Goal: Transaction & Acquisition: Book appointment/travel/reservation

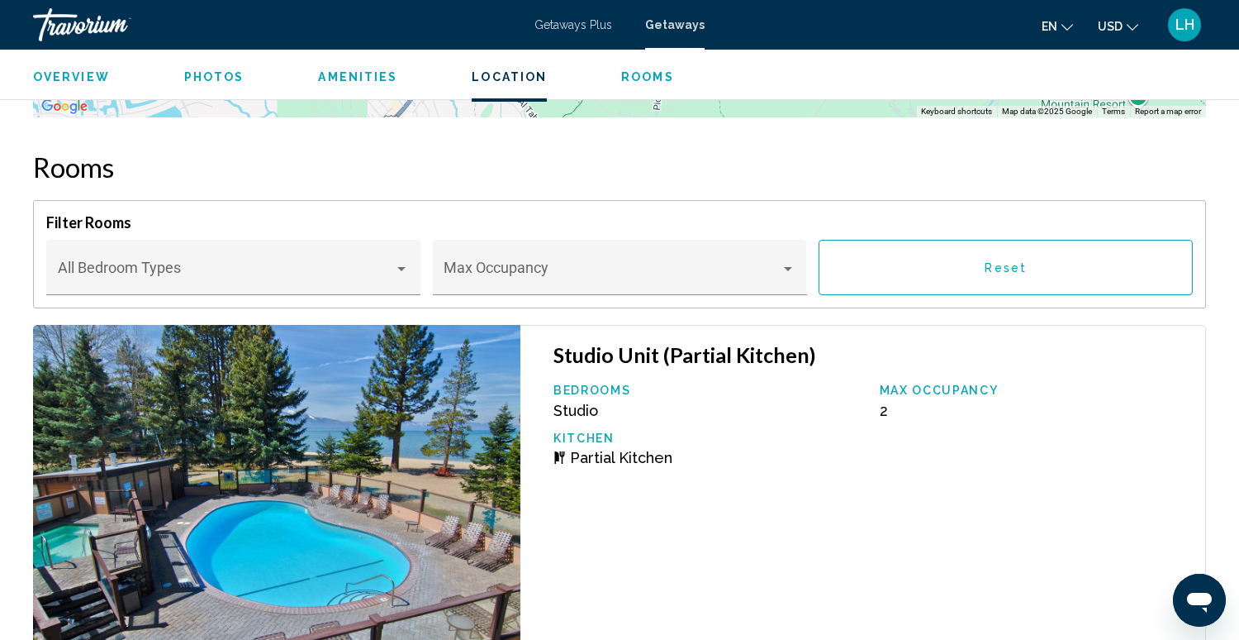
scroll to position [2558, 0]
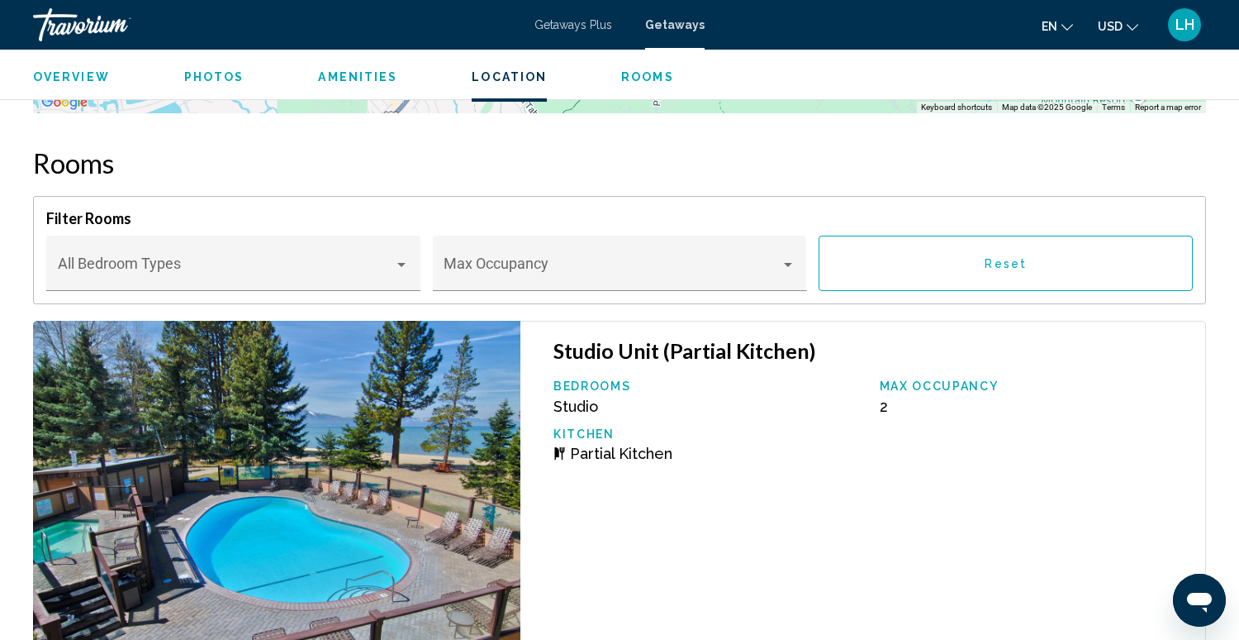
click at [1185, 25] on span "LH" at bounding box center [1185, 25] width 19 height 17
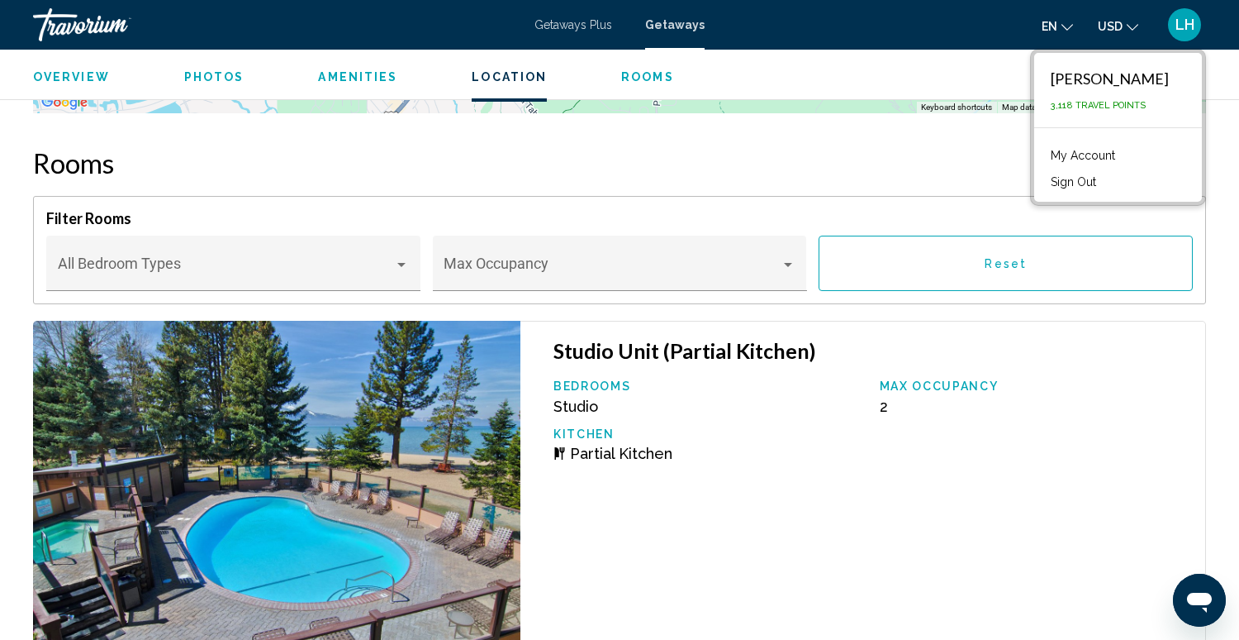
click at [1105, 183] on button "Sign Out" at bounding box center [1074, 181] width 62 height 21
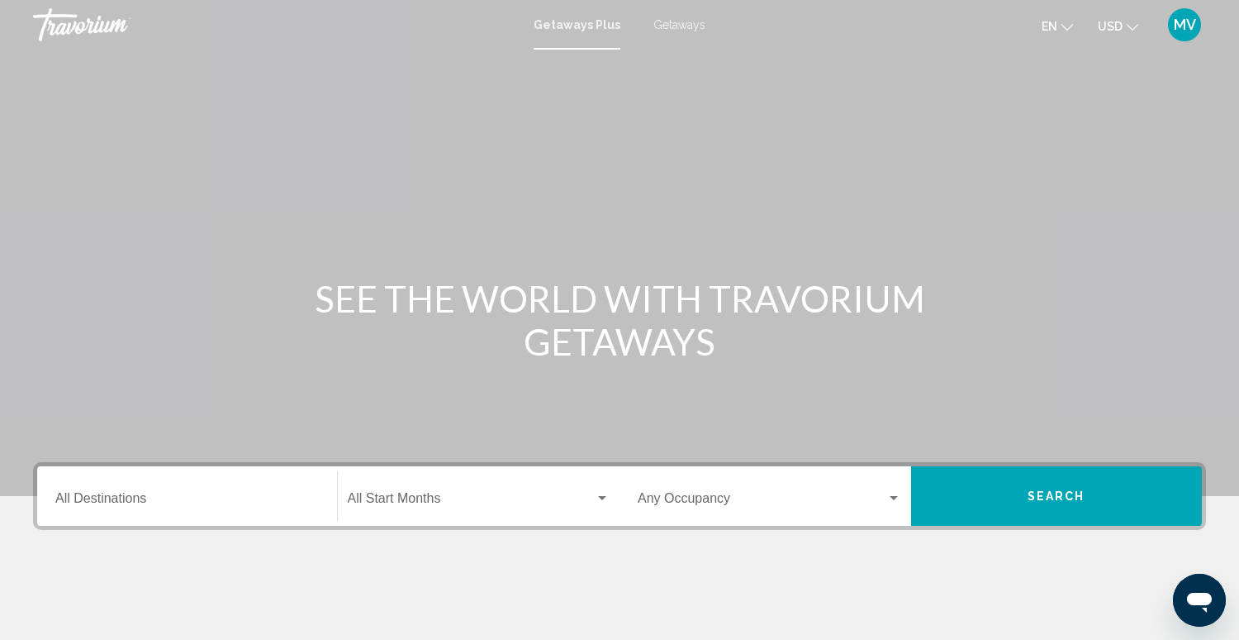
click at [207, 492] on div "Destination All Destinations" at bounding box center [187, 496] width 264 height 52
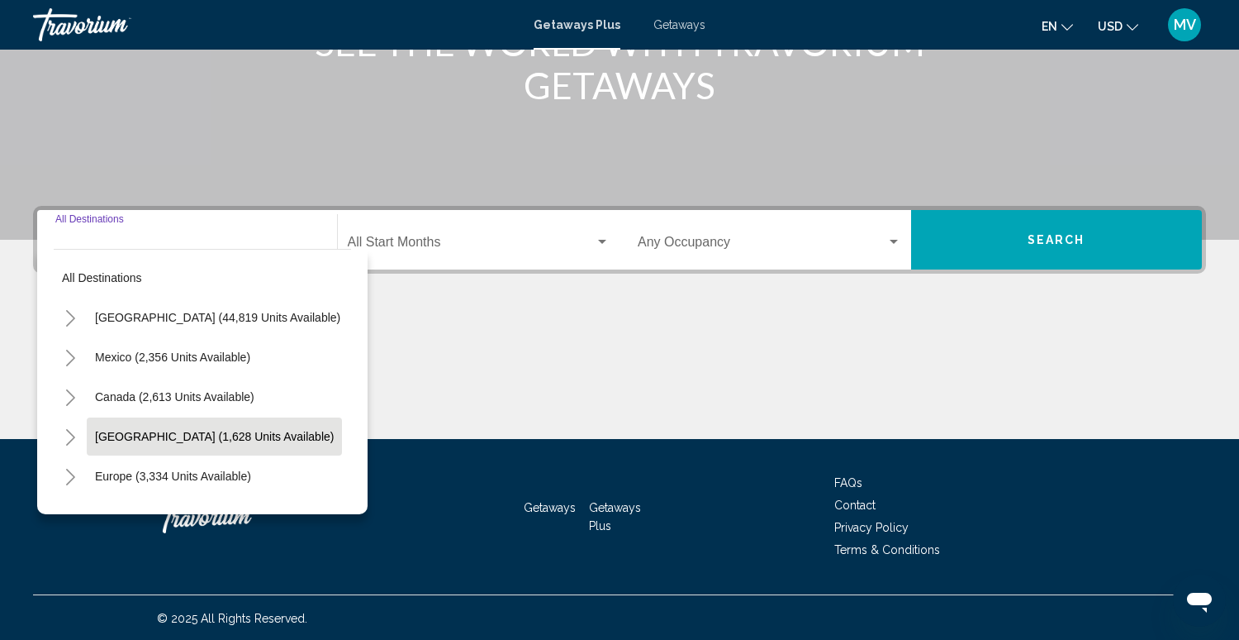
scroll to position [257, 0]
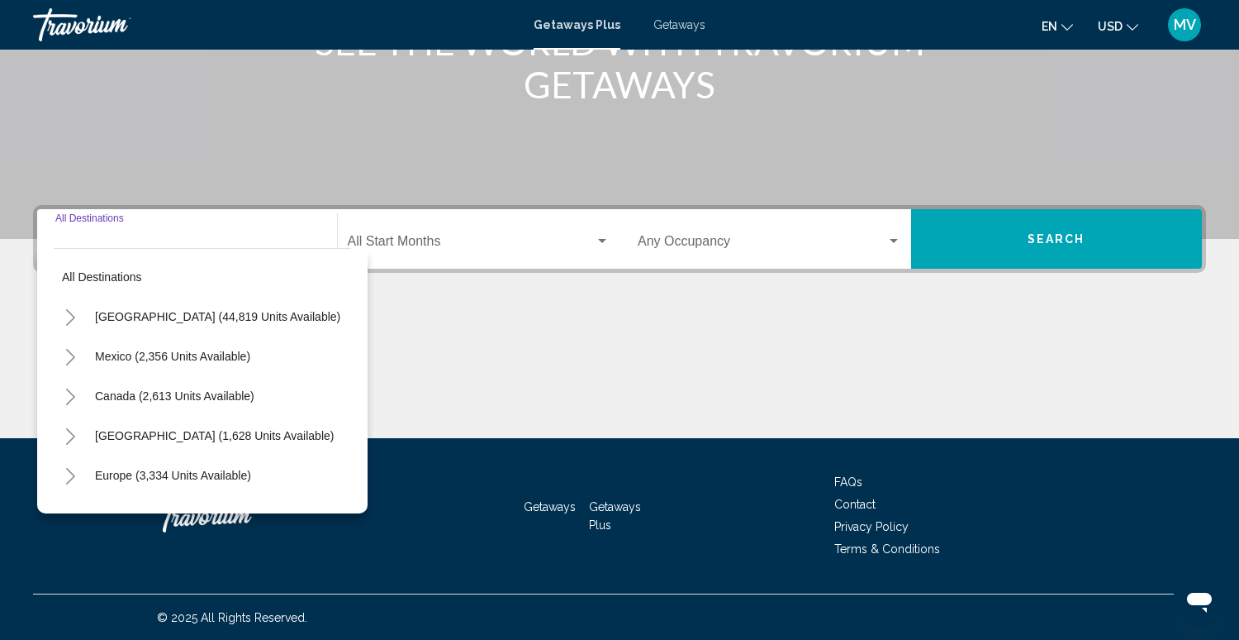
click at [71, 316] on icon "Toggle United States (44,819 units available)" at bounding box center [70, 317] width 12 height 17
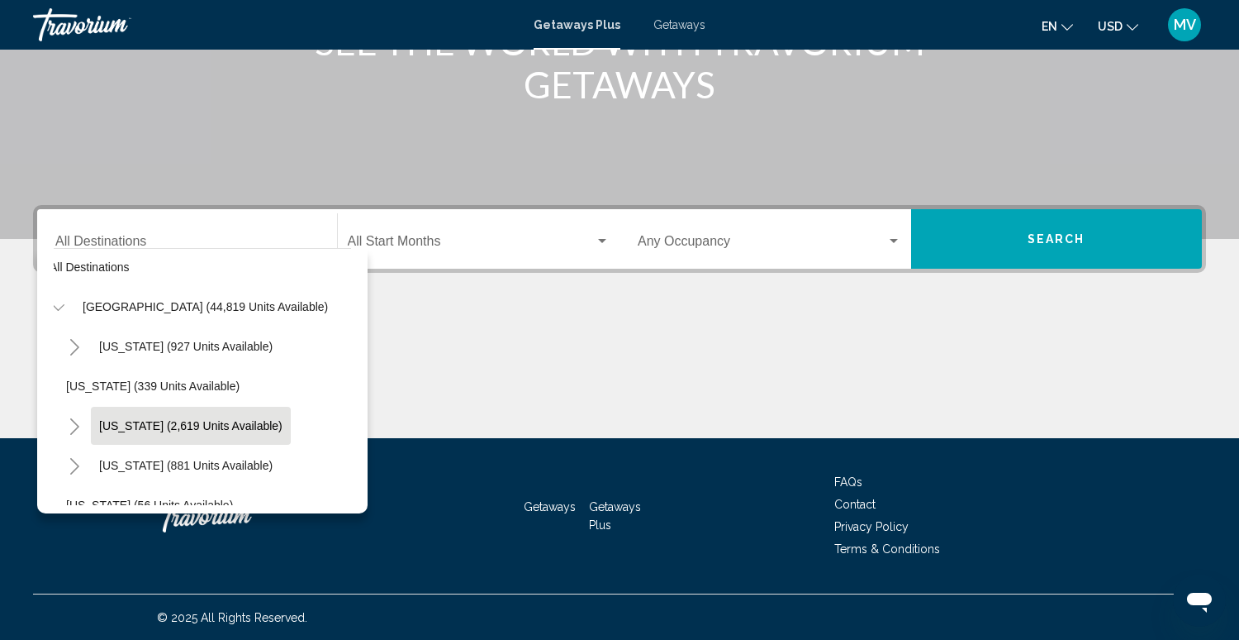
scroll to position [10, 0]
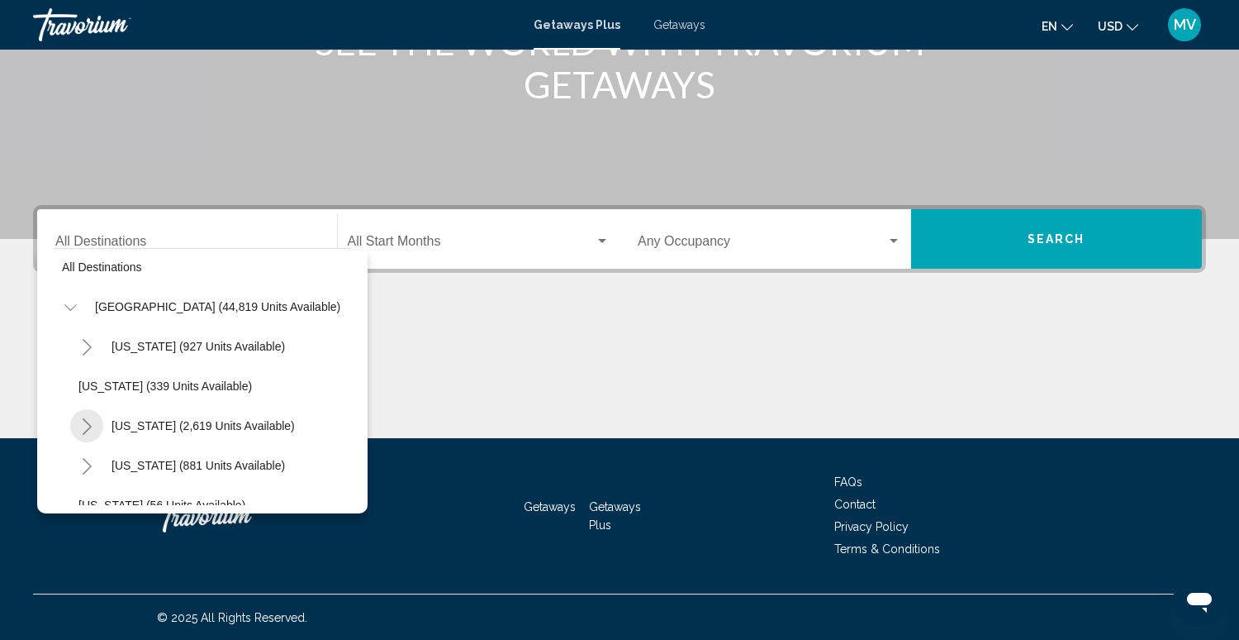
click at [89, 425] on icon "Toggle California (2,619 units available)" at bounding box center [87, 426] width 9 height 17
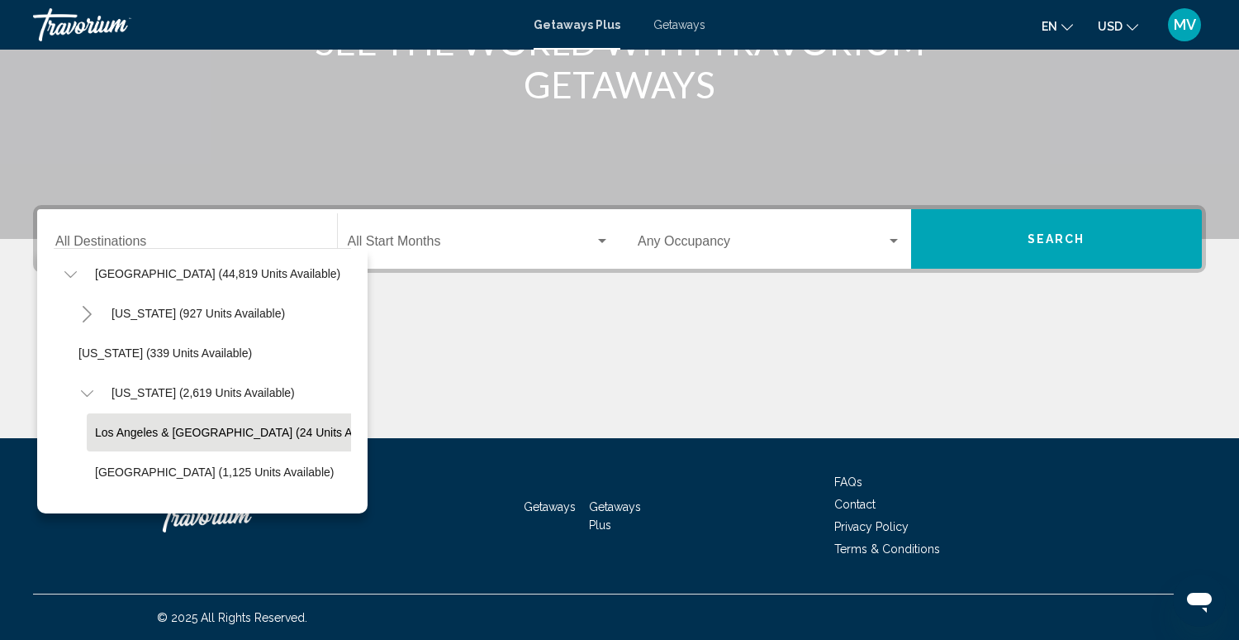
scroll to position [55, 0]
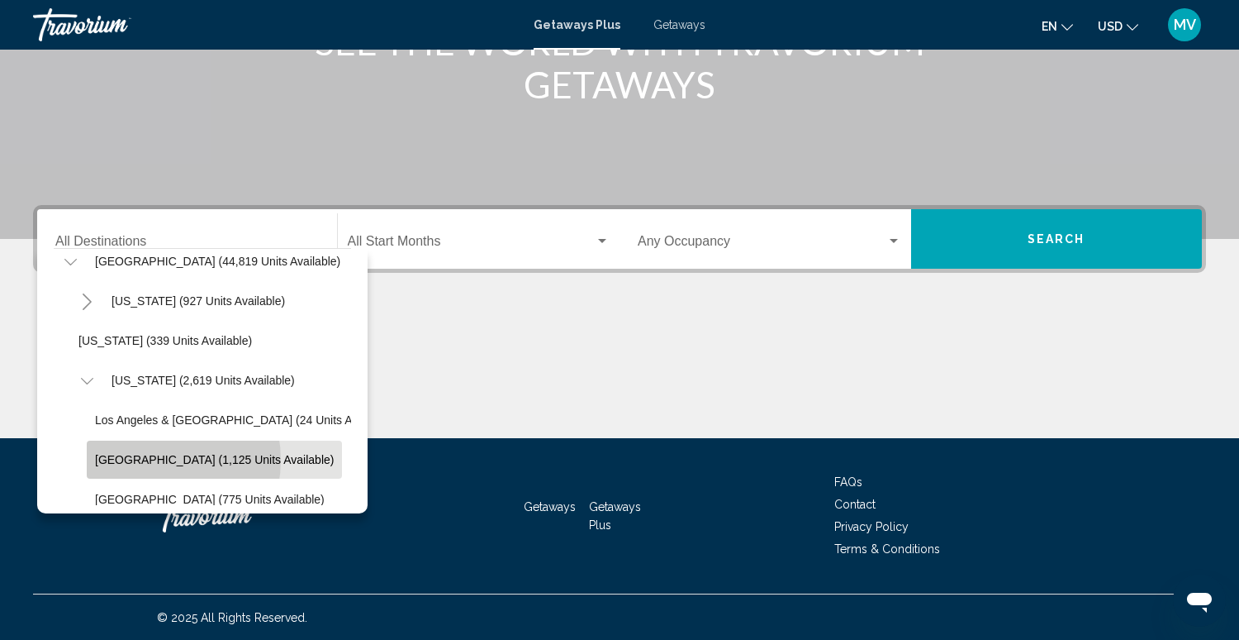
click at [150, 459] on span "Lake Tahoe (1,125 units available)" at bounding box center [214, 459] width 239 height 13
type input "**********"
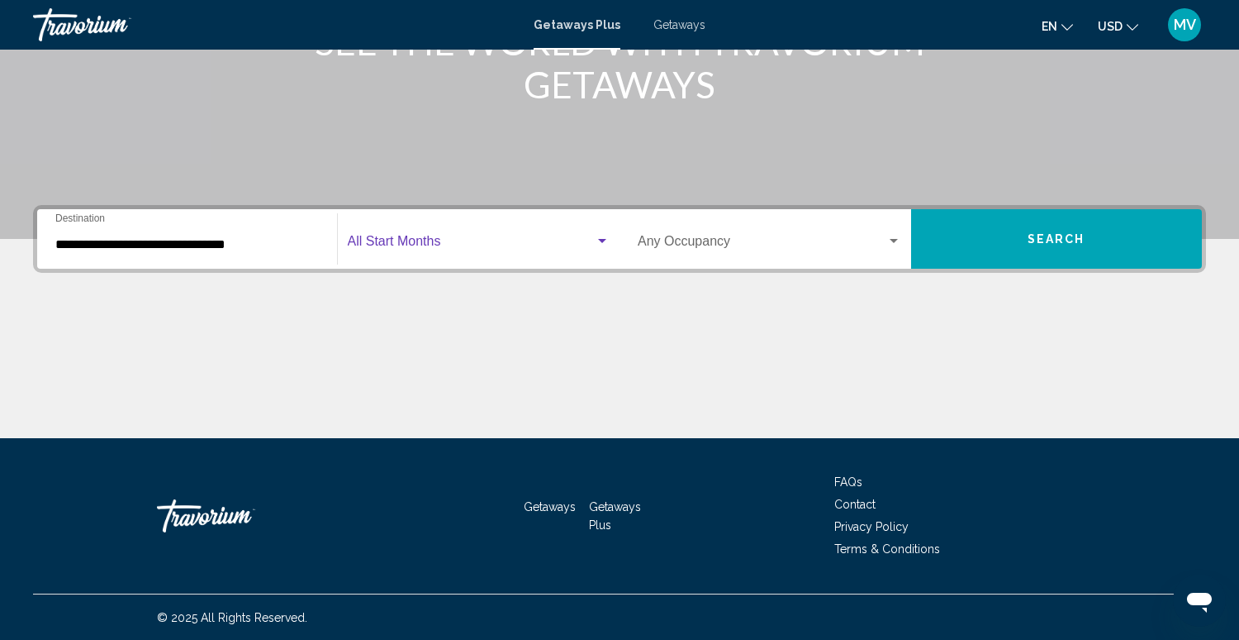
click at [381, 243] on span "Search widget" at bounding box center [472, 244] width 248 height 15
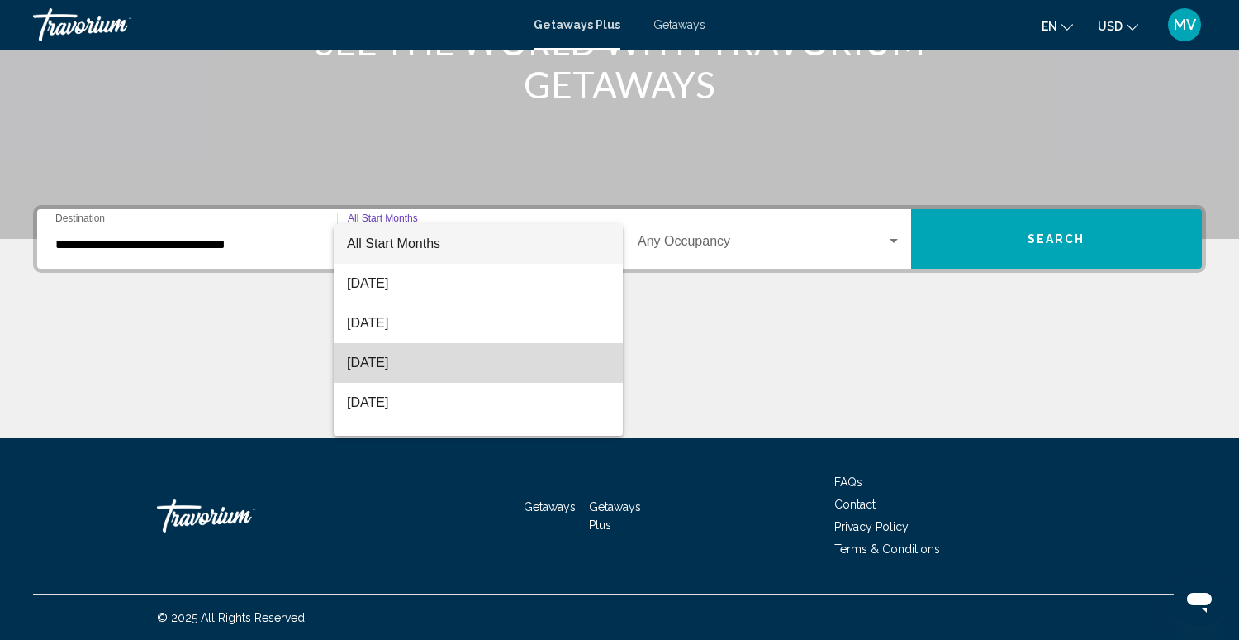
drag, startPoint x: 373, startPoint y: 362, endPoint x: 364, endPoint y: 360, distance: 9.2
click at [373, 362] on span "October 2025" at bounding box center [478, 363] width 263 height 40
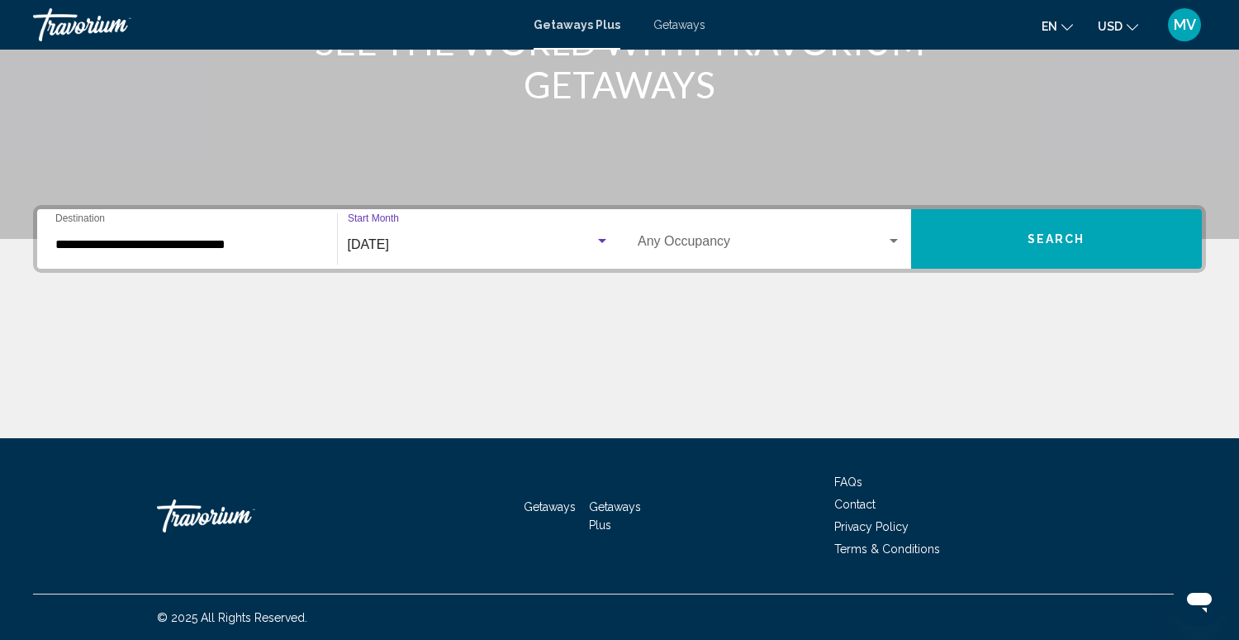
click at [663, 241] on span "Search widget" at bounding box center [762, 244] width 249 height 15
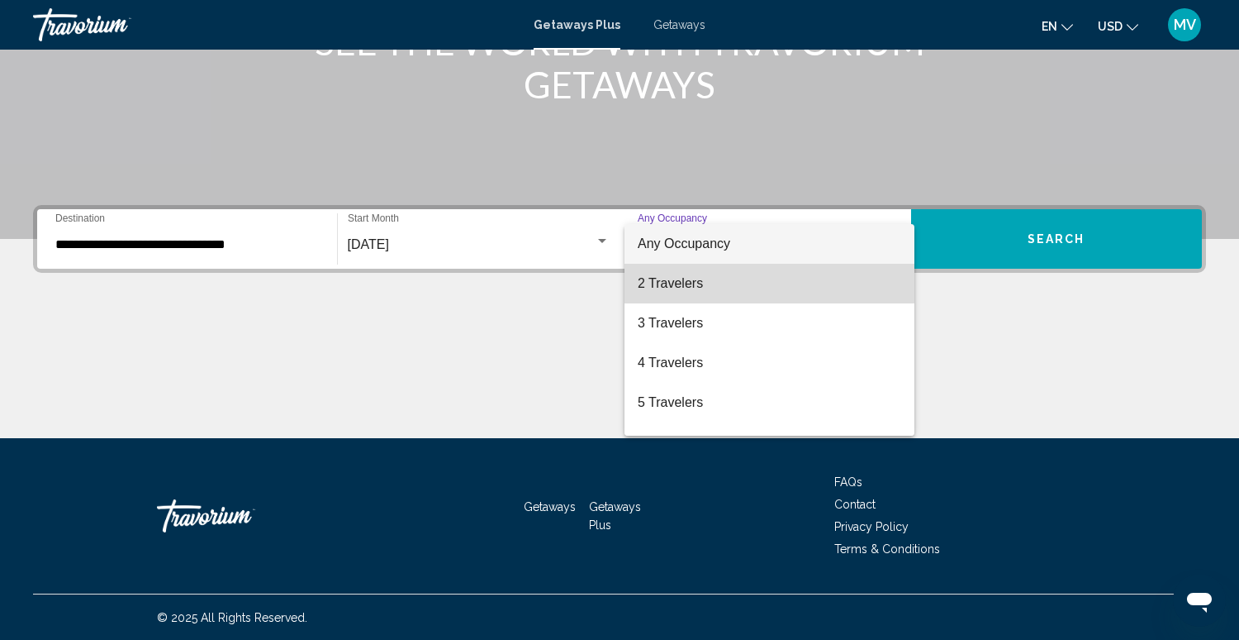
click at [668, 282] on span "2 Travelers" at bounding box center [770, 284] width 264 height 40
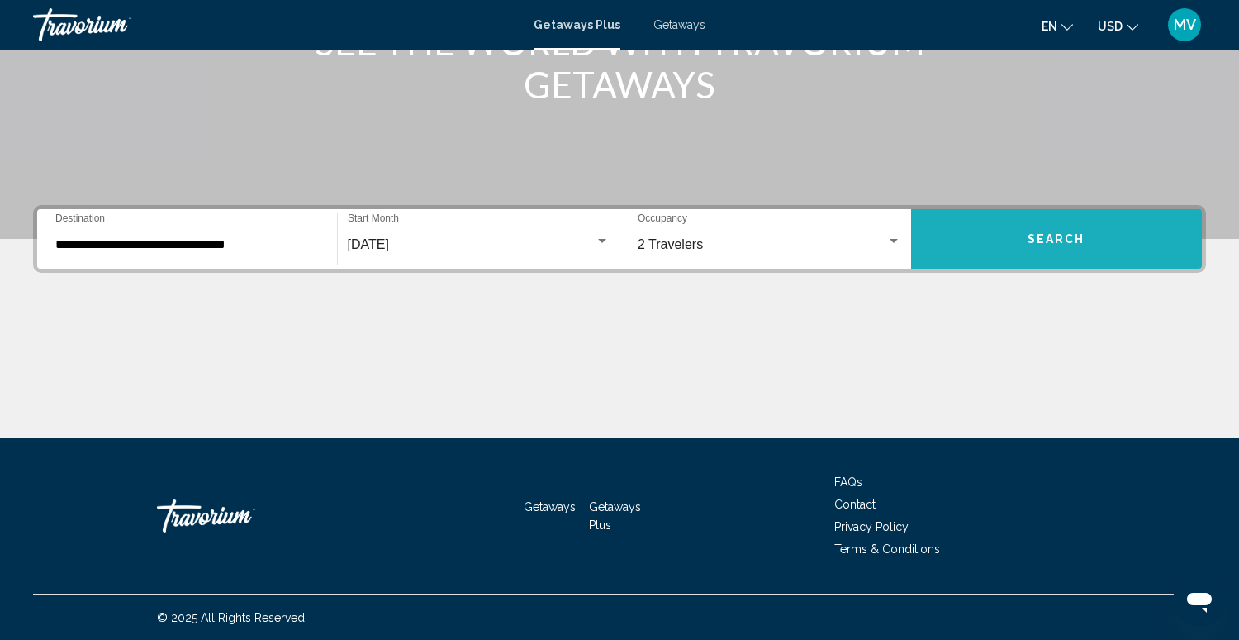
click at [984, 245] on button "Search" at bounding box center [1057, 238] width 292 height 59
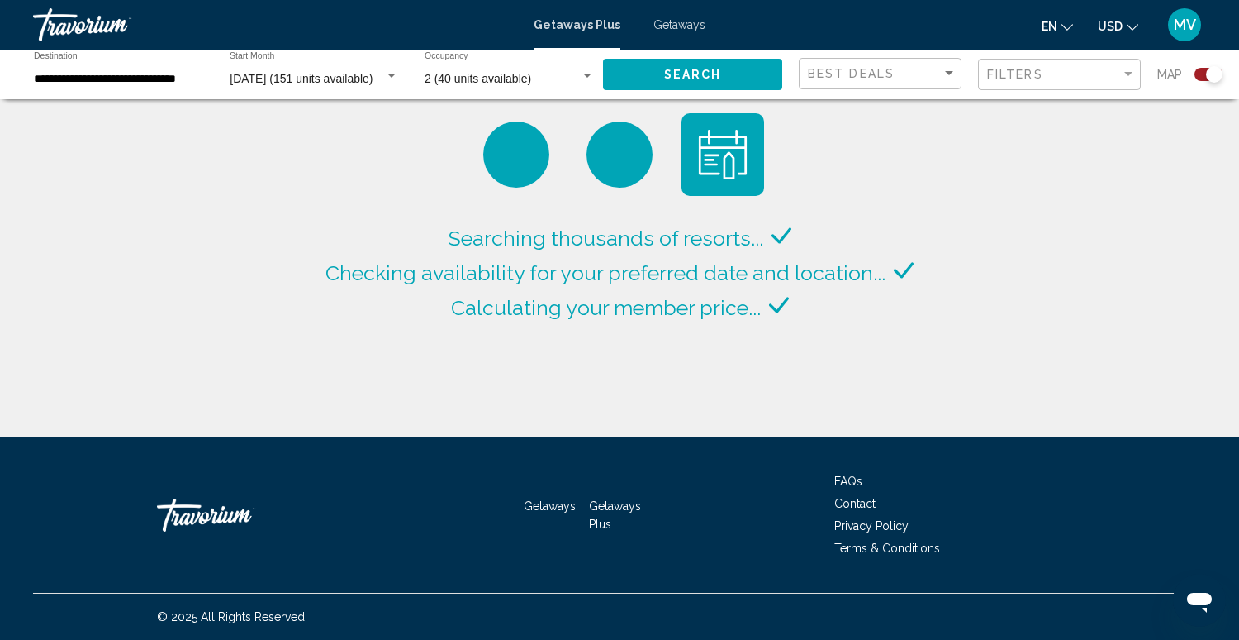
click at [1198, 74] on div "Search widget" at bounding box center [1209, 74] width 28 height 13
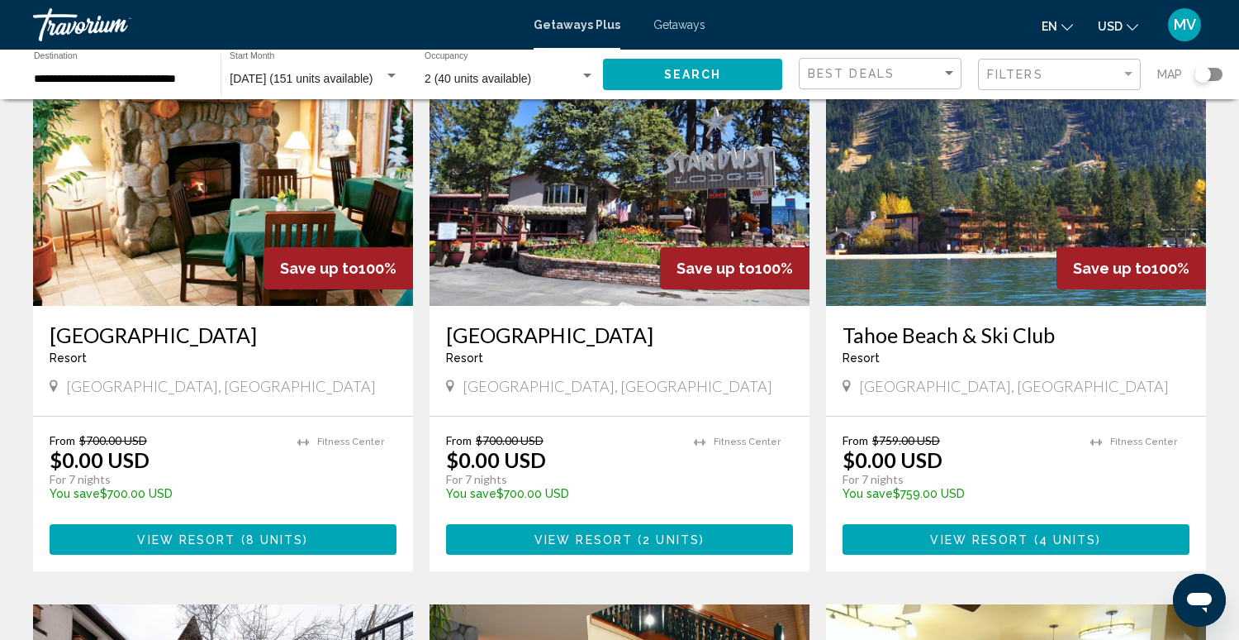
scroll to position [134, 0]
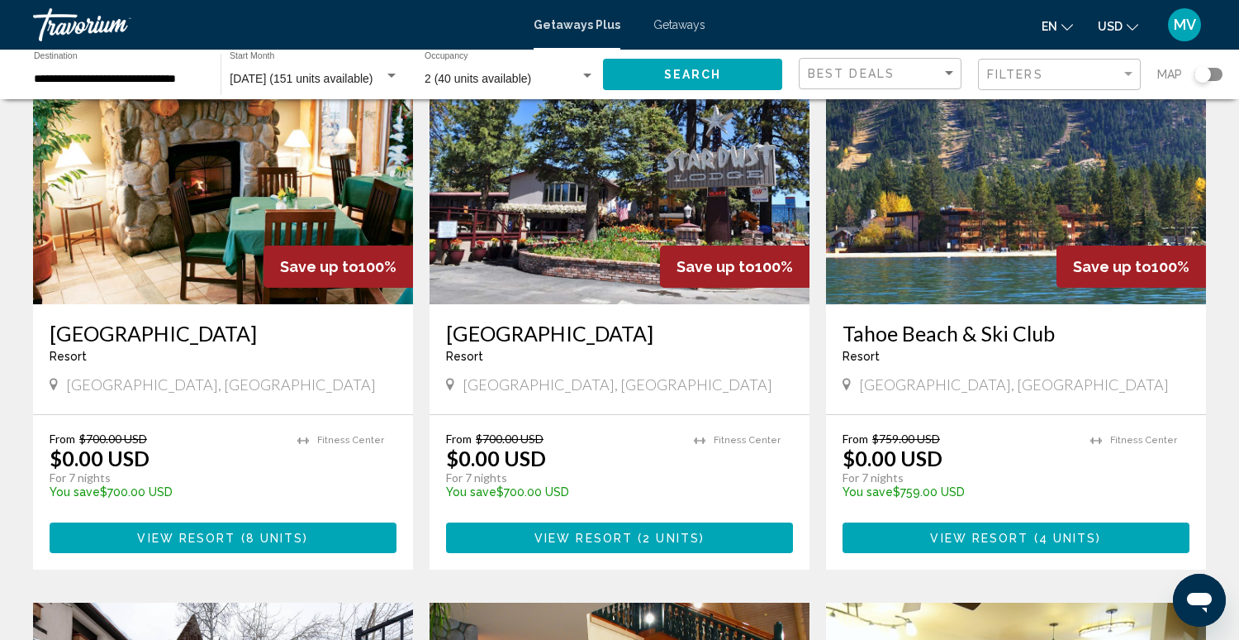
click at [973, 544] on button "View Resort ( 4 units )" at bounding box center [1016, 537] width 347 height 31
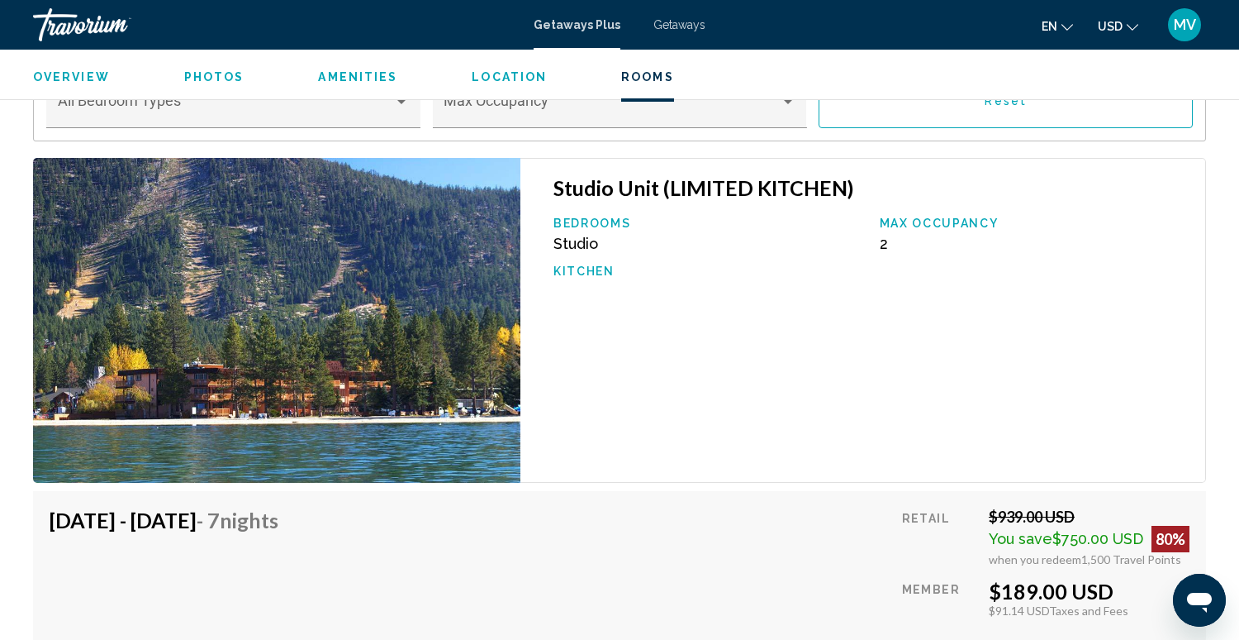
scroll to position [2661, 0]
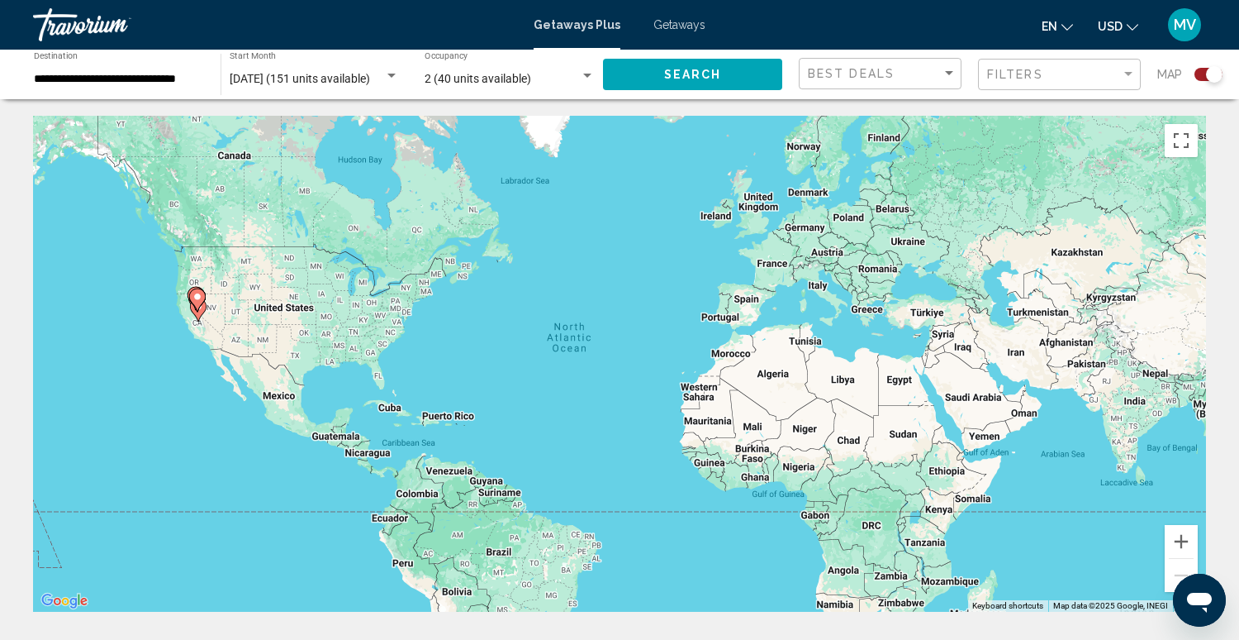
click at [1201, 78] on div "Search widget" at bounding box center [1209, 74] width 28 height 13
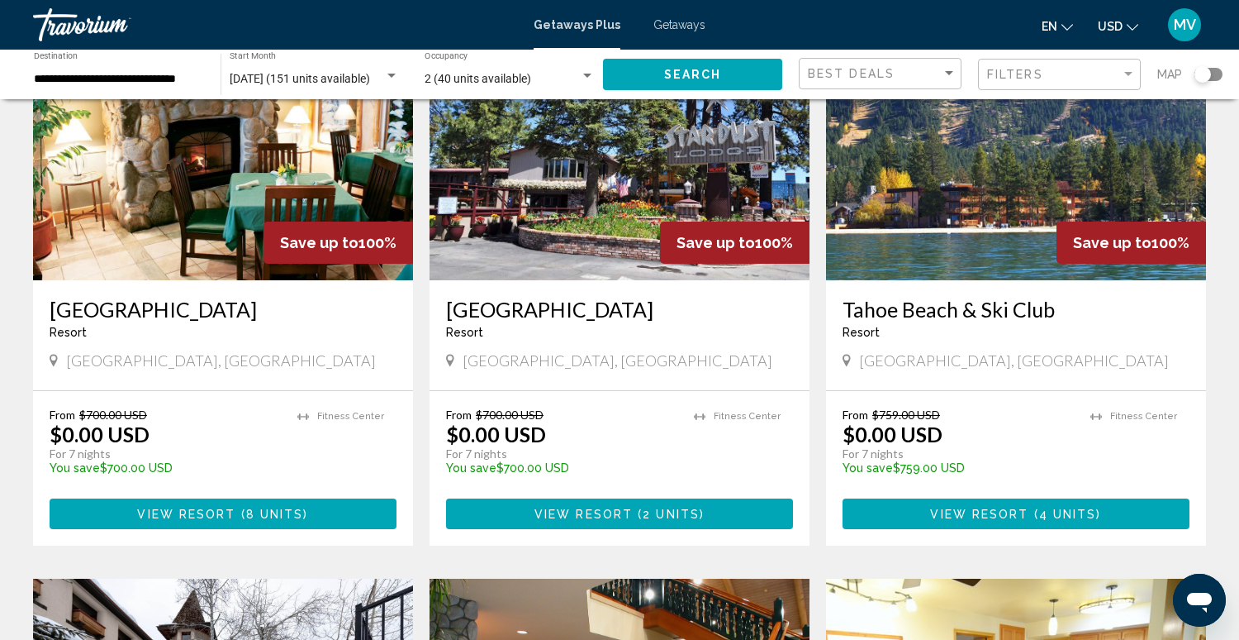
scroll to position [159, 0]
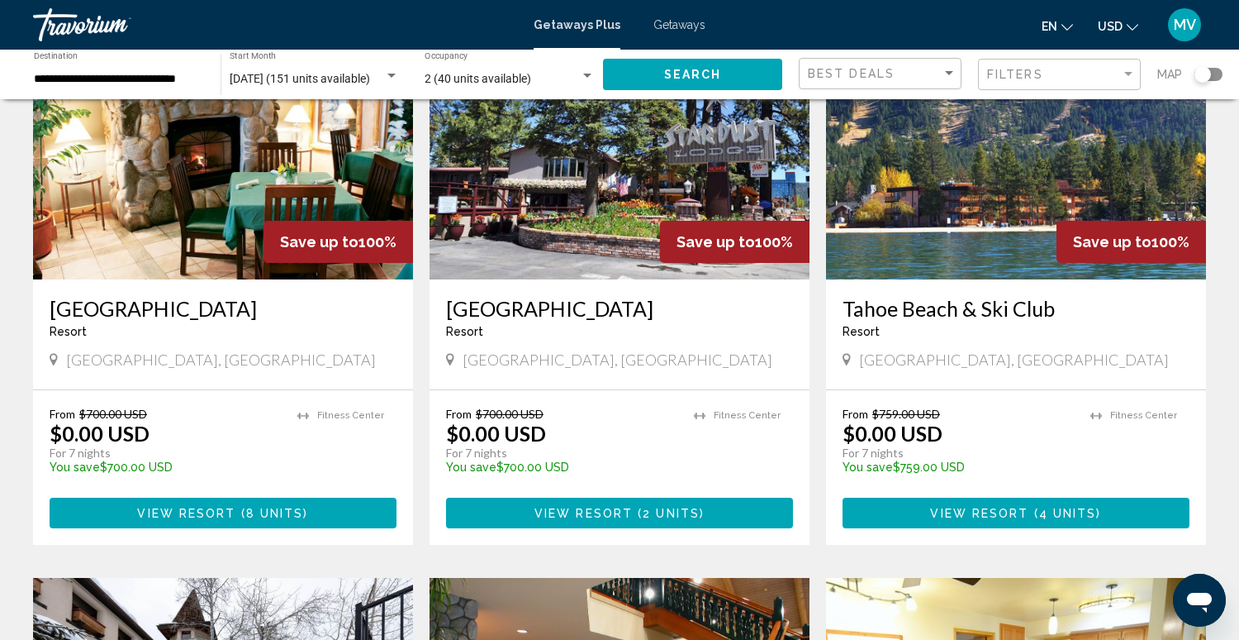
click at [646, 518] on span "2 units" at bounding box center [671, 513] width 57 height 13
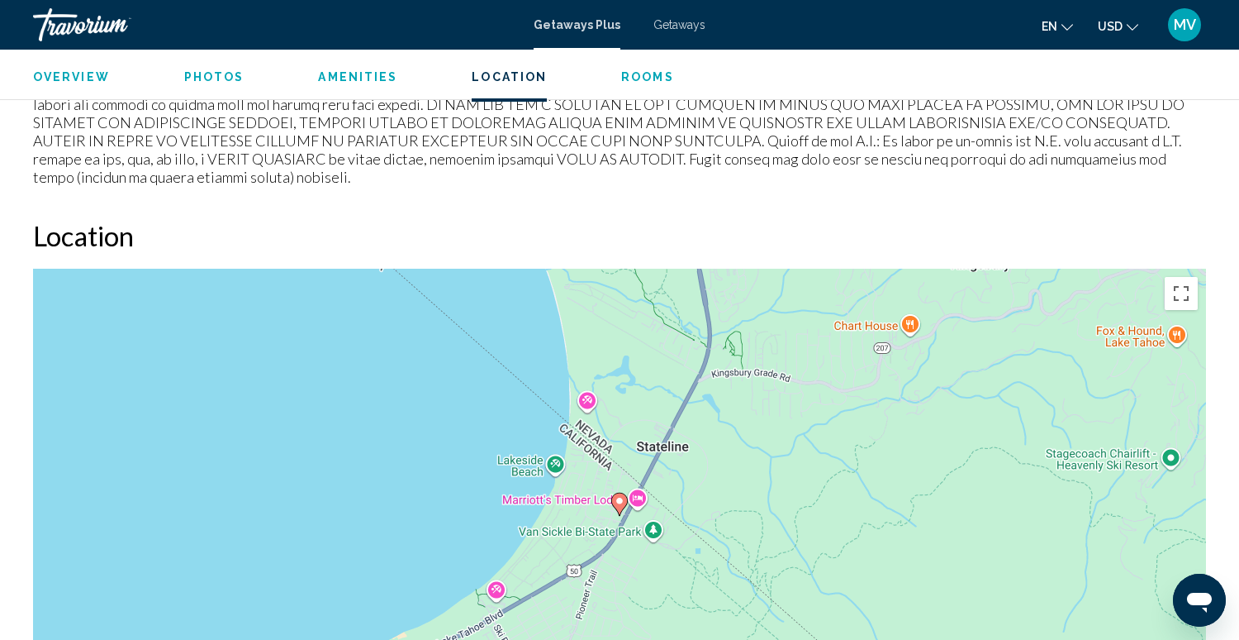
scroll to position [1891, 0]
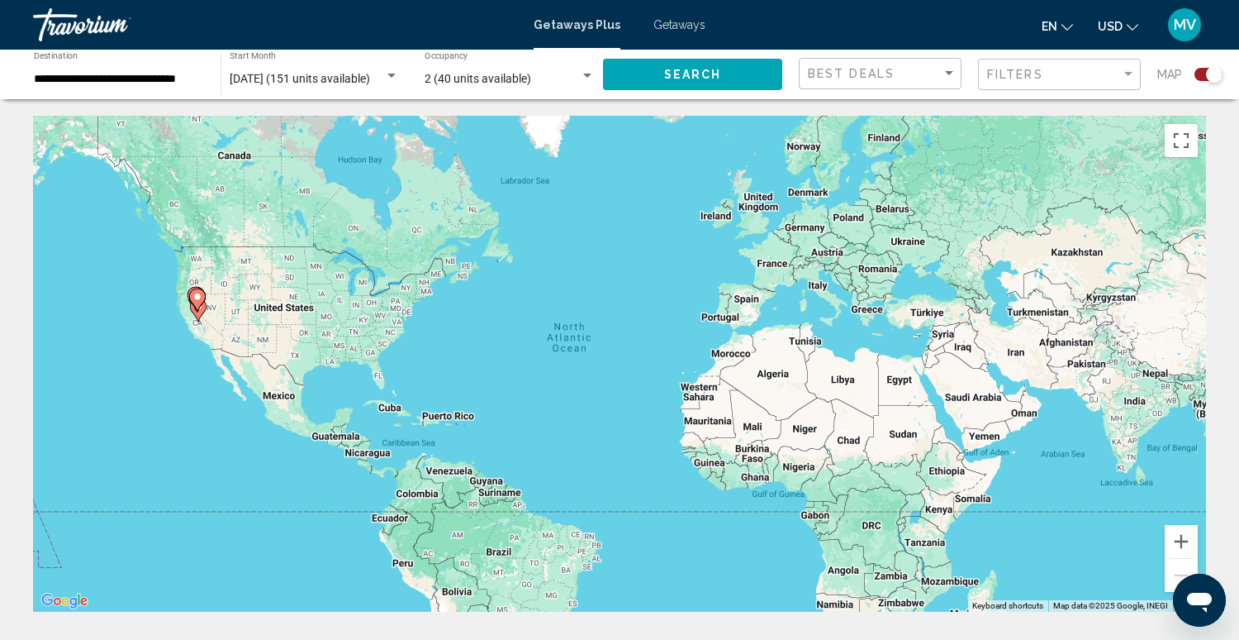
click at [1200, 78] on div "Search widget" at bounding box center [1209, 74] width 28 height 13
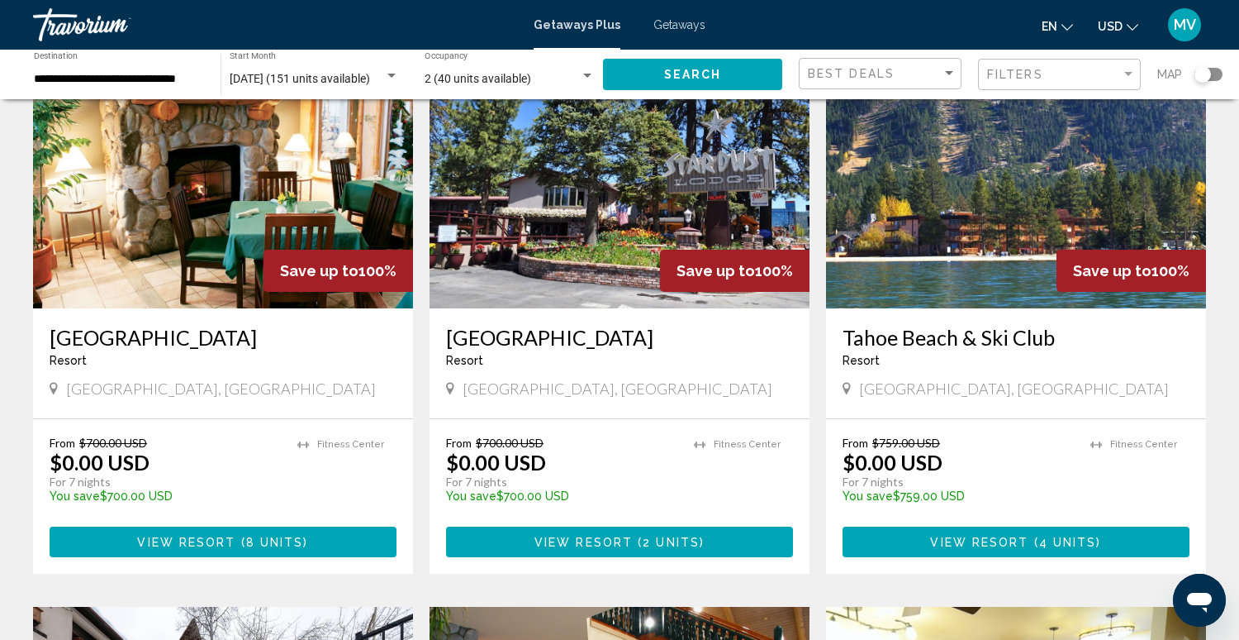
scroll to position [133, 0]
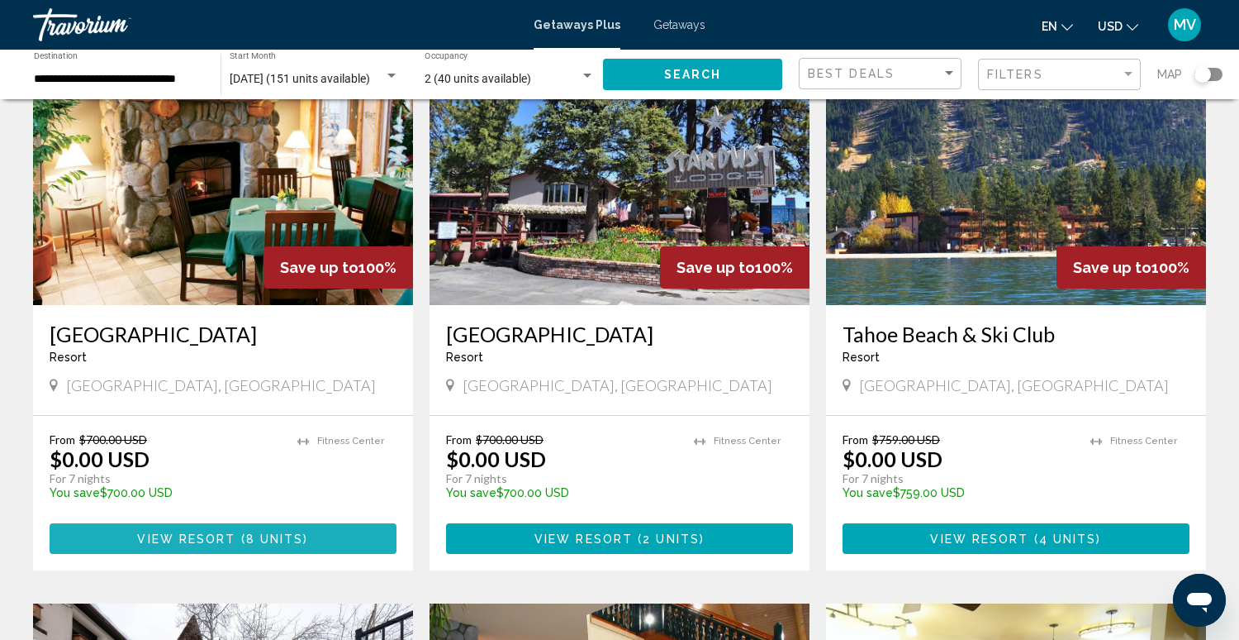
click at [188, 532] on span "View Resort" at bounding box center [186, 538] width 98 height 13
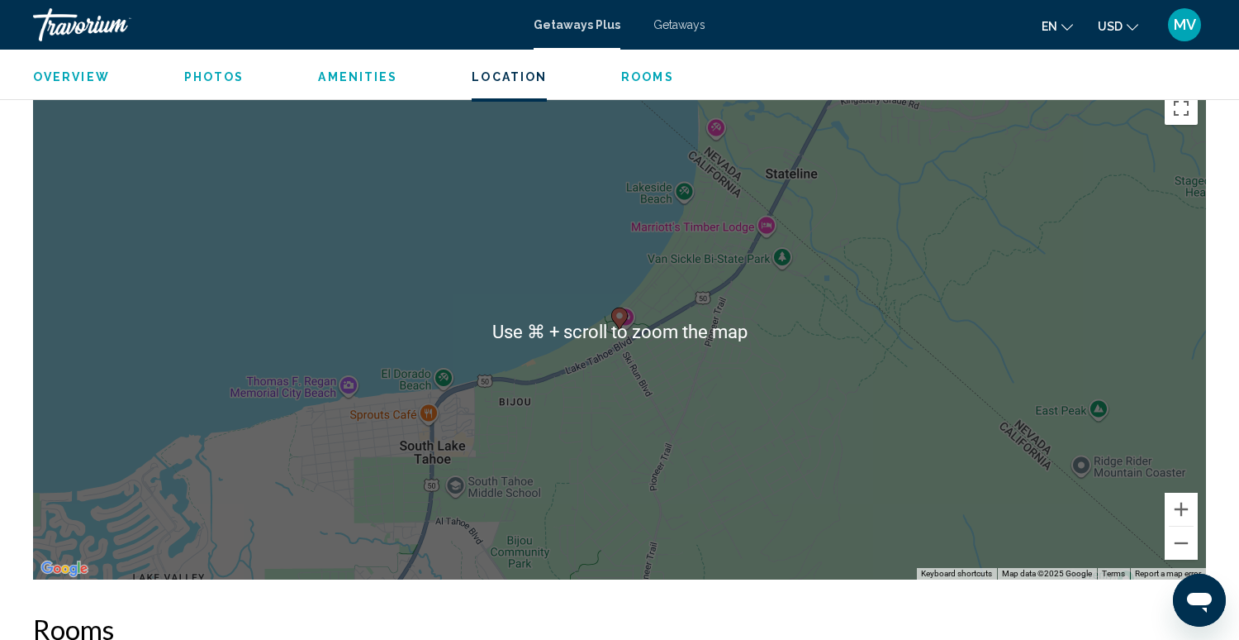
scroll to position [2096, 0]
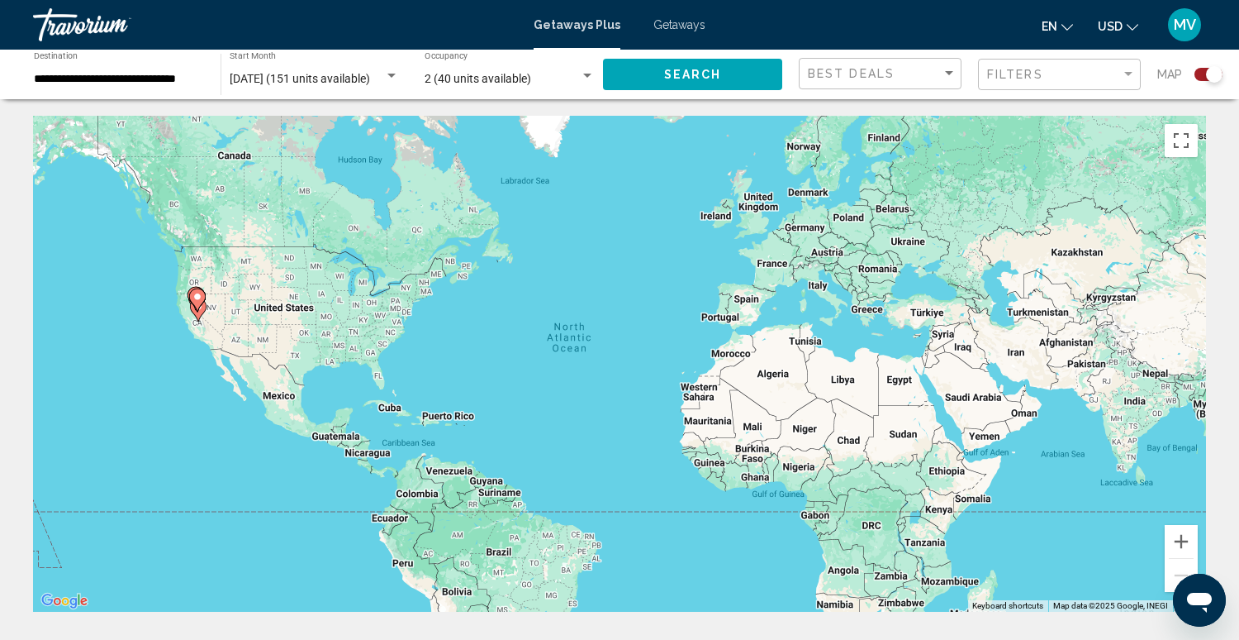
scroll to position [10, 0]
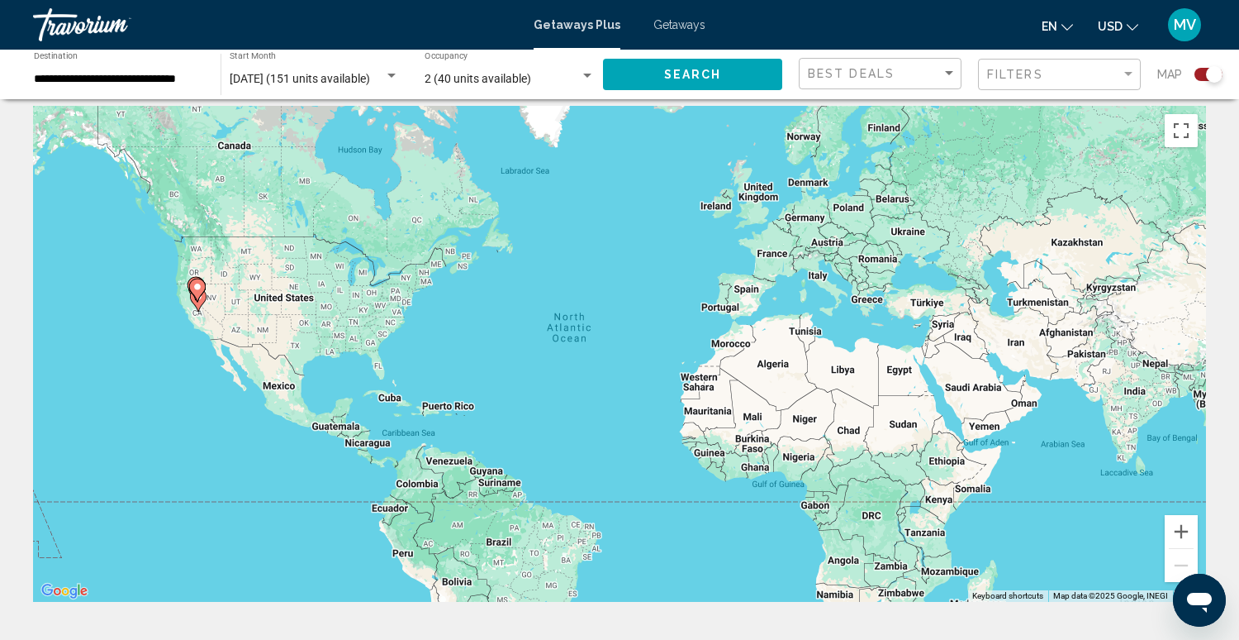
click at [1201, 78] on div "Search widget" at bounding box center [1209, 74] width 28 height 13
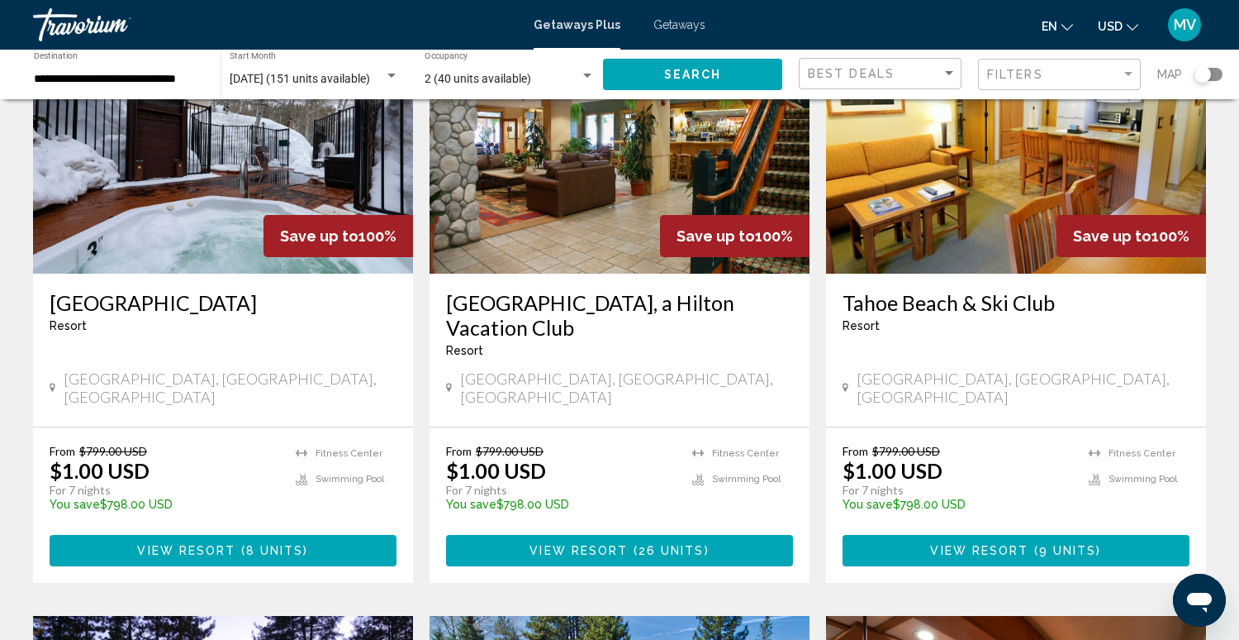
scroll to position [744, 0]
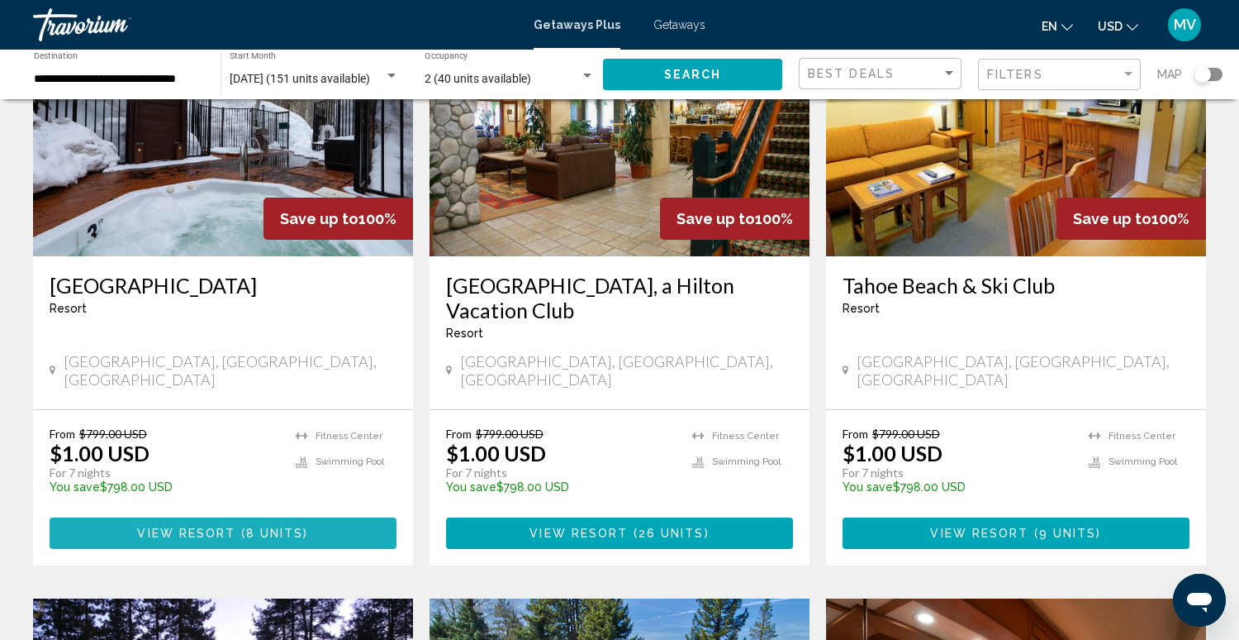
click at [255, 527] on span "8 units" at bounding box center [275, 533] width 58 height 13
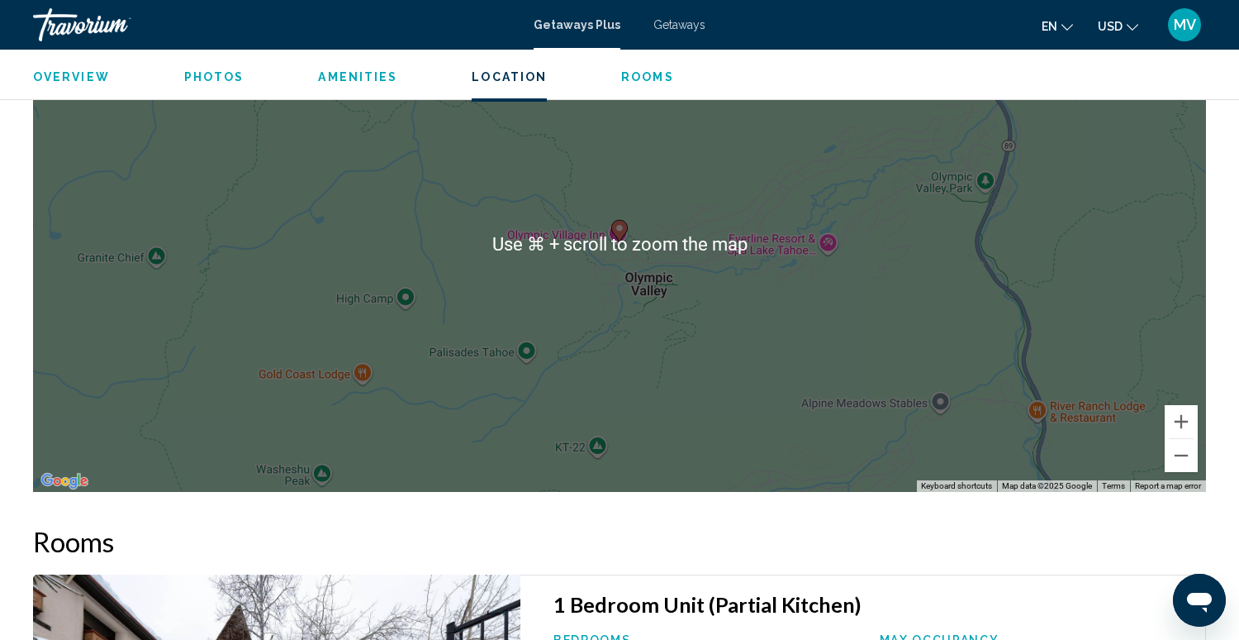
scroll to position [2415, 0]
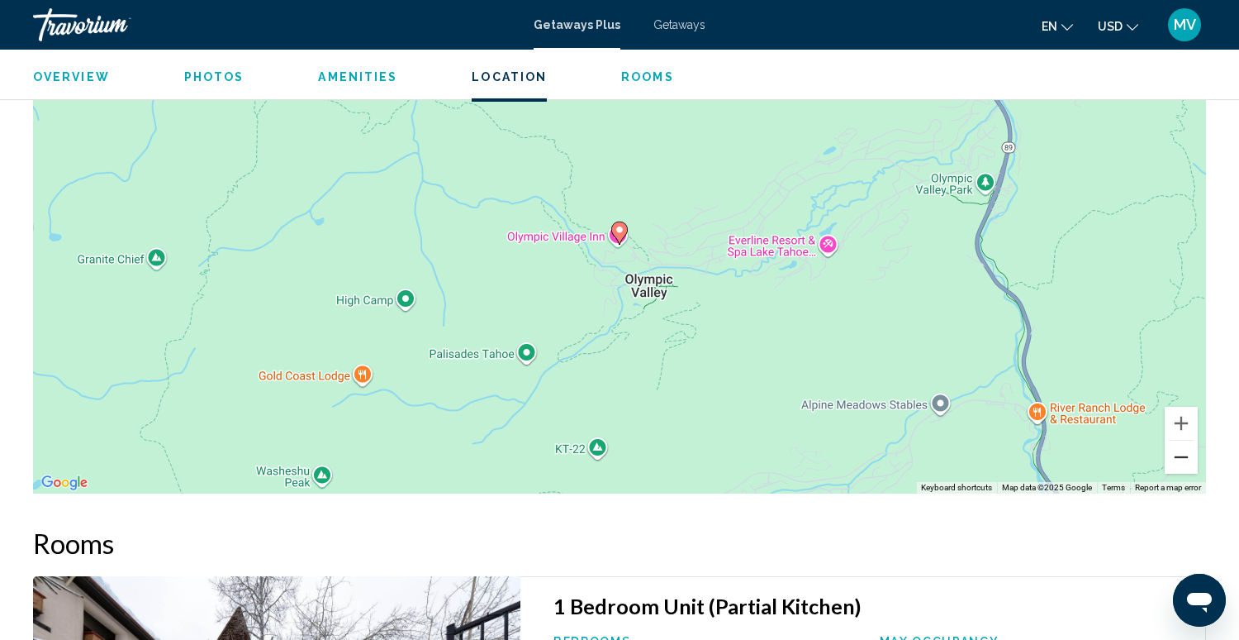
click at [1183, 456] on button "Zoom out" at bounding box center [1181, 456] width 33 height 33
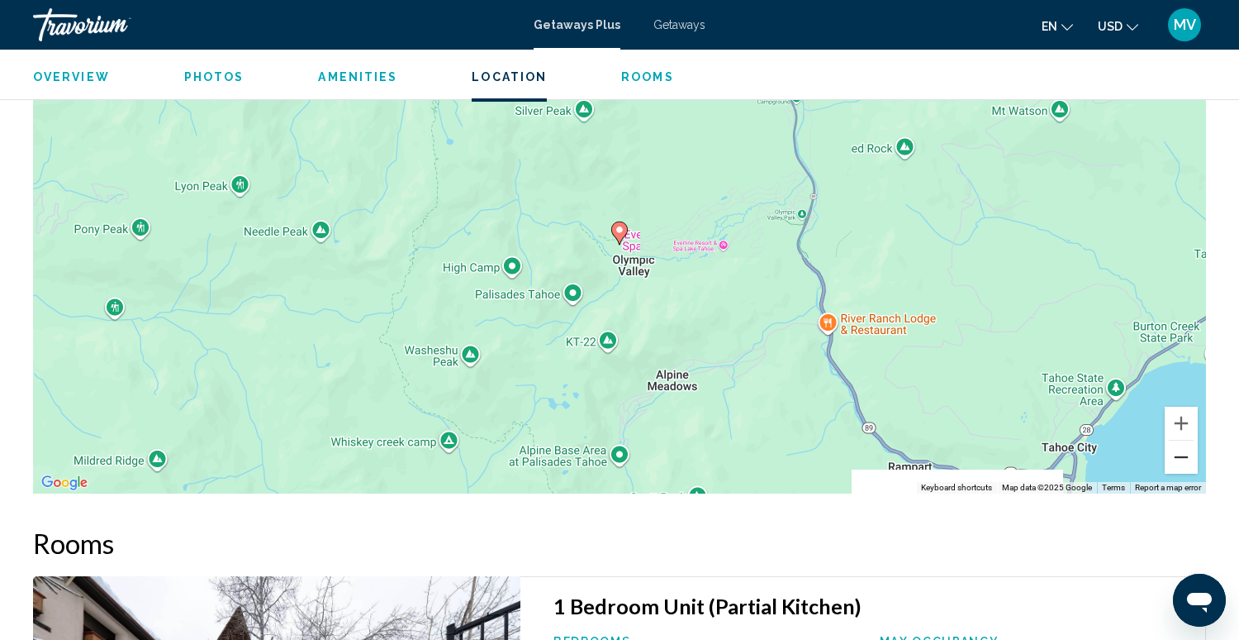
click at [1183, 456] on button "Zoom out" at bounding box center [1181, 456] width 33 height 33
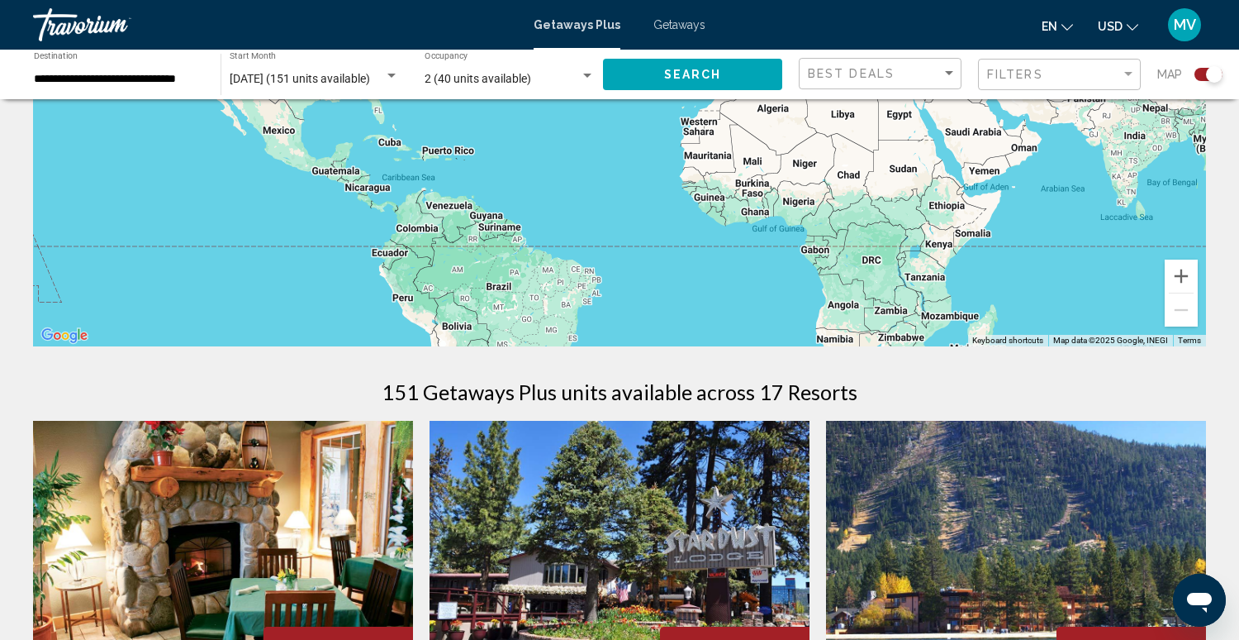
scroll to position [297, 0]
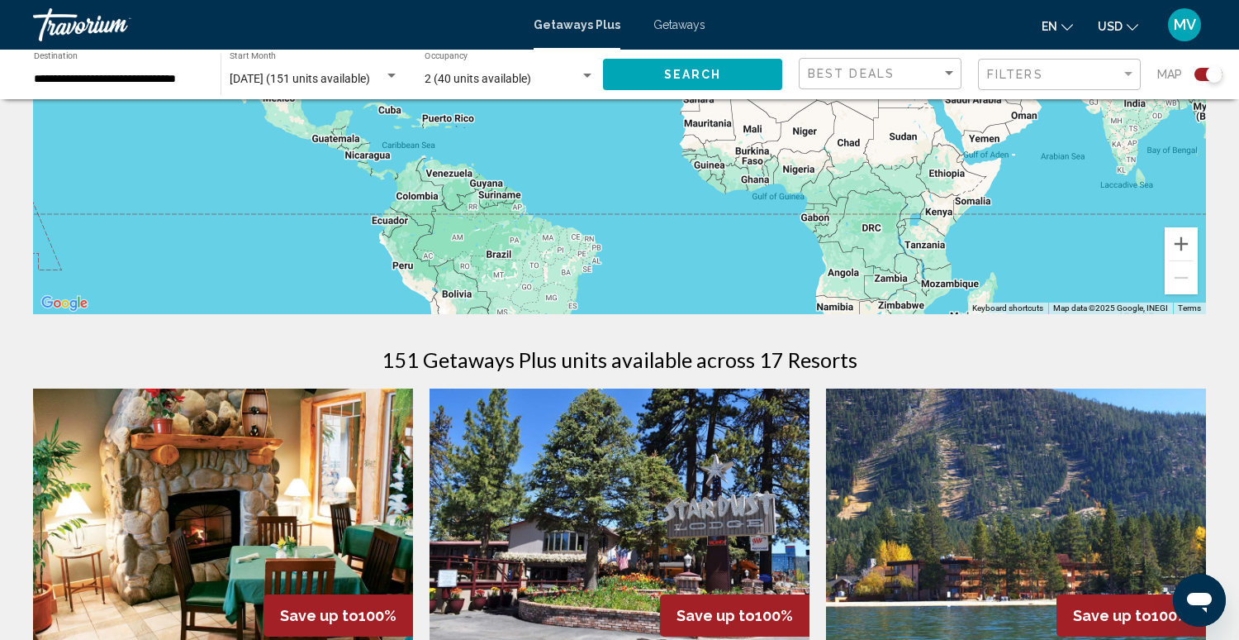
click at [1196, 74] on div "Search widget" at bounding box center [1209, 74] width 28 height 13
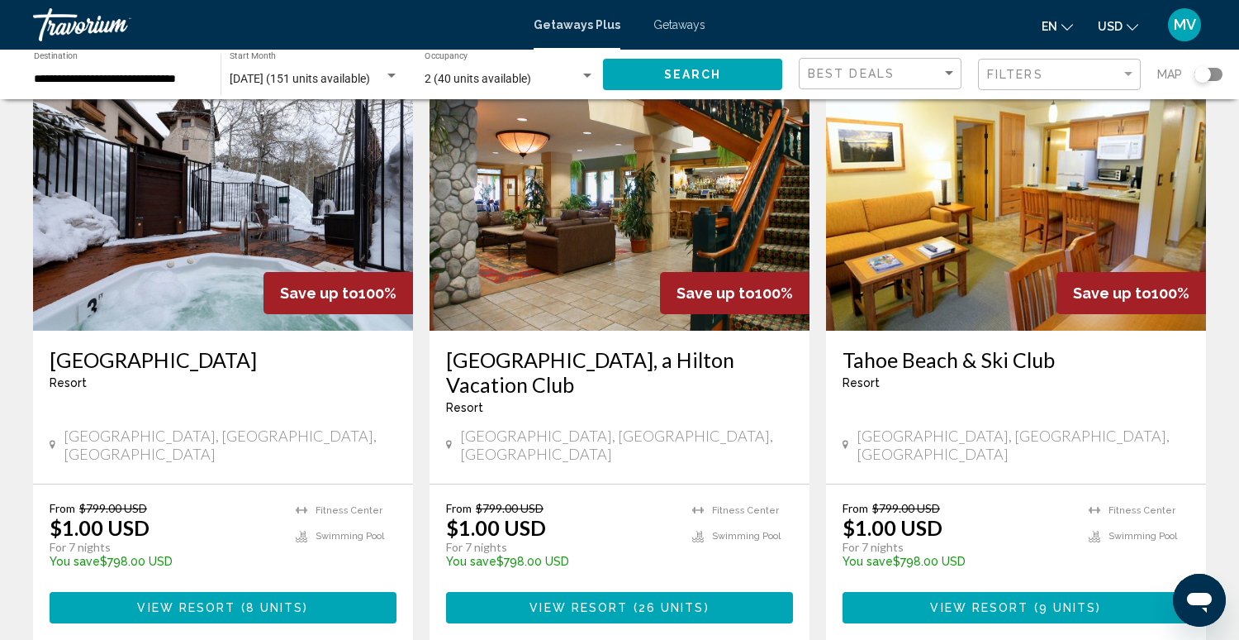
scroll to position [676, 0]
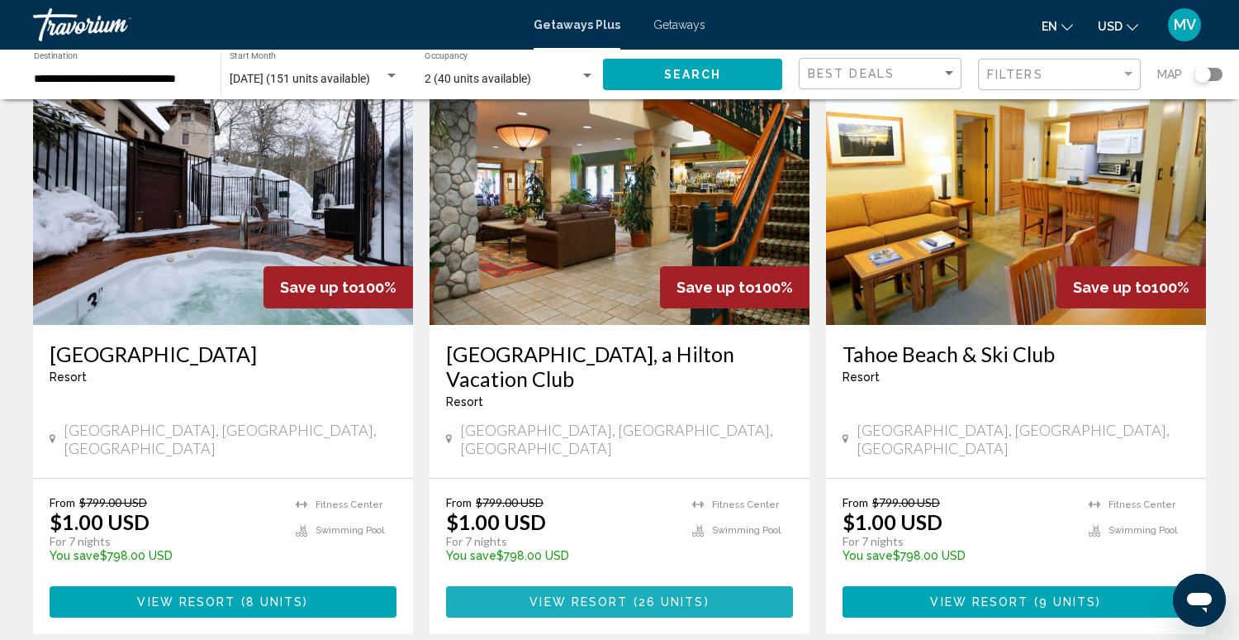
click at [625, 596] on span "View Resort" at bounding box center [579, 602] width 98 height 13
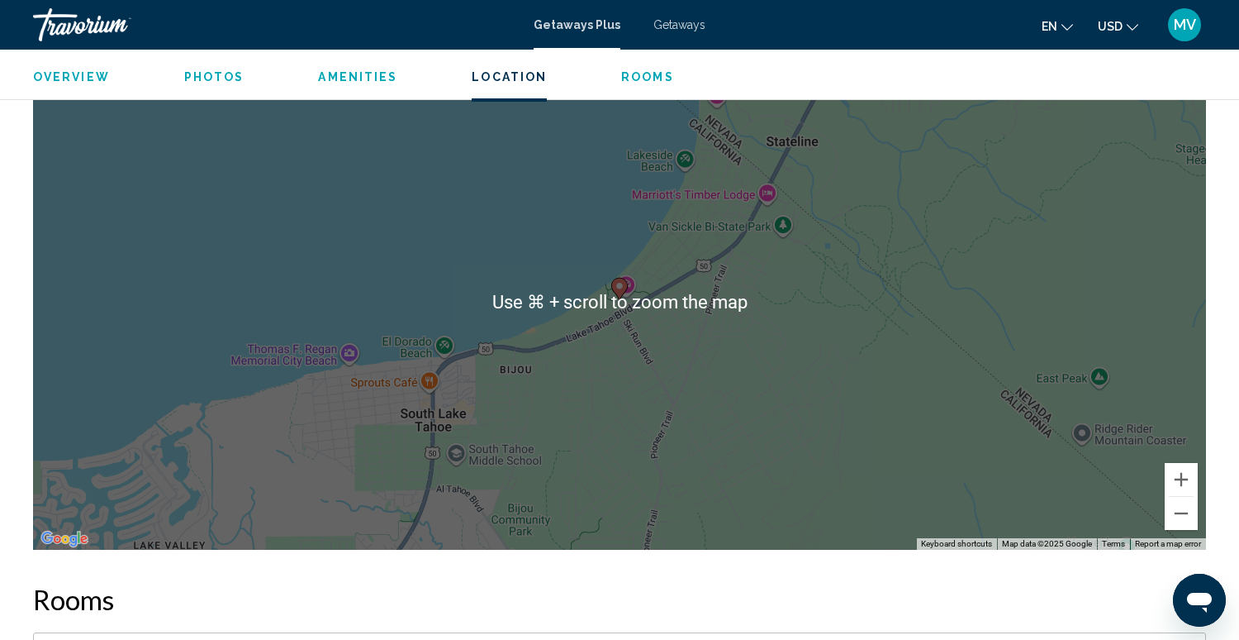
scroll to position [2177, 0]
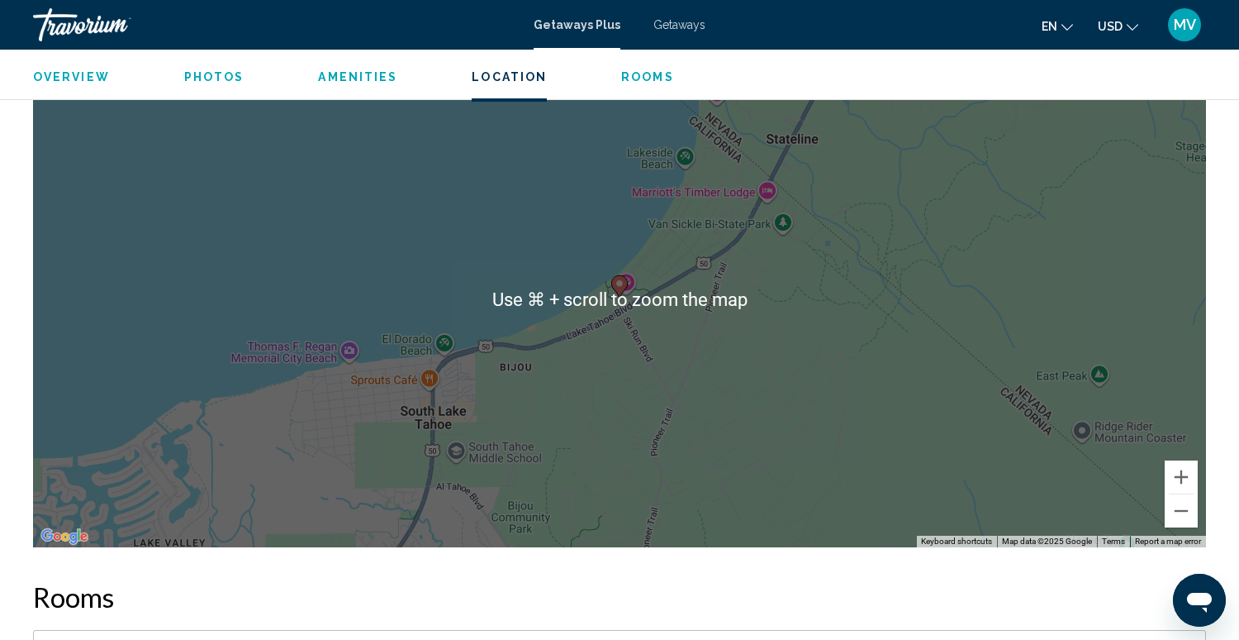
click at [904, 370] on div "To activate drag with keyboard, press Alt + Enter. Once in keyboard drag state,…" at bounding box center [619, 299] width 1173 height 496
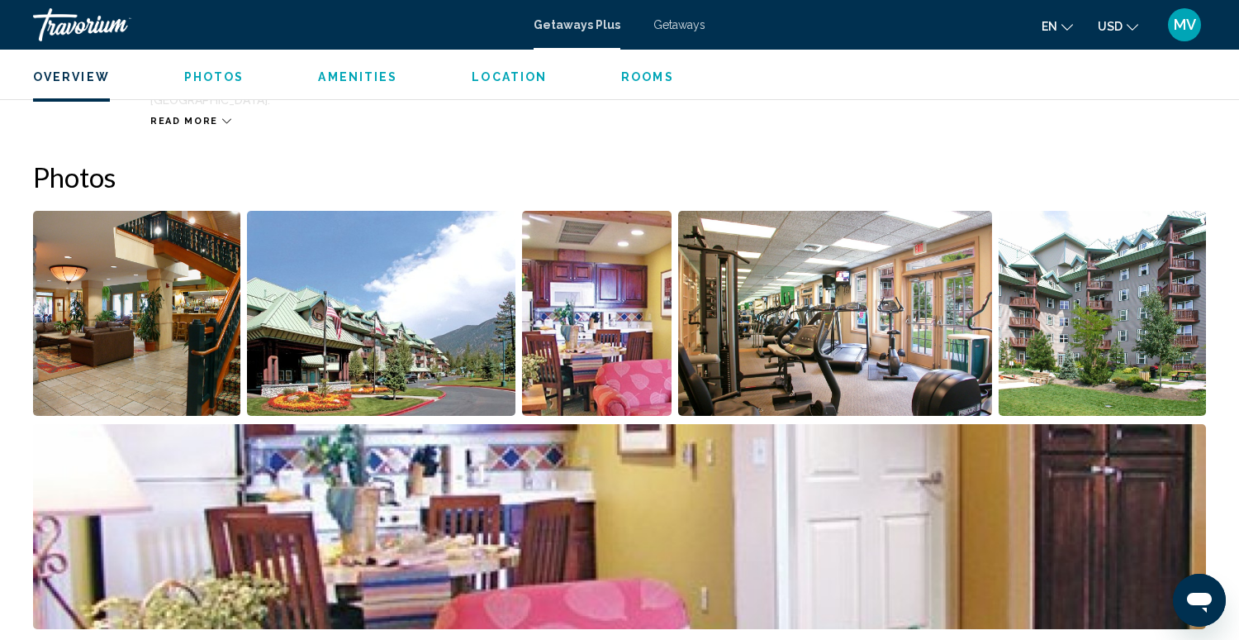
scroll to position [713, 0]
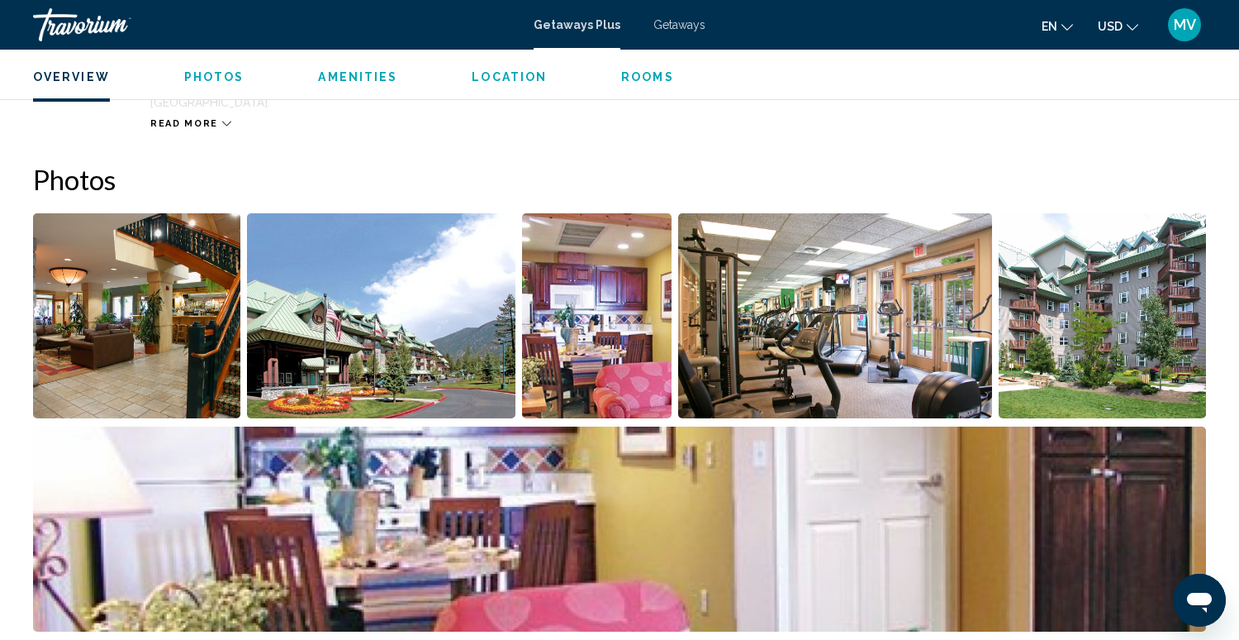
click at [395, 313] on img "Open full-screen image slider" at bounding box center [381, 315] width 269 height 205
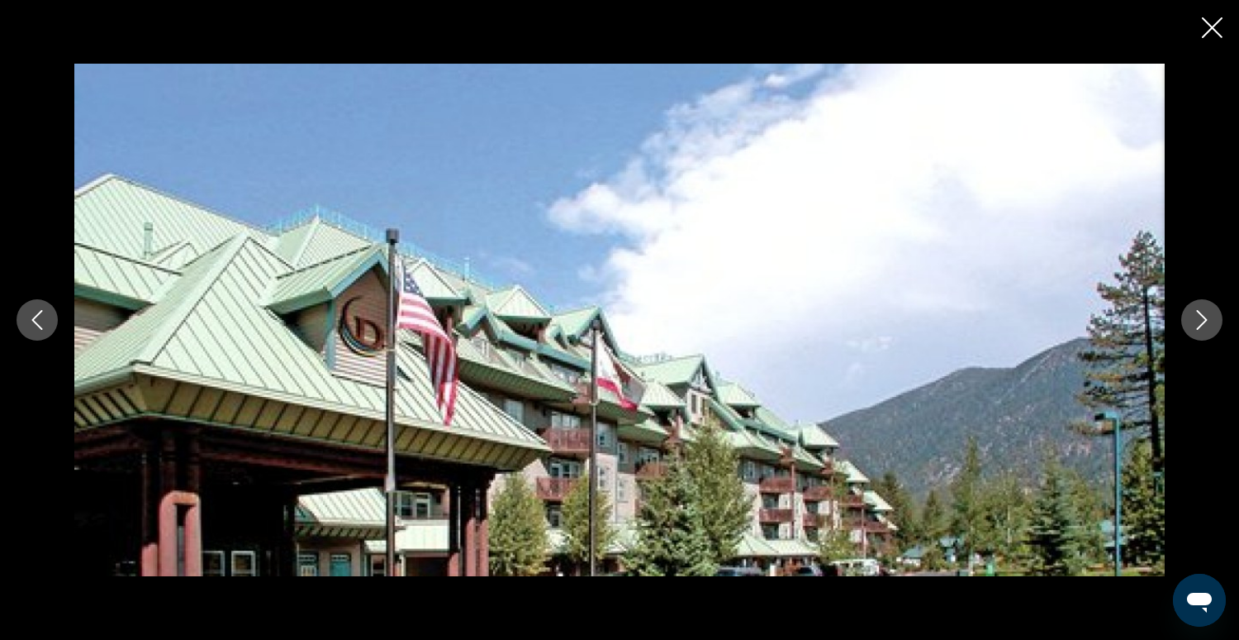
scroll to position [781, 0]
click at [1206, 328] on icon "Next image" at bounding box center [1202, 320] width 20 height 20
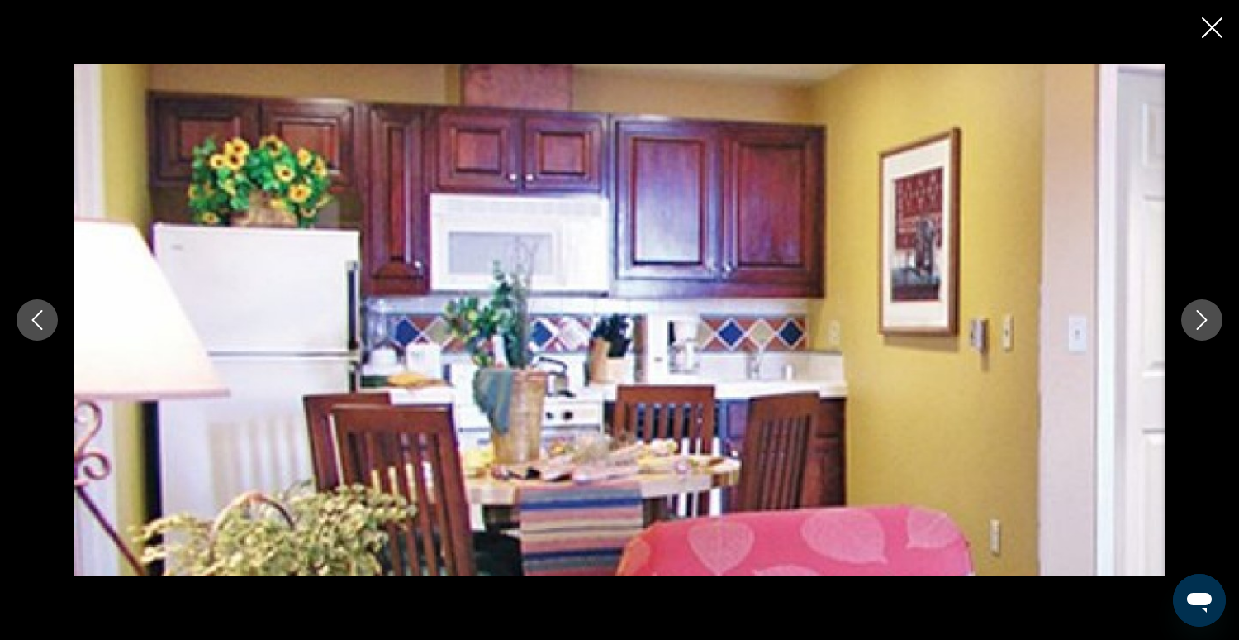
click at [1206, 328] on icon "Next image" at bounding box center [1202, 320] width 20 height 20
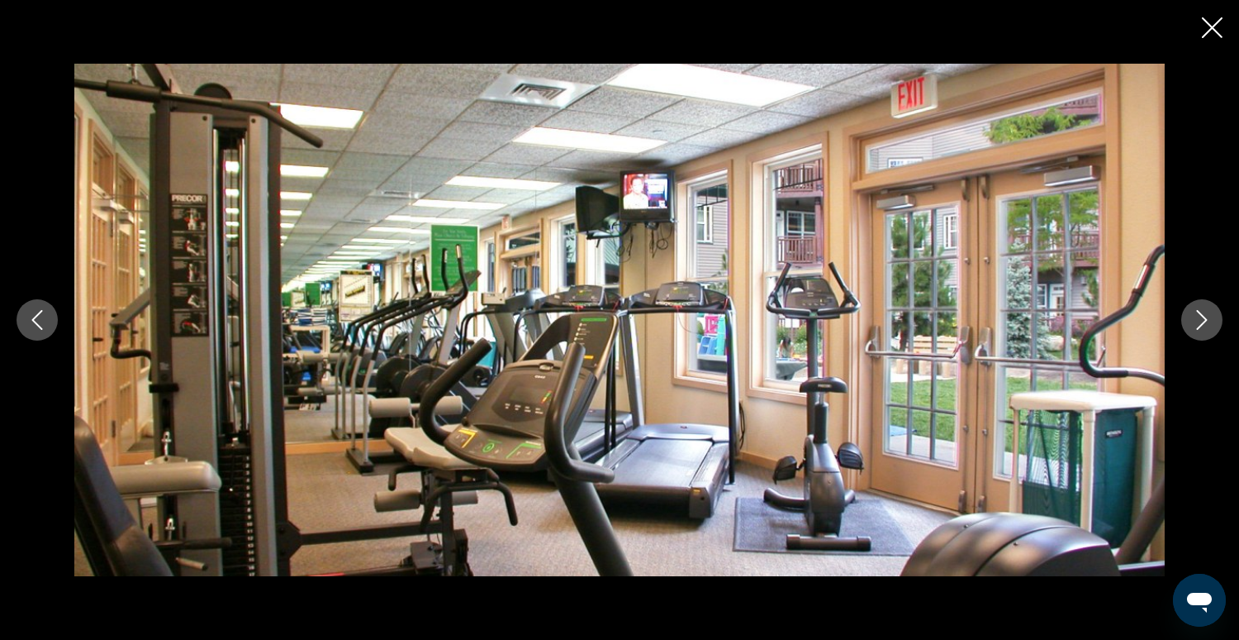
click at [1206, 328] on icon "Next image" at bounding box center [1202, 320] width 20 height 20
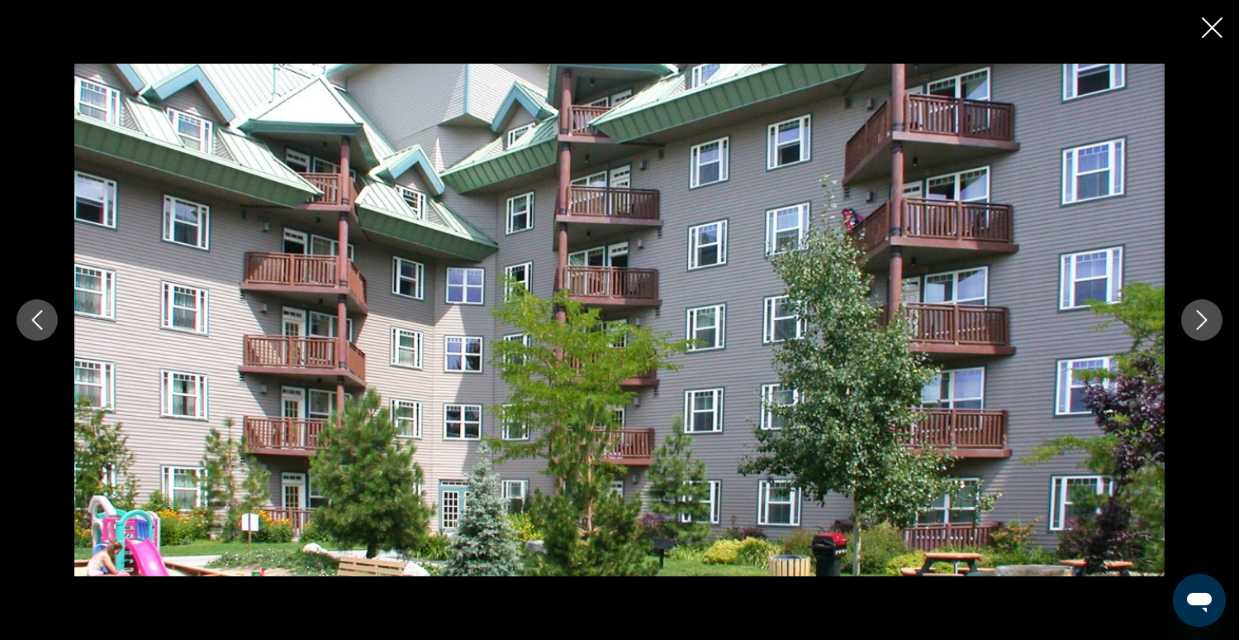
click at [1206, 328] on icon "Next image" at bounding box center [1202, 320] width 20 height 20
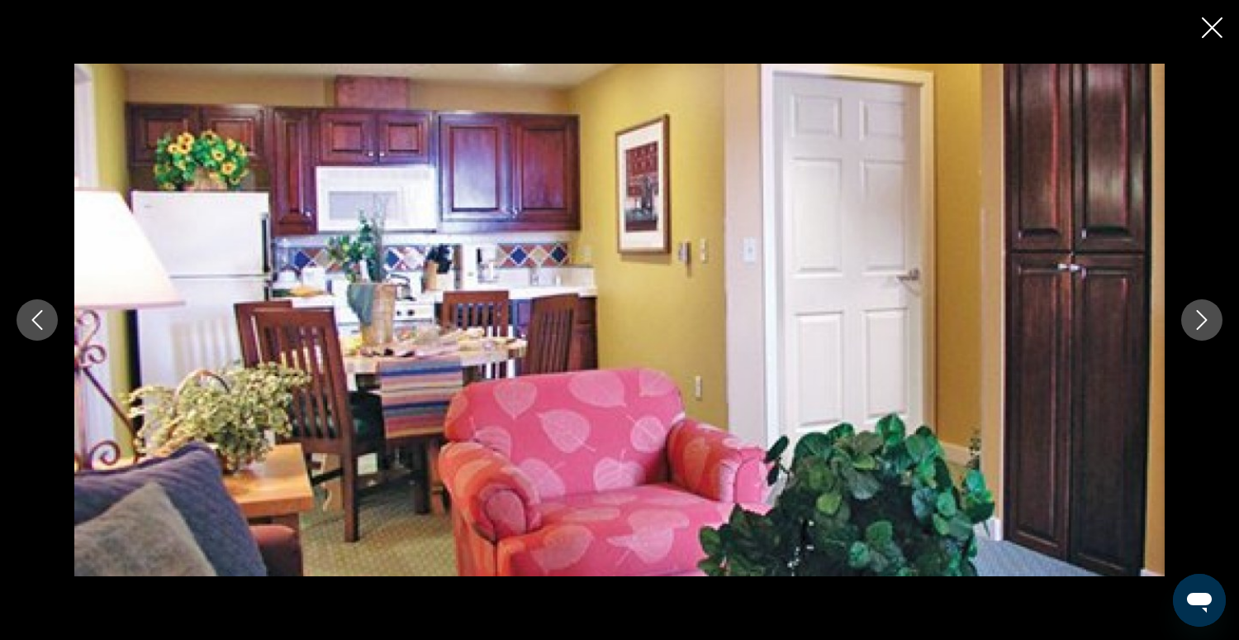
click at [1206, 328] on icon "Next image" at bounding box center [1202, 320] width 20 height 20
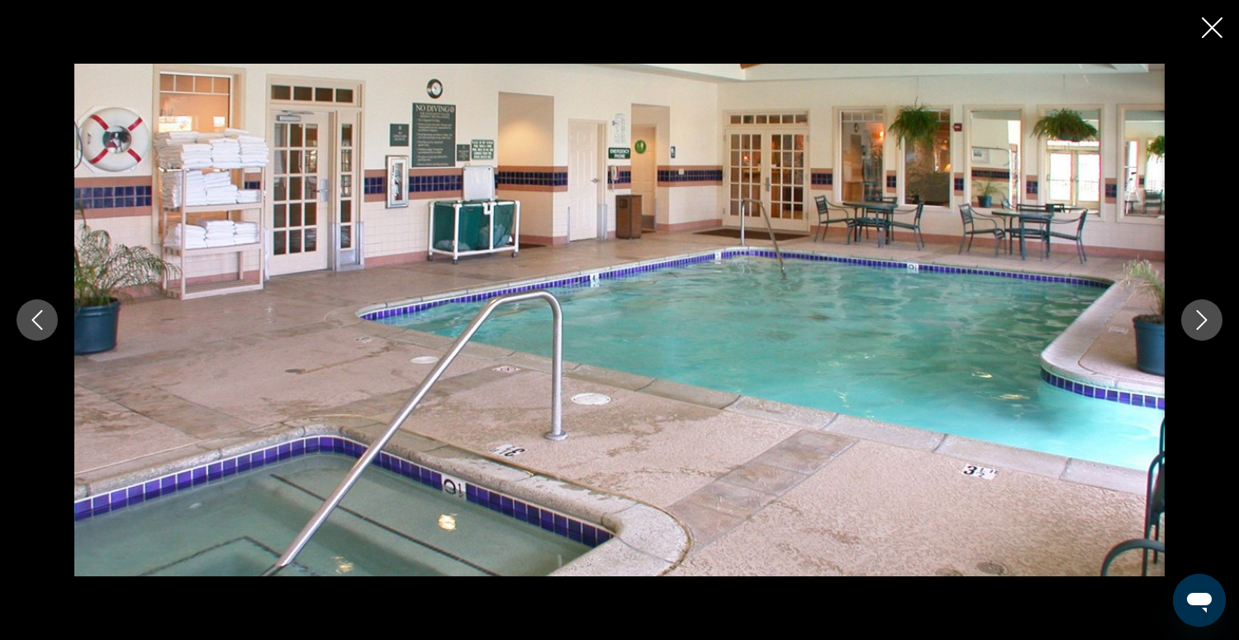
click at [1206, 328] on icon "Next image" at bounding box center [1202, 320] width 20 height 20
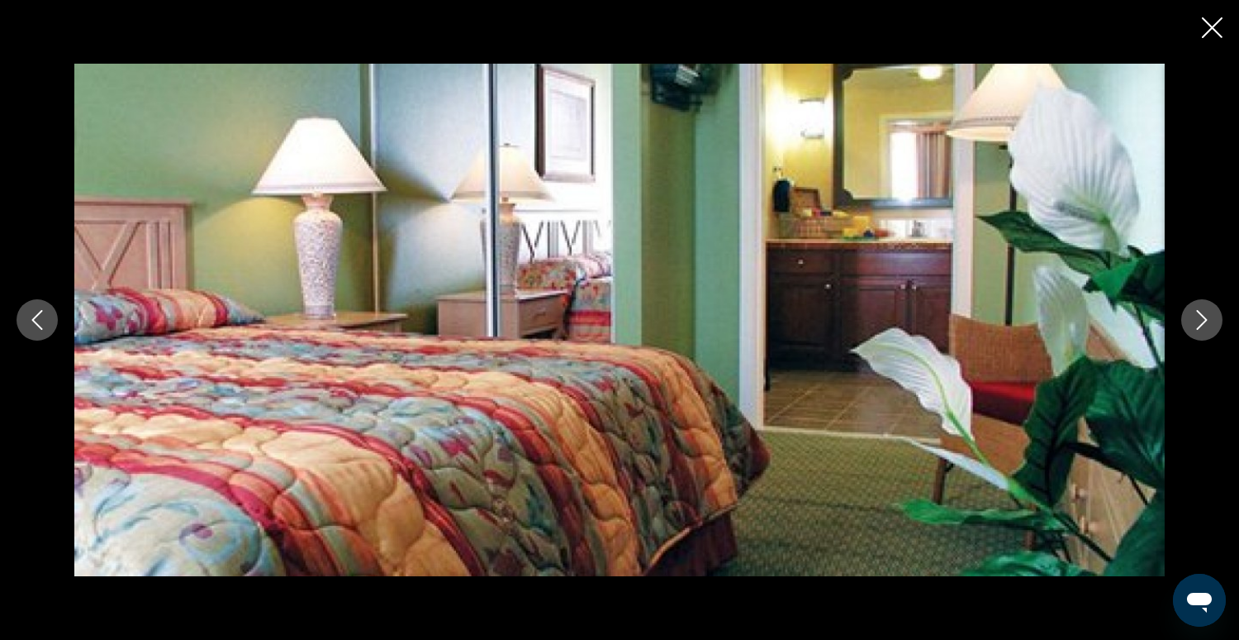
click at [1206, 328] on icon "Next image" at bounding box center [1202, 320] width 20 height 20
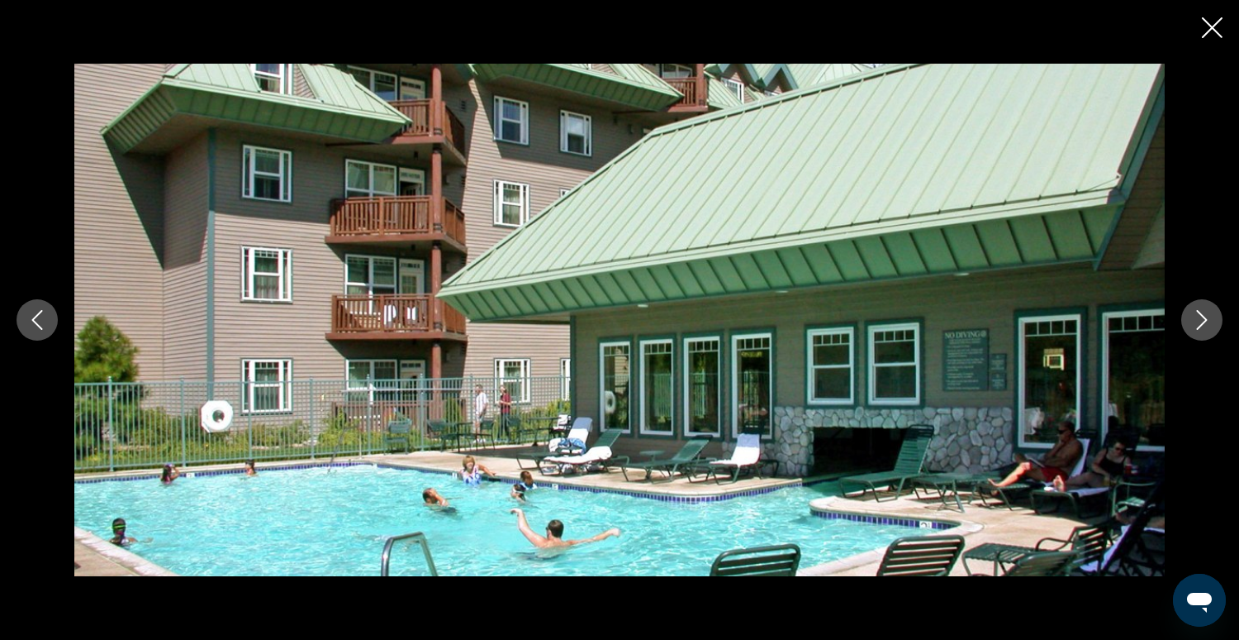
click at [1206, 329] on icon "Next image" at bounding box center [1202, 320] width 20 height 20
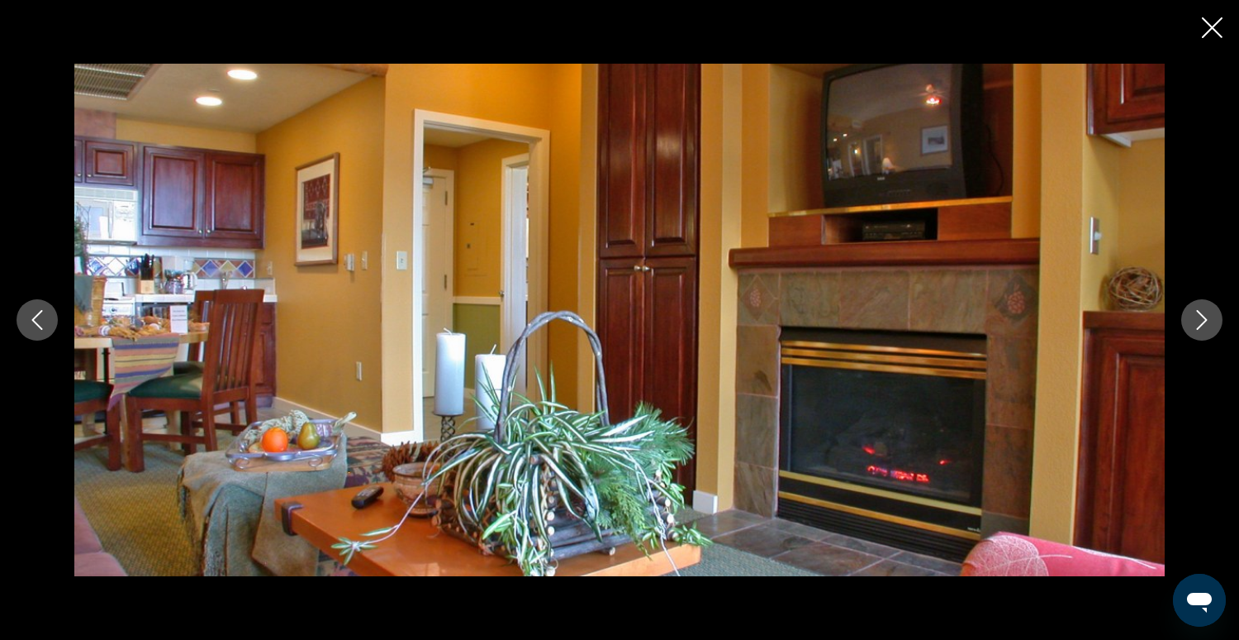
click at [1206, 329] on icon "Next image" at bounding box center [1202, 320] width 20 height 20
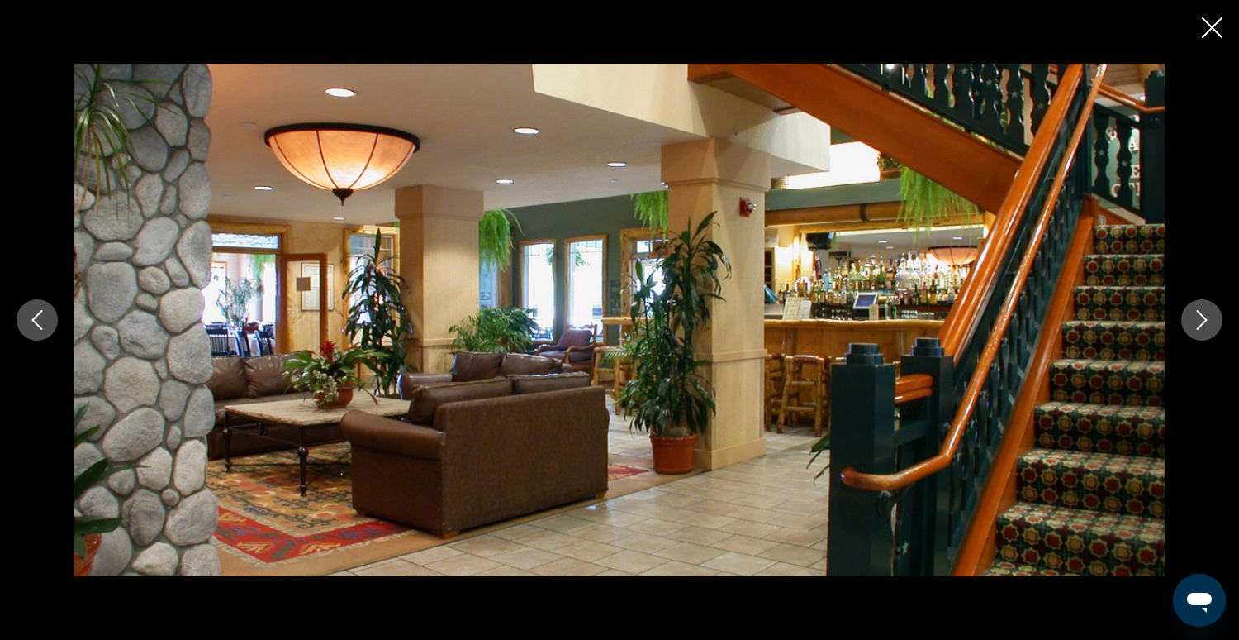
scroll to position [1079, 0]
click at [1194, 329] on icon "Next image" at bounding box center [1202, 320] width 20 height 20
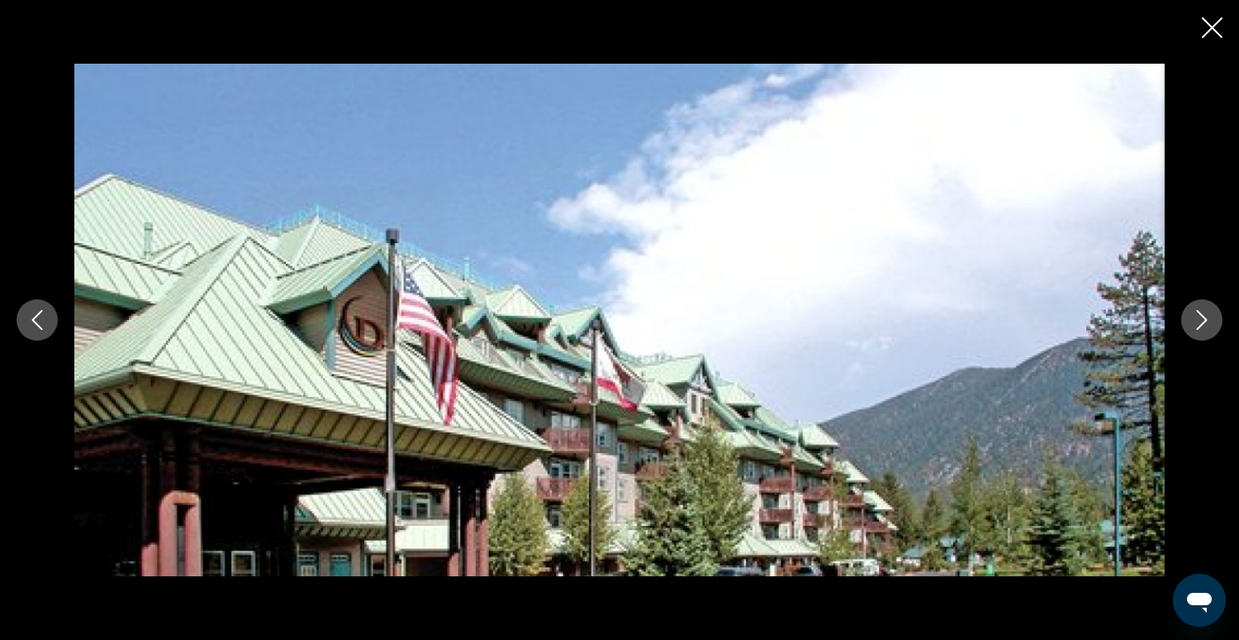
click at [1201, 324] on icon "Next image" at bounding box center [1202, 320] width 11 height 20
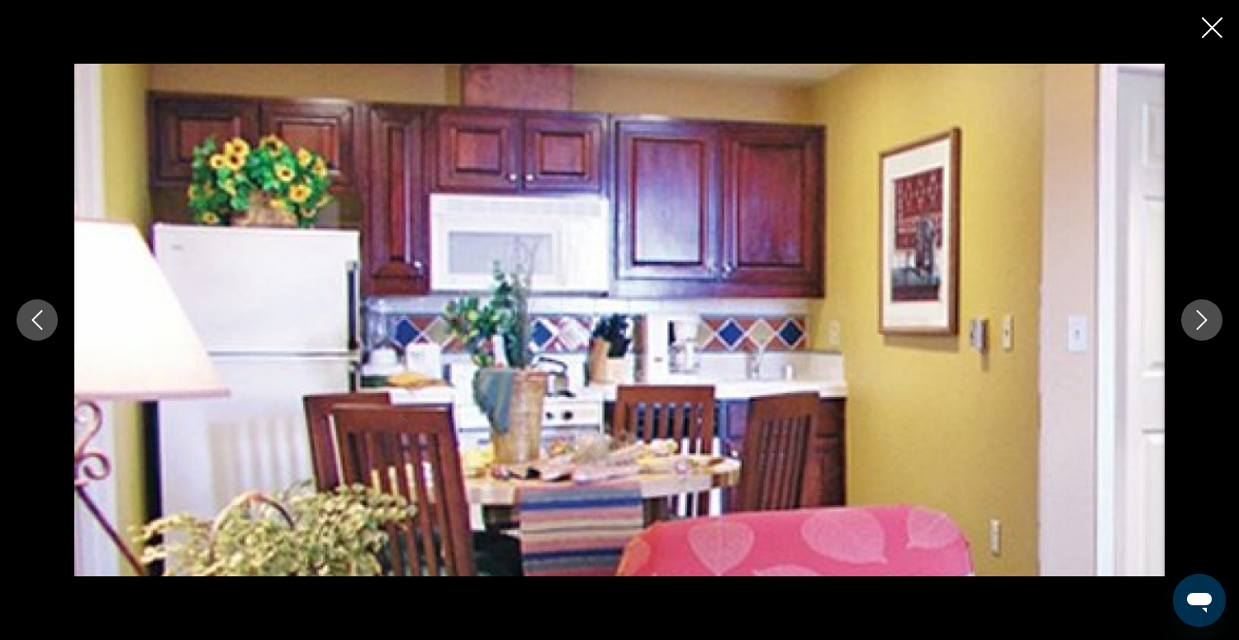
click at [1194, 319] on icon "Next image" at bounding box center [1202, 320] width 20 height 20
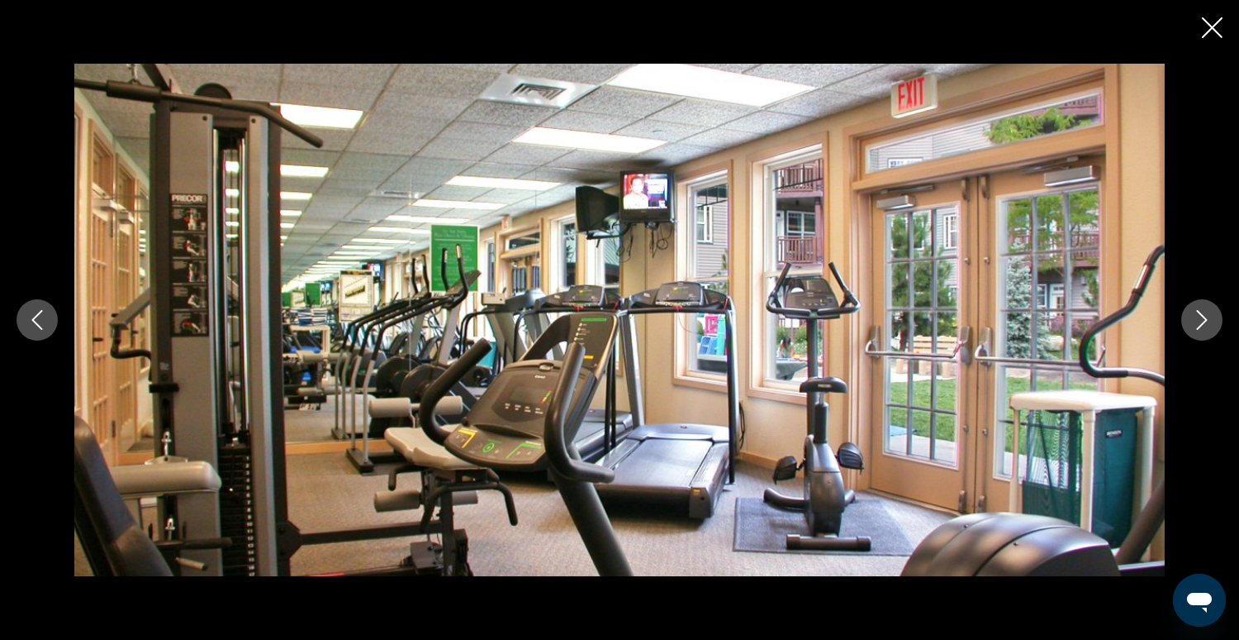
scroll to position [1542, 0]
click at [1215, 27] on icon "Close slideshow" at bounding box center [1212, 27] width 21 height 21
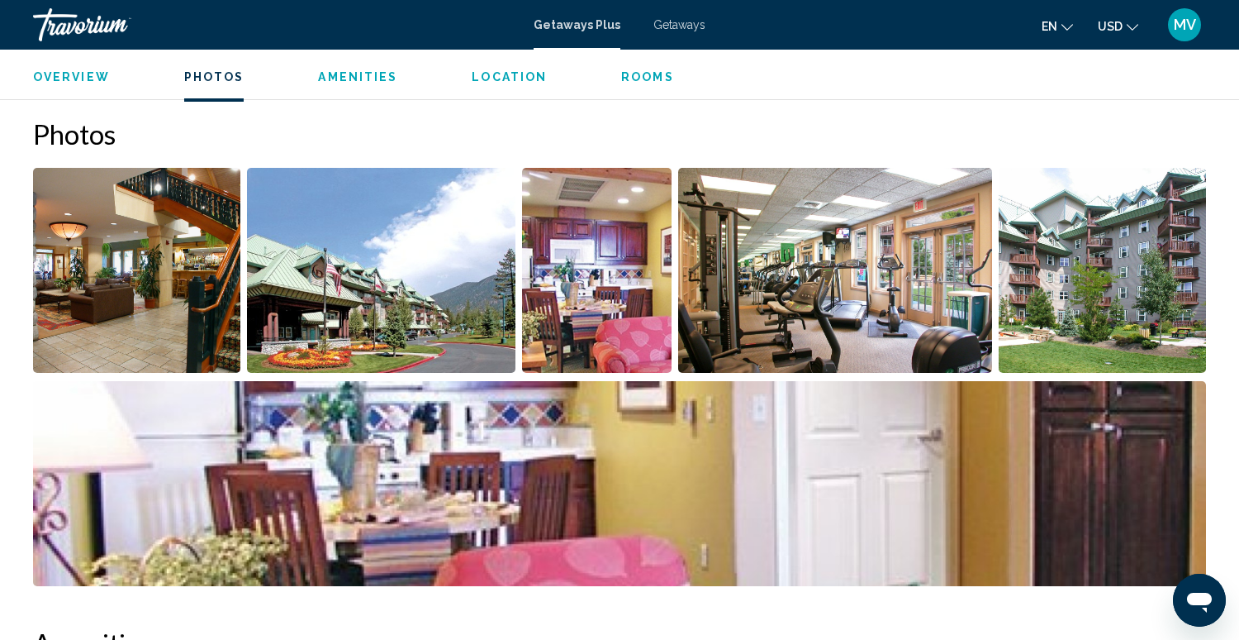
scroll to position [773, 0]
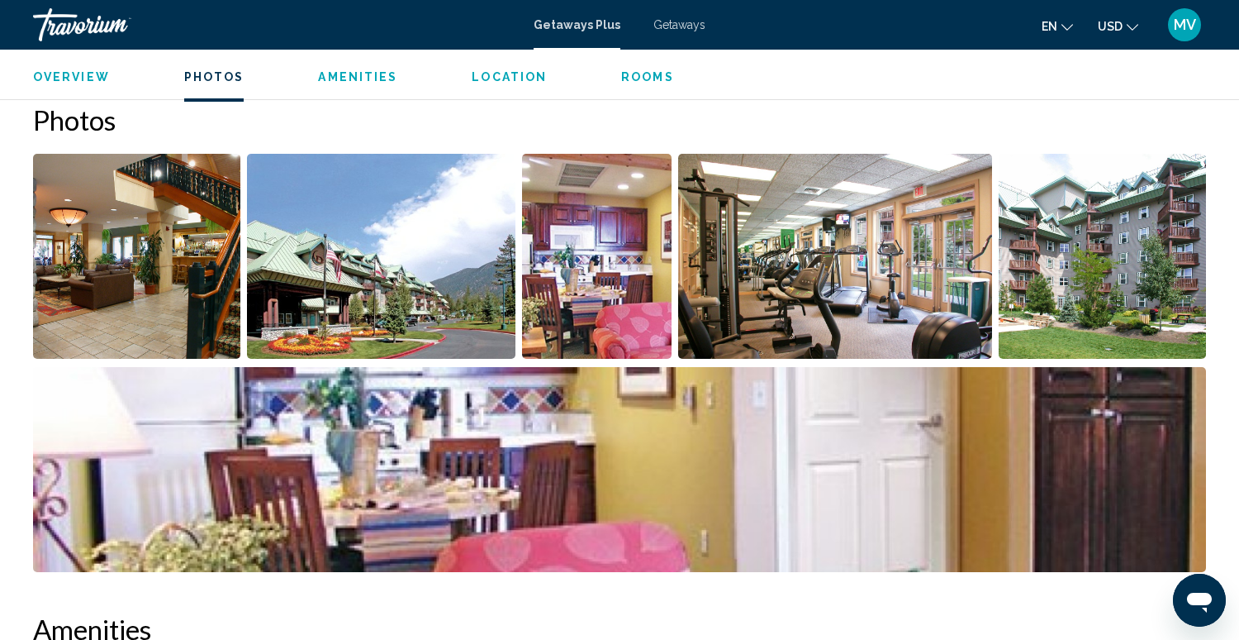
click at [597, 269] on img "Open full-screen image slider" at bounding box center [597, 256] width 150 height 205
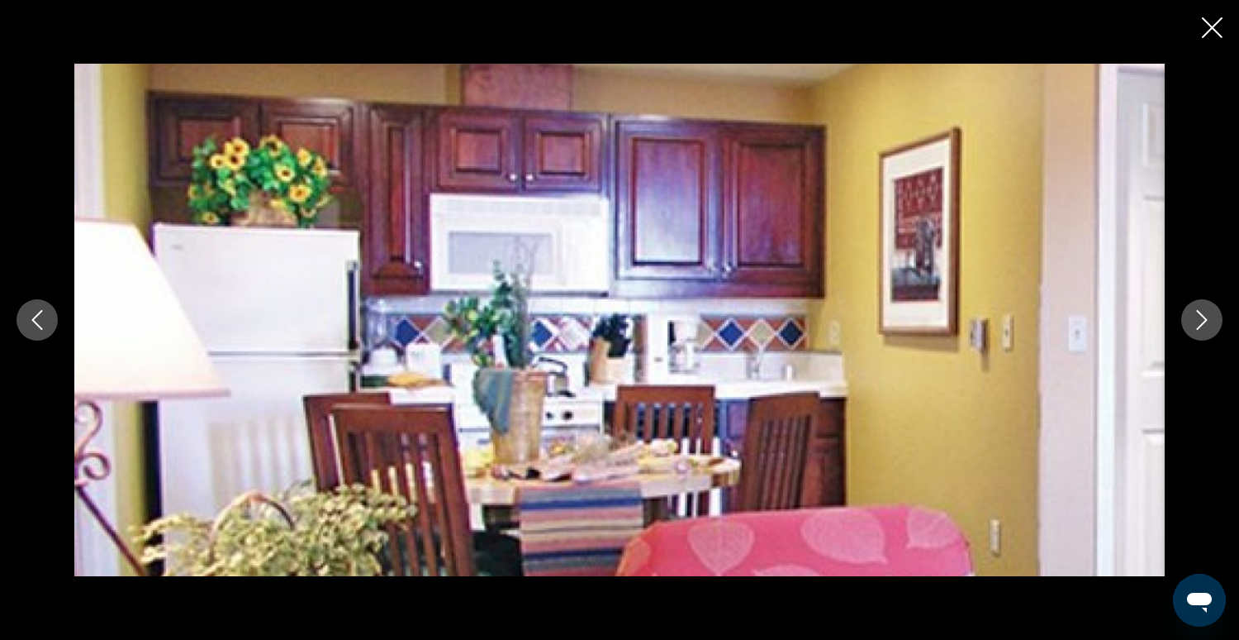
click at [1206, 323] on icon "Next image" at bounding box center [1202, 320] width 20 height 20
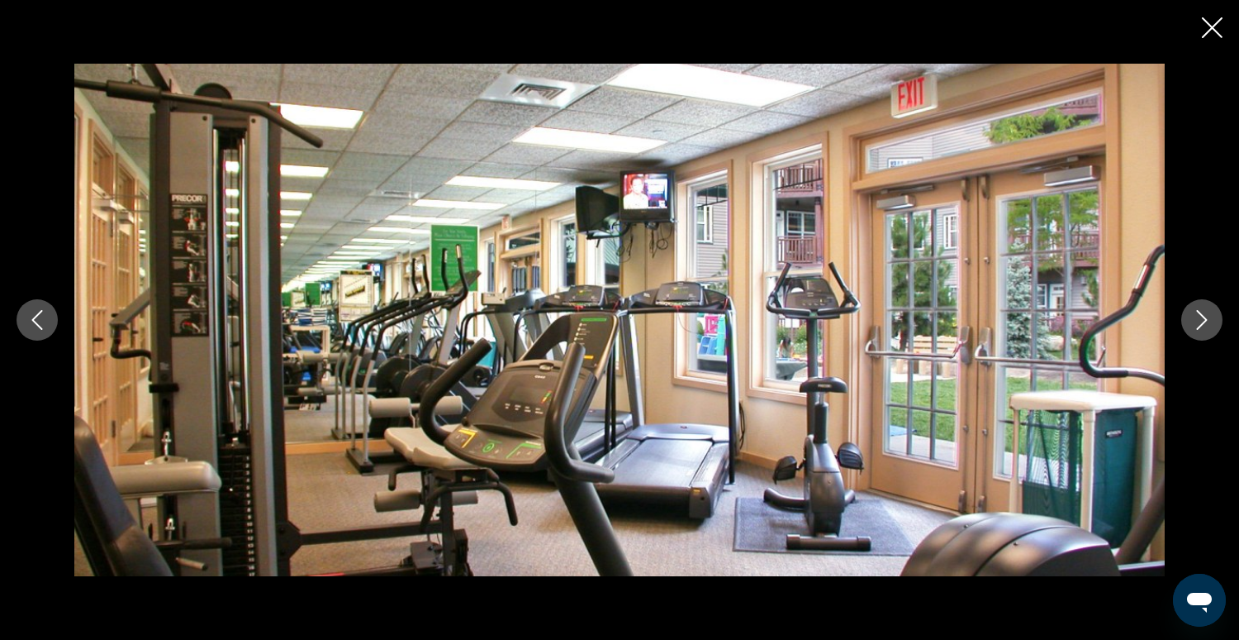
click at [1206, 323] on icon "Next image" at bounding box center [1202, 320] width 20 height 20
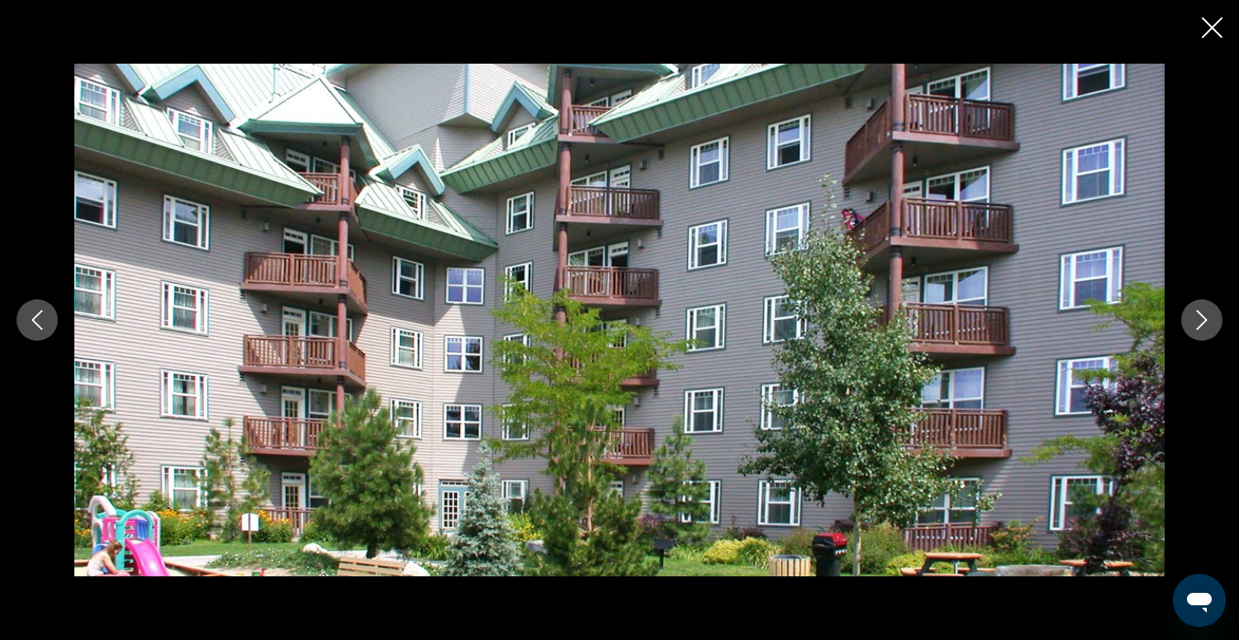
click at [1206, 323] on icon "Next image" at bounding box center [1202, 320] width 20 height 20
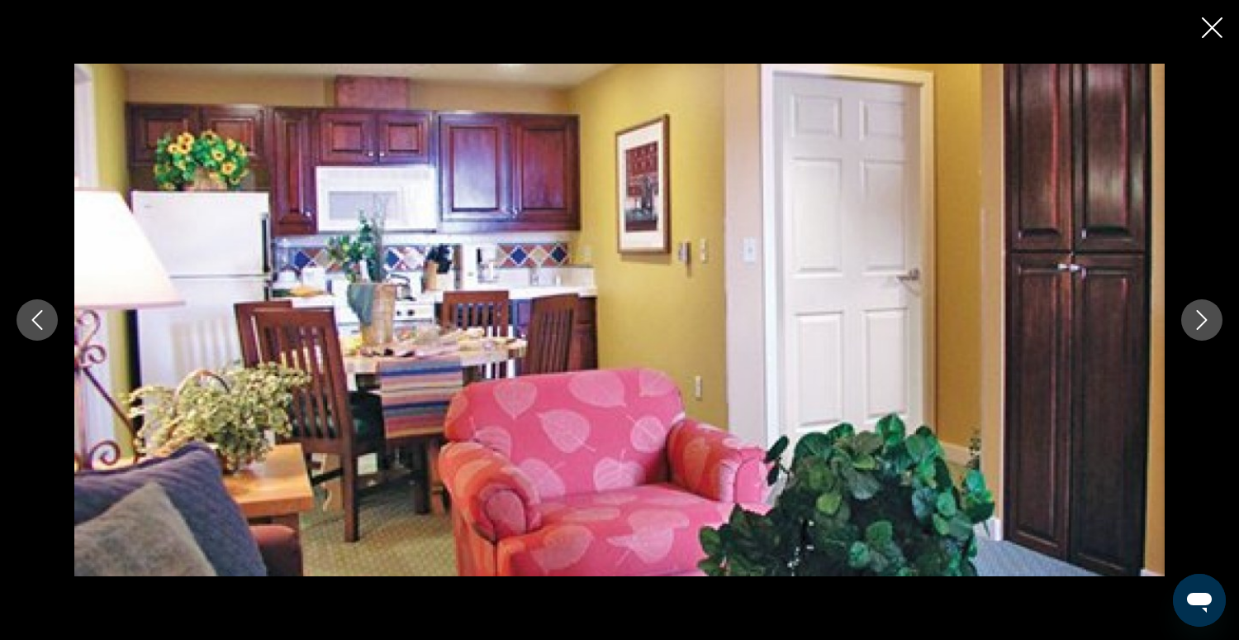
click at [1206, 323] on icon "Next image" at bounding box center [1202, 320] width 20 height 20
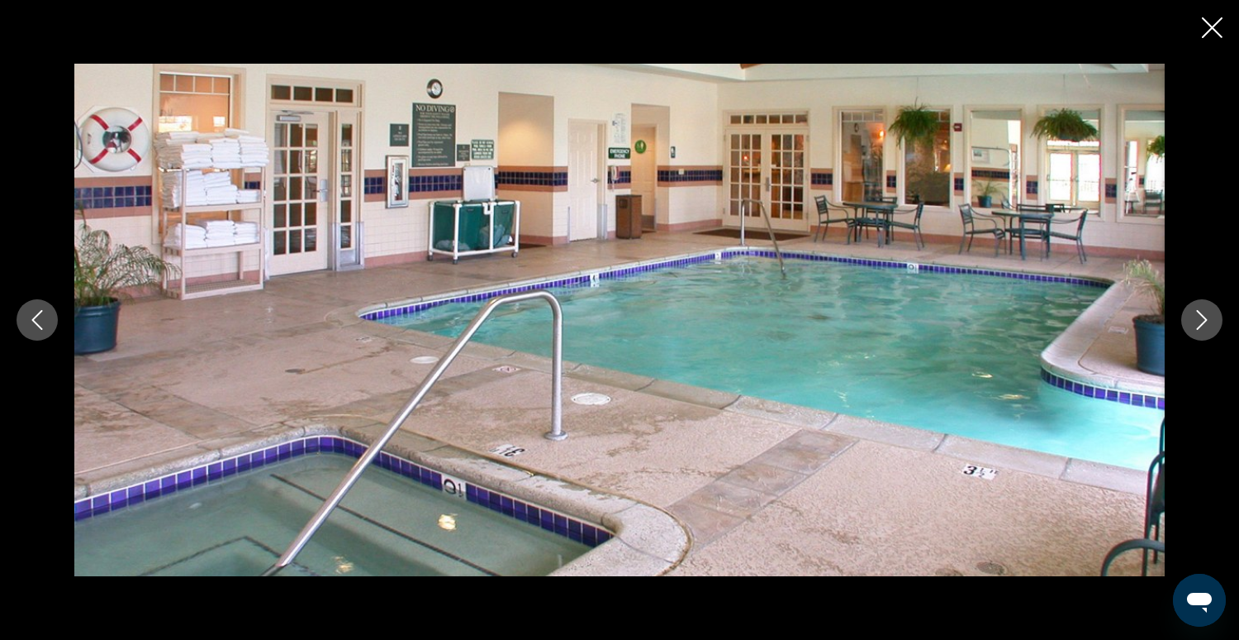
scroll to position [782, 0]
click at [1206, 21] on icon "Close slideshow" at bounding box center [1212, 27] width 21 height 21
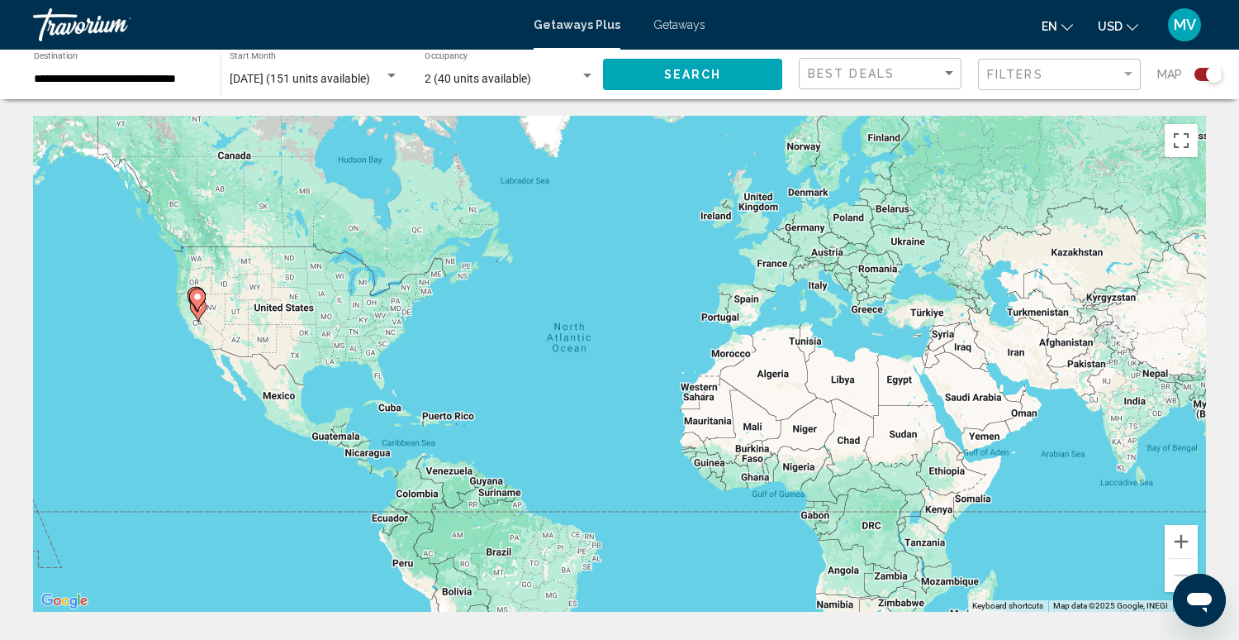
click at [907, 9] on div "en English Español Français Italiano Português русский USD USD ($) MXN (Mex$) C…" at bounding box center [964, 24] width 484 height 35
click at [1205, 74] on div "Search widget" at bounding box center [1209, 74] width 28 height 13
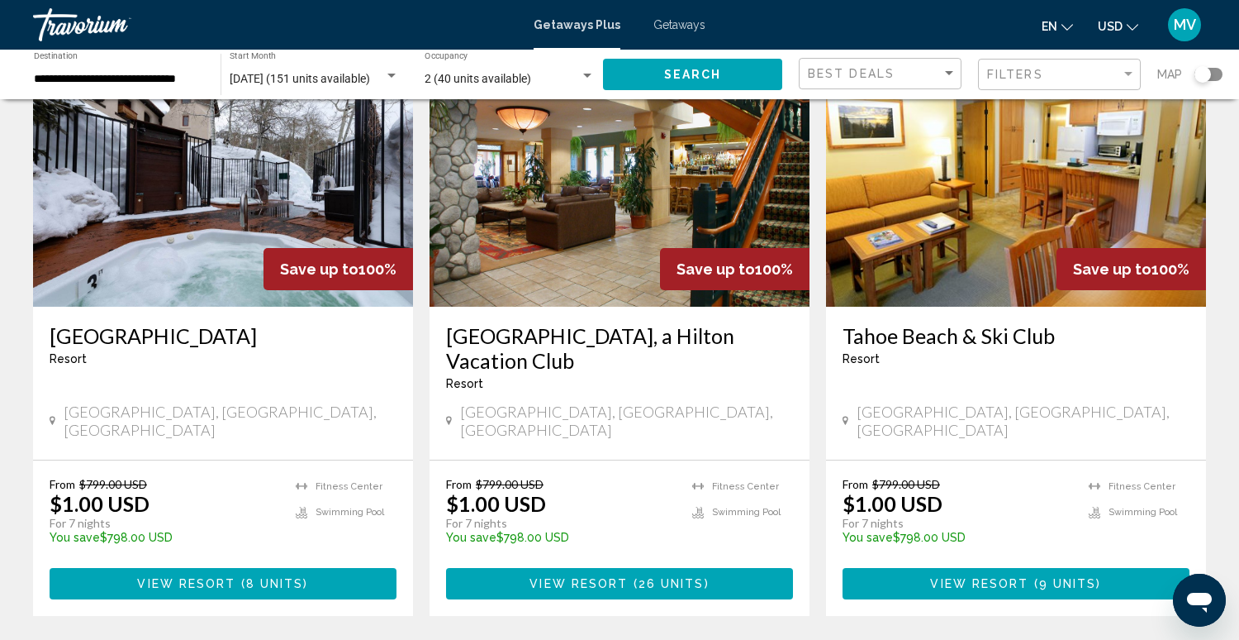
scroll to position [696, 0]
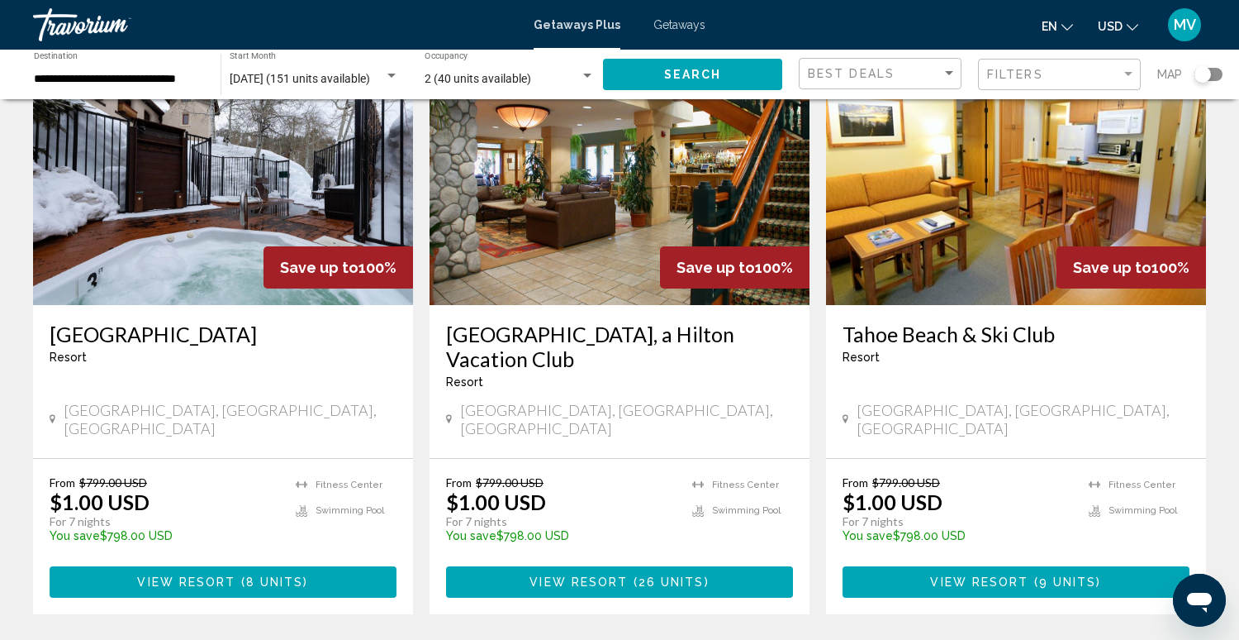
click at [1028, 576] on span "View Resort" at bounding box center [979, 582] width 98 height 13
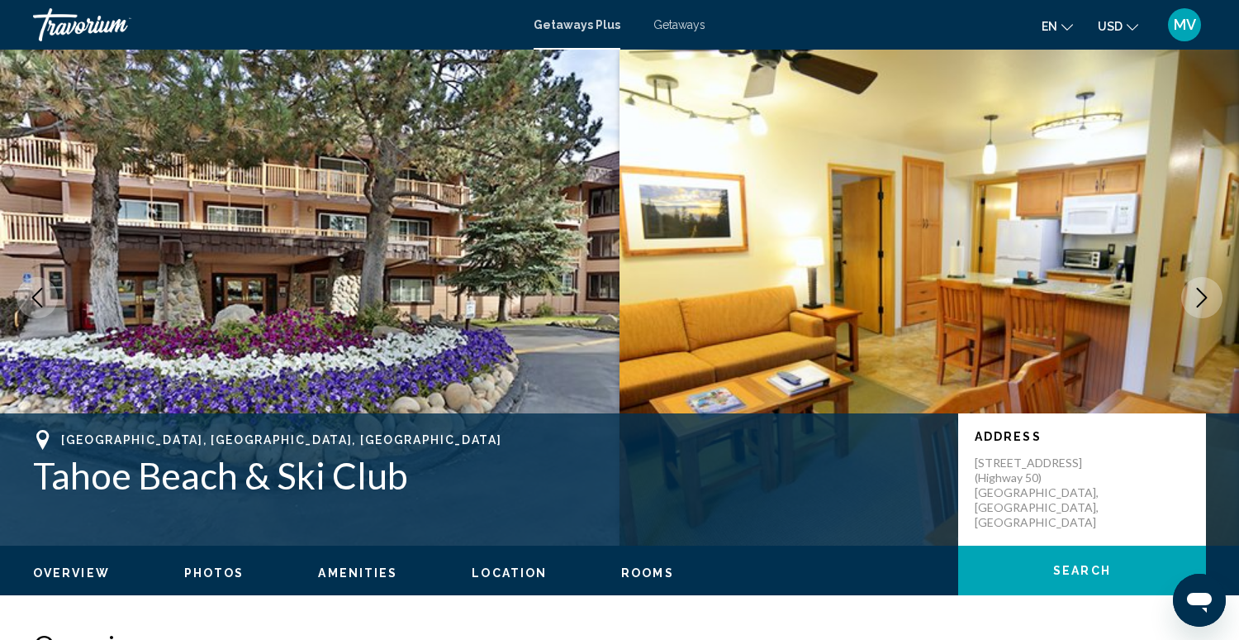
click at [1200, 296] on icon "Next image" at bounding box center [1202, 298] width 20 height 20
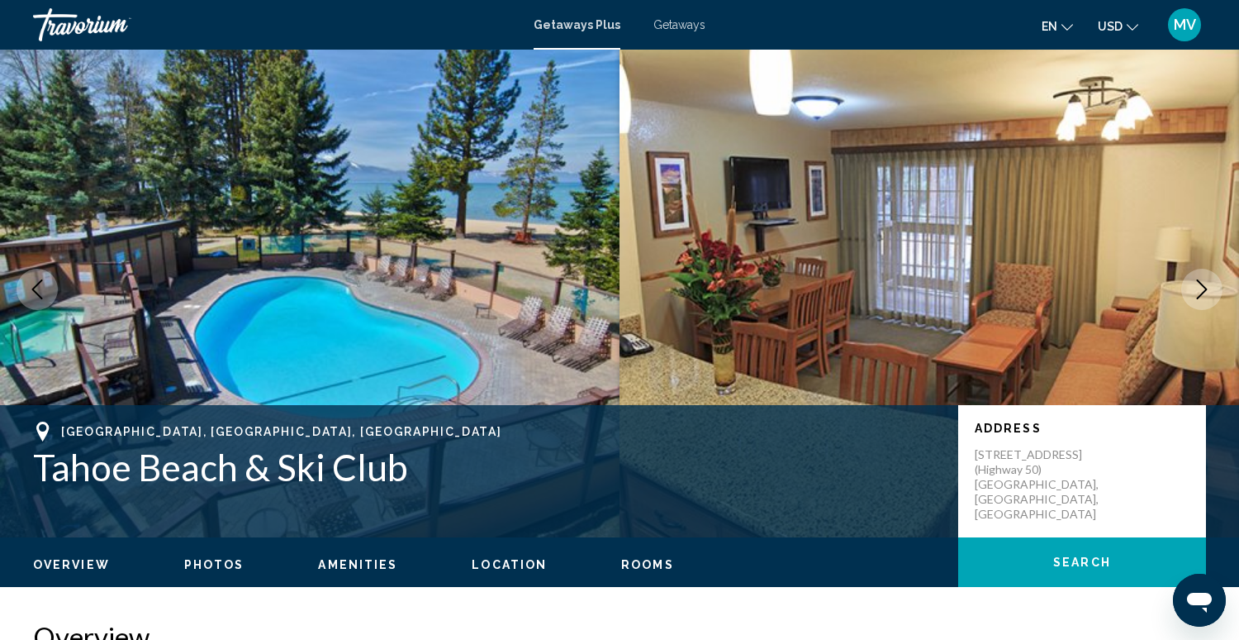
scroll to position [7, 0]
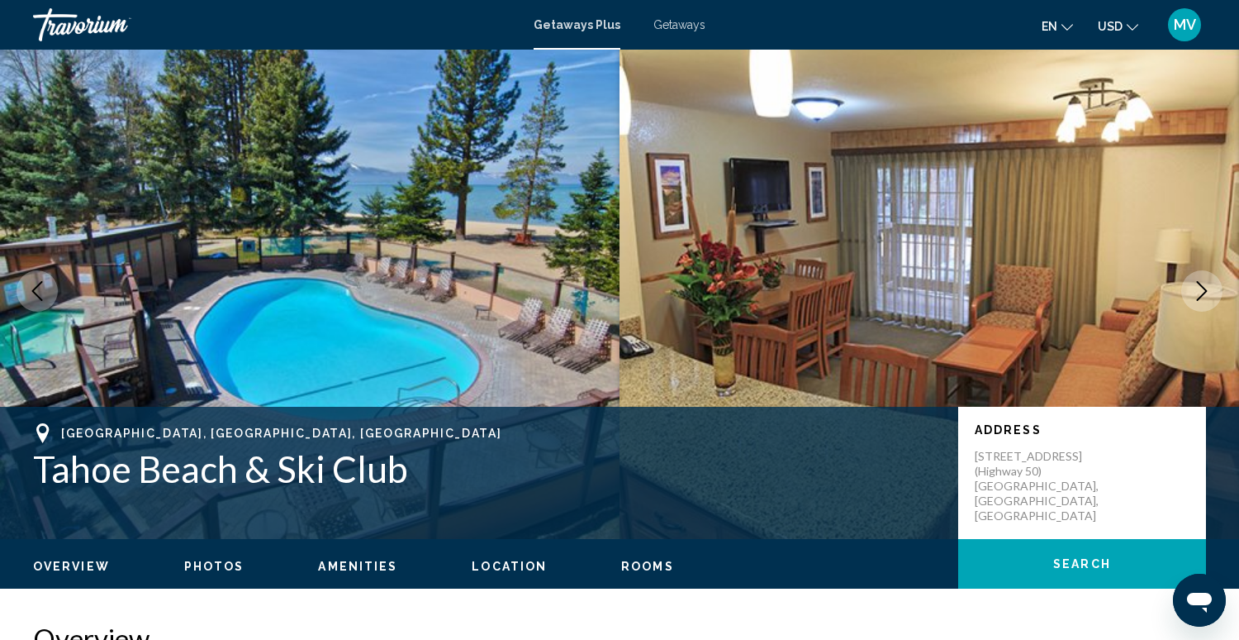
click at [1205, 294] on icon "Next image" at bounding box center [1202, 291] width 20 height 20
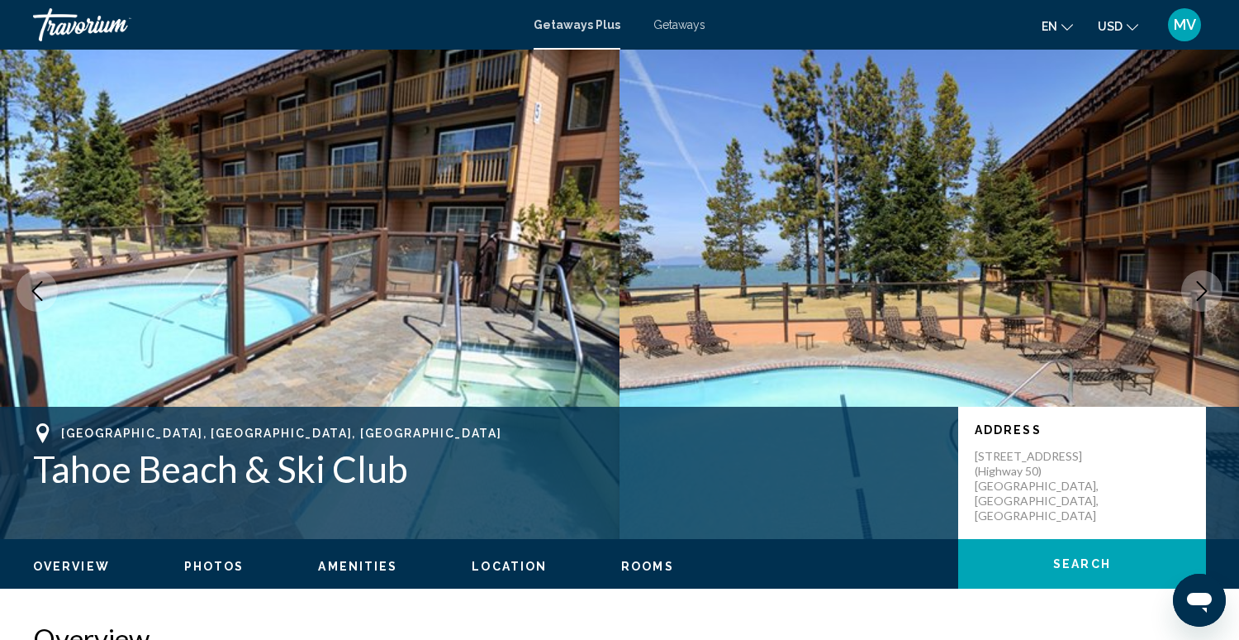
click at [1207, 291] on icon "Next image" at bounding box center [1202, 291] width 20 height 20
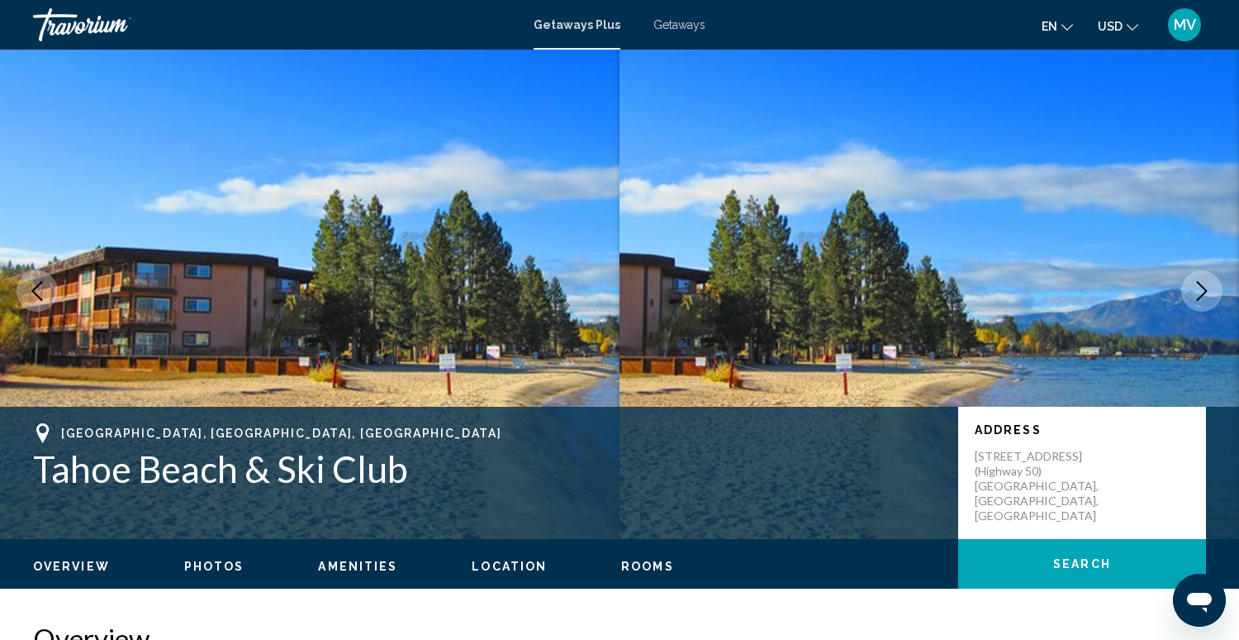
click at [1207, 291] on icon "Next image" at bounding box center [1202, 291] width 20 height 20
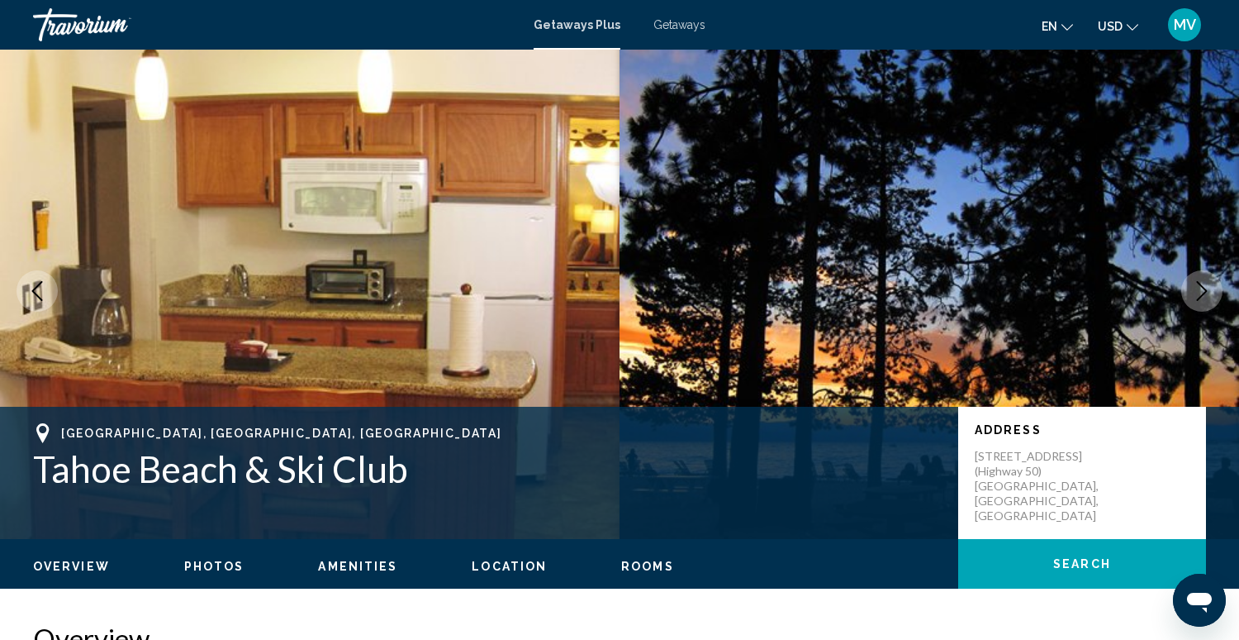
click at [1215, 287] on button "Next image" at bounding box center [1202, 290] width 41 height 41
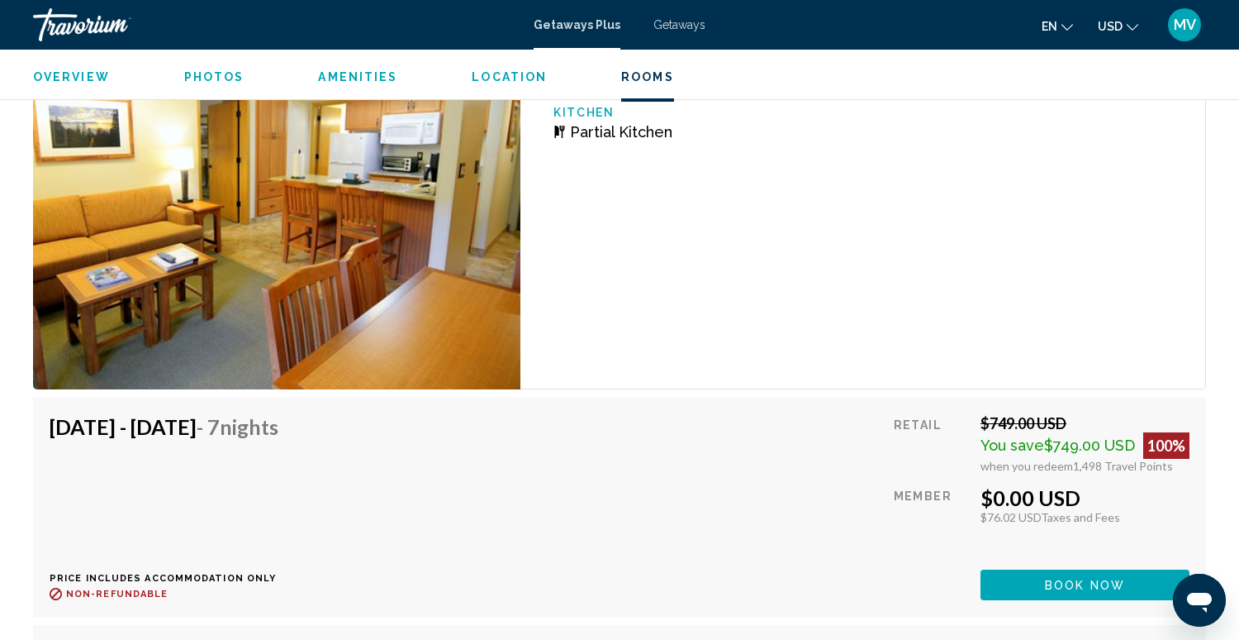
scroll to position [3203, 0]
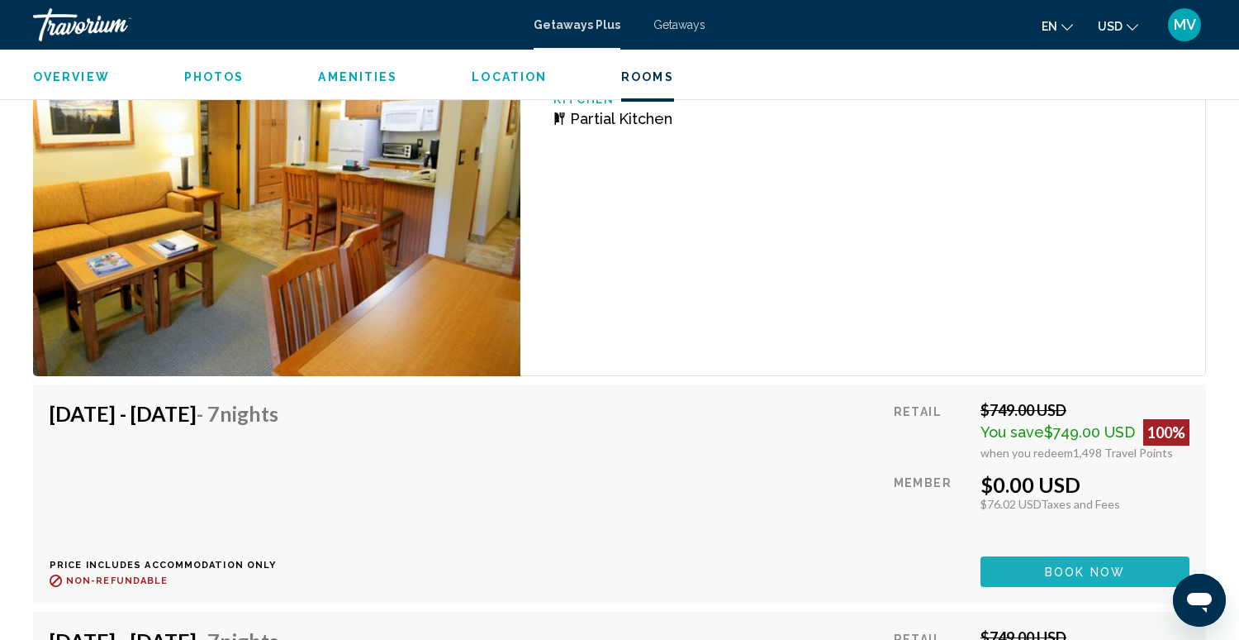
click at [1079, 568] on span "Book now" at bounding box center [1085, 571] width 80 height 13
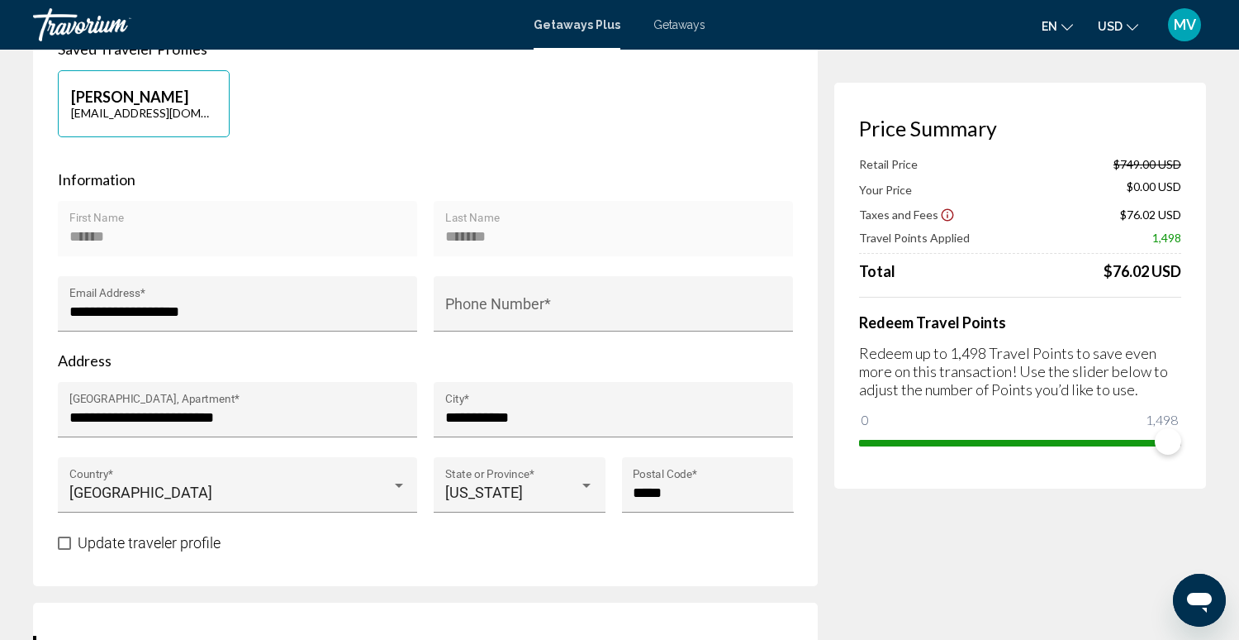
scroll to position [402, 0]
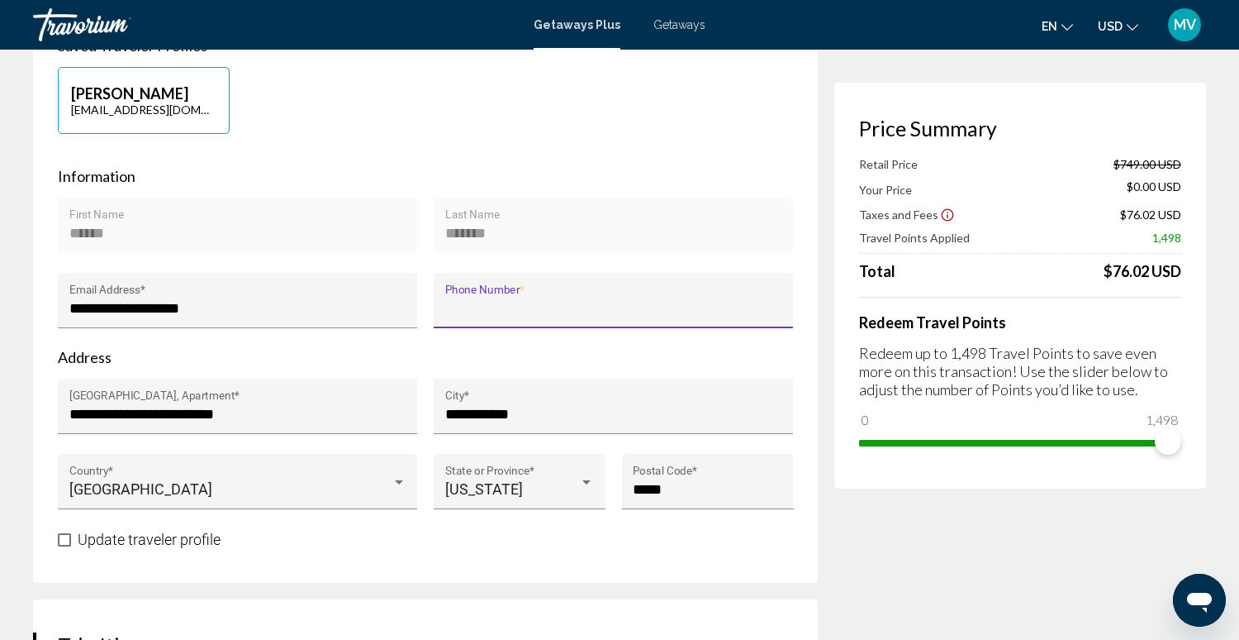
click at [581, 302] on input "Phone Number *" at bounding box center [613, 308] width 337 height 17
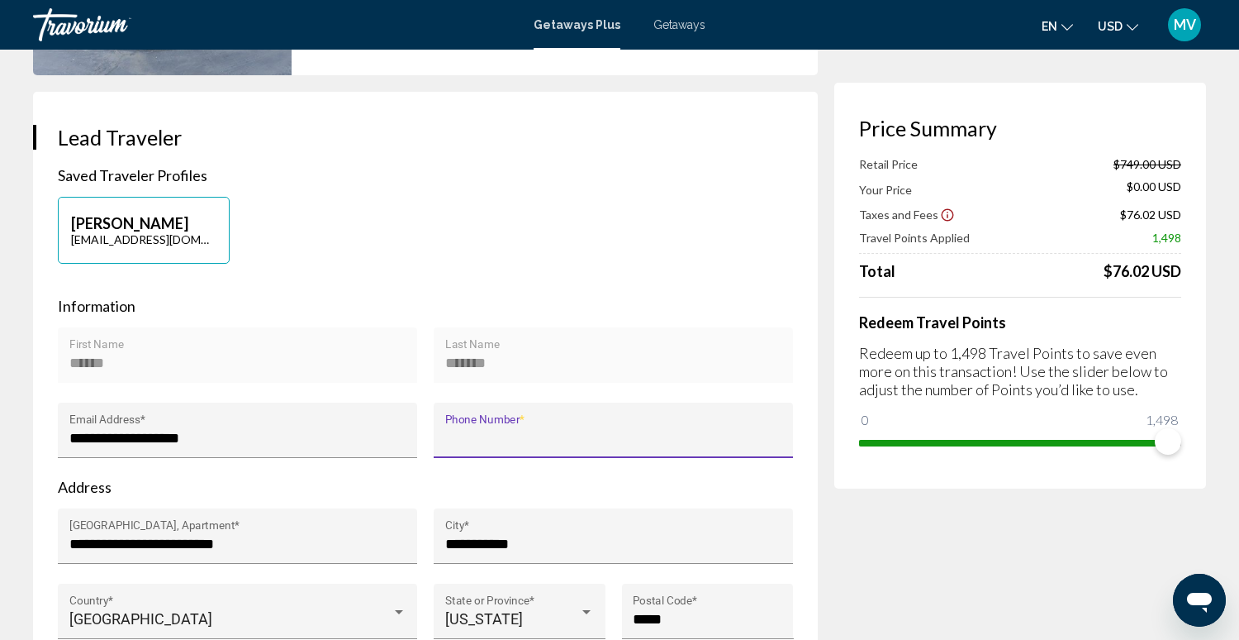
scroll to position [275, 0]
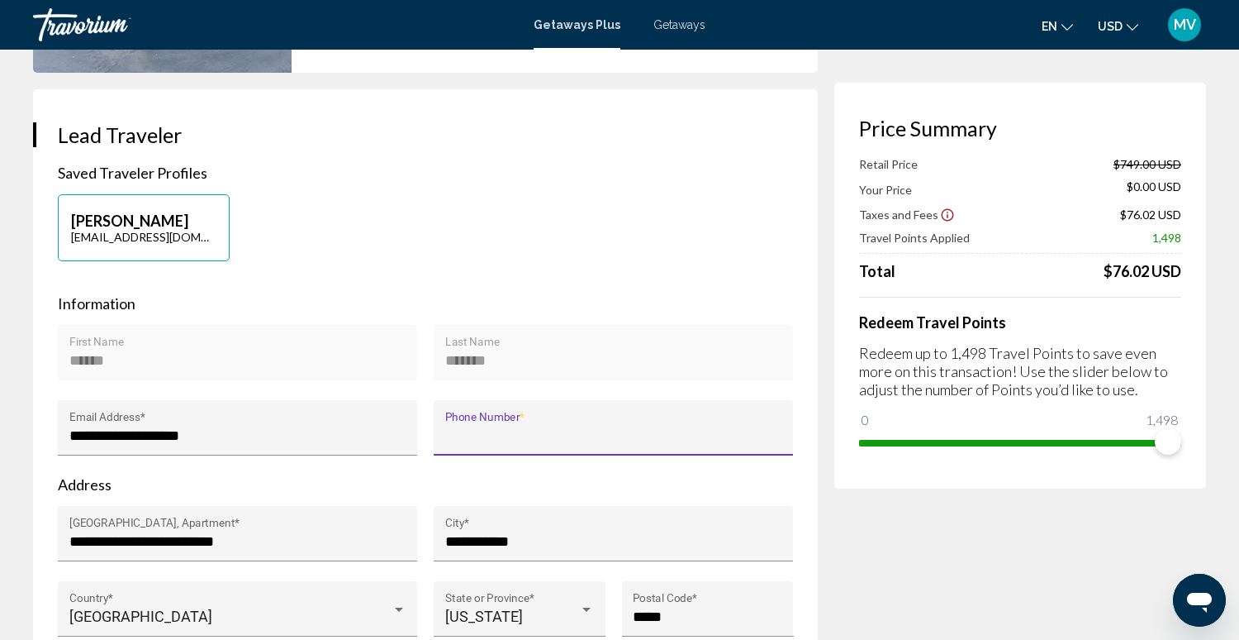
click at [502, 423] on div "Phone Number *" at bounding box center [613, 433] width 337 height 44
type input "*"
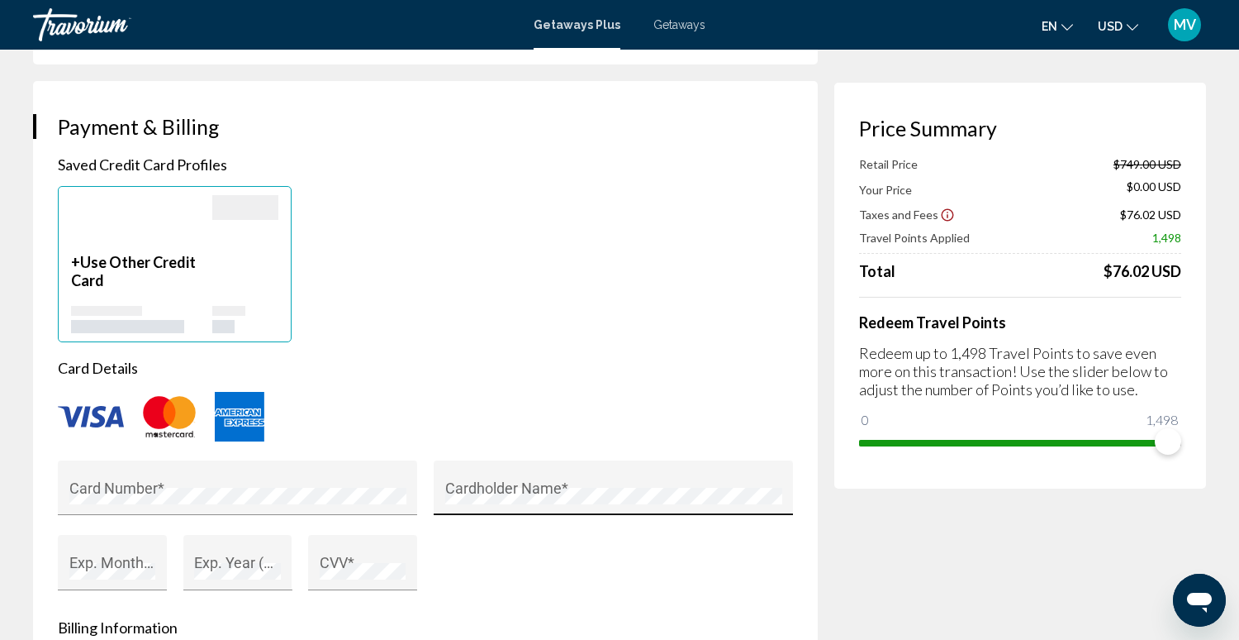
scroll to position [1130, 0]
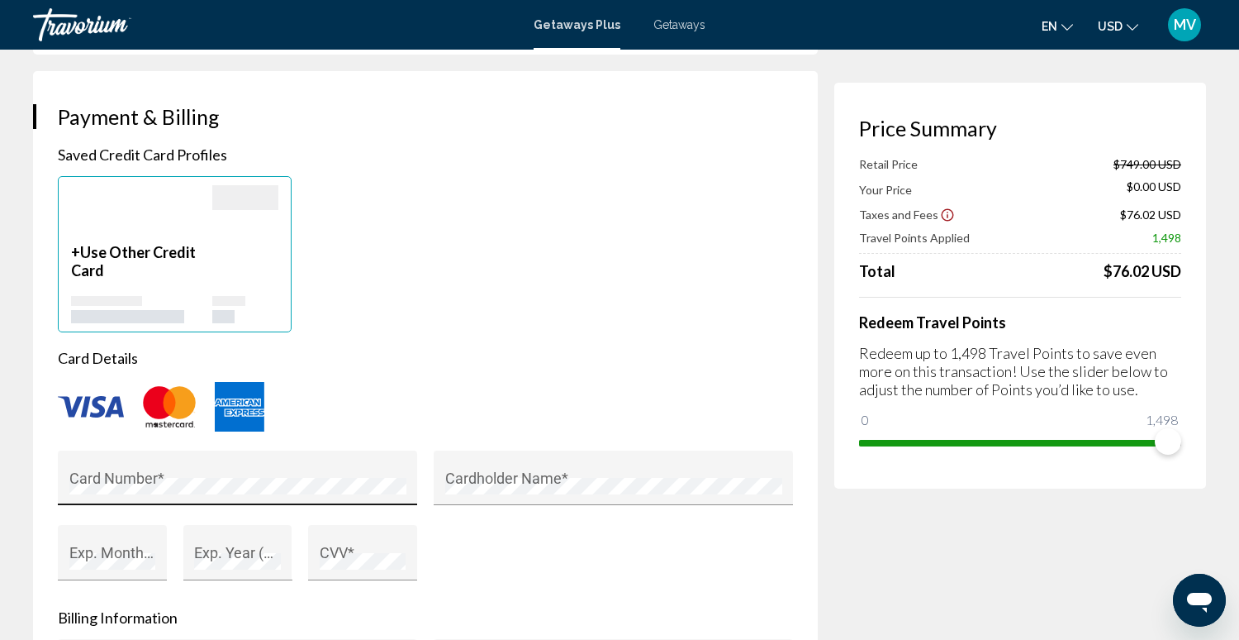
type input "**********"
click at [317, 551] on div "CVV *" at bounding box center [362, 552] width 109 height 55
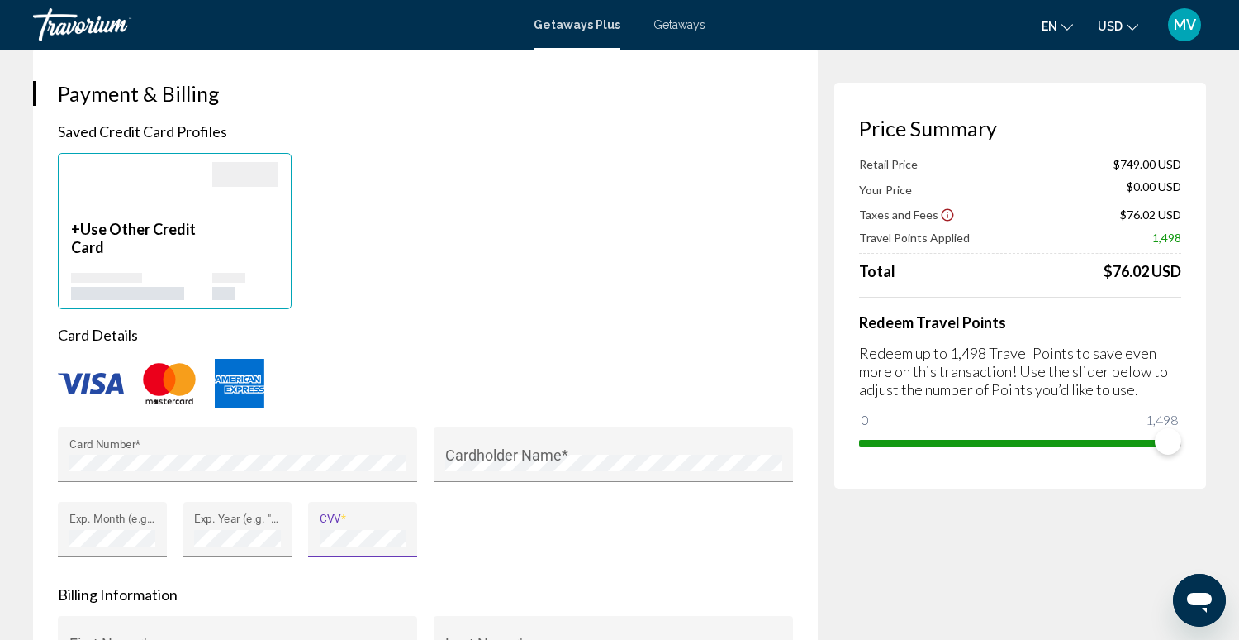
scroll to position [1171, 0]
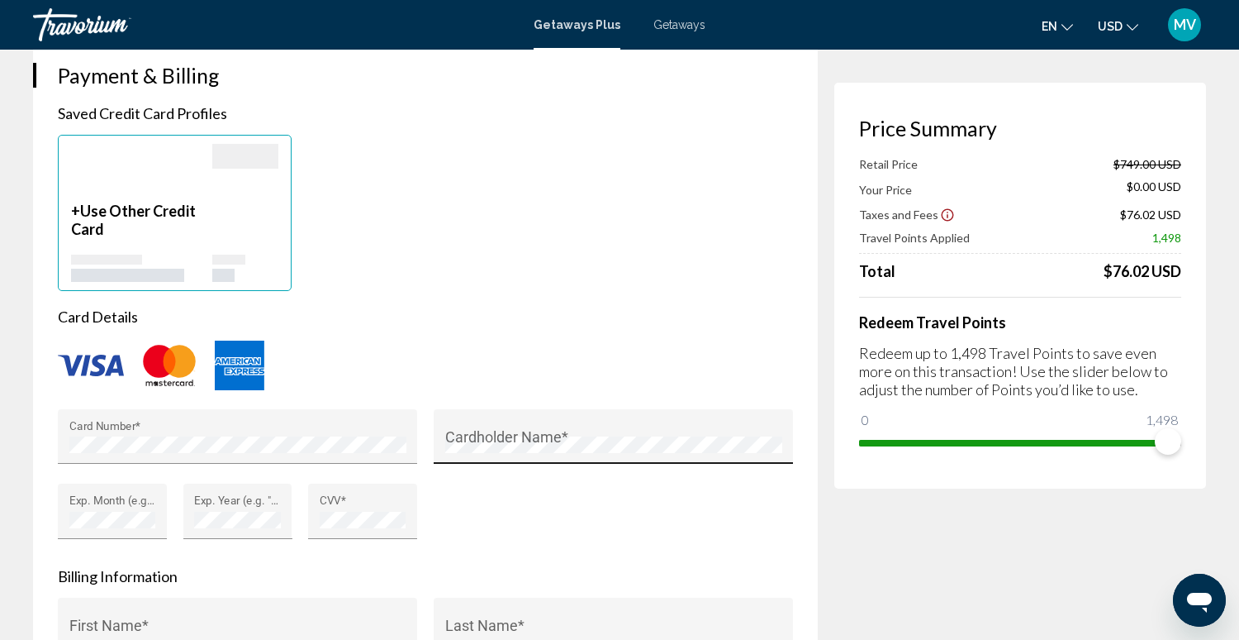
click at [475, 431] on div "Cardholder Name *" at bounding box center [613, 442] width 337 height 44
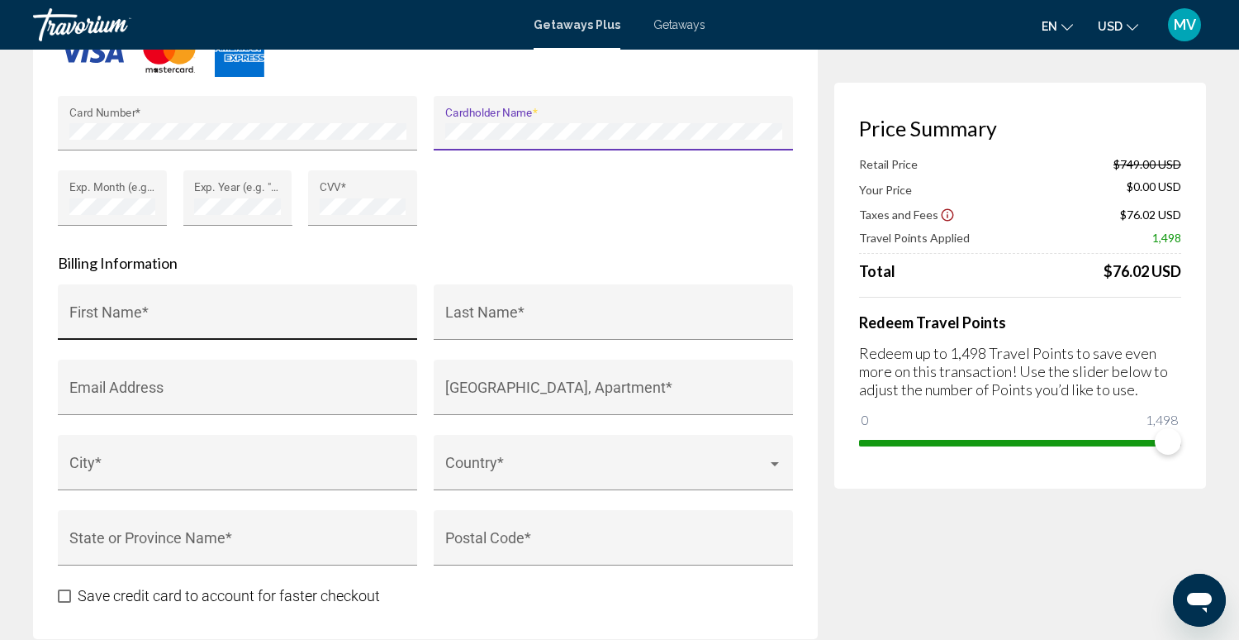
scroll to position [1487, 0]
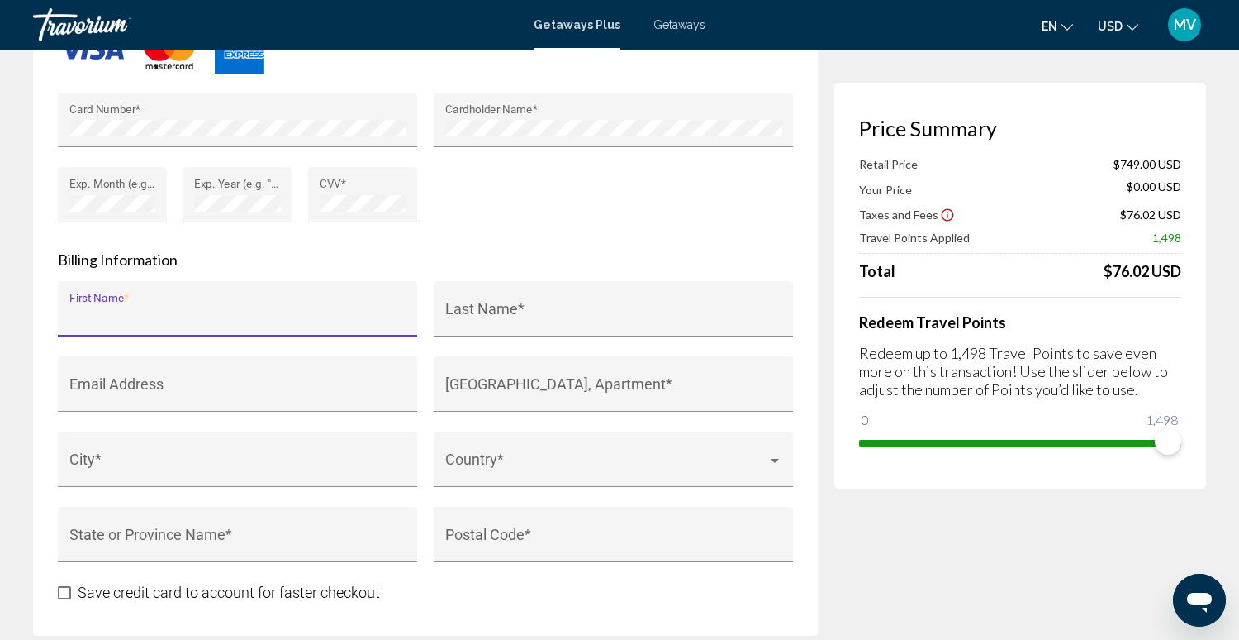
click at [184, 309] on input "First Name *" at bounding box center [237, 316] width 337 height 17
type input "******"
click at [453, 308] on input "Last Name *" at bounding box center [613, 316] width 337 height 17
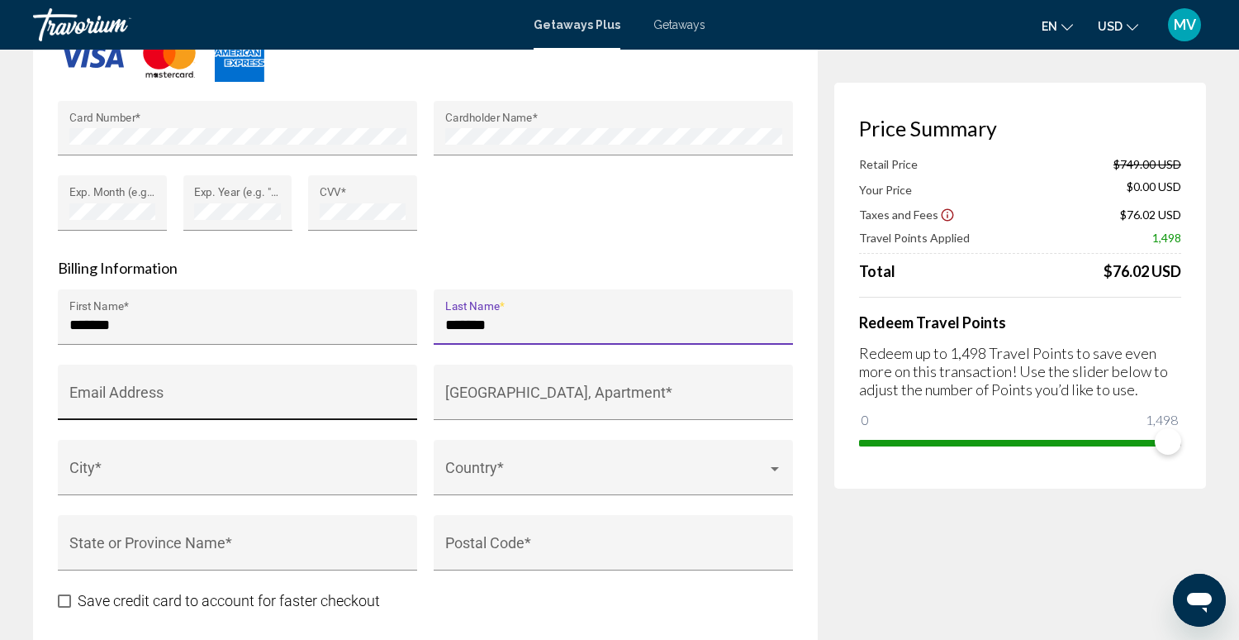
type input "*******"
click at [170, 388] on div "Email Address" at bounding box center [237, 400] width 337 height 44
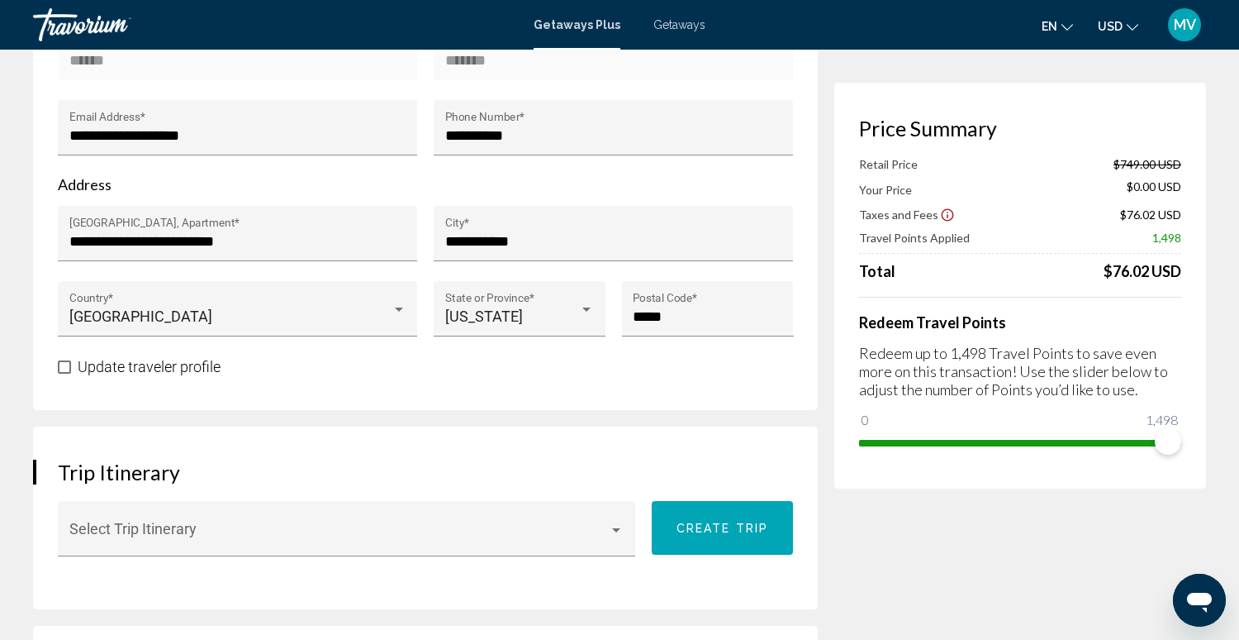
scroll to position [574, 0]
type input "*"
drag, startPoint x: 263, startPoint y: 240, endPoint x: 82, endPoint y: 246, distance: 181.1
click at [76, 245] on input "**********" at bounding box center [237, 242] width 337 height 17
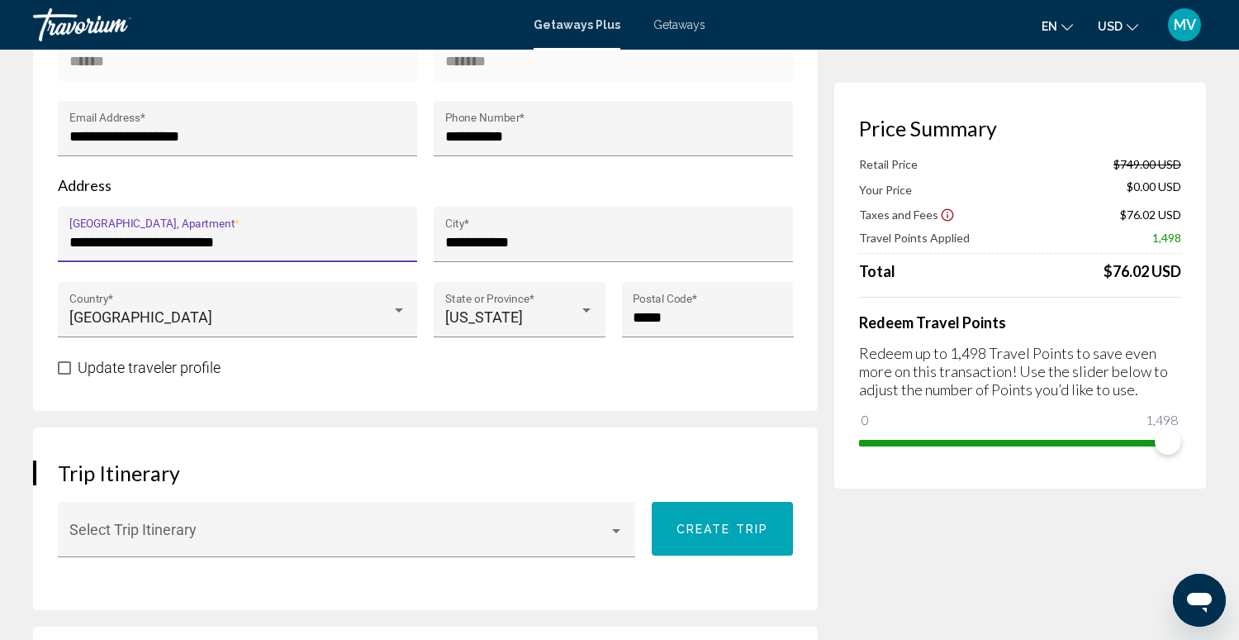
click at [261, 243] on input "**********" at bounding box center [237, 242] width 337 height 17
drag, startPoint x: 255, startPoint y: 242, endPoint x: 92, endPoint y: 242, distance: 163.6
click at [72, 239] on input "**********" at bounding box center [237, 242] width 337 height 17
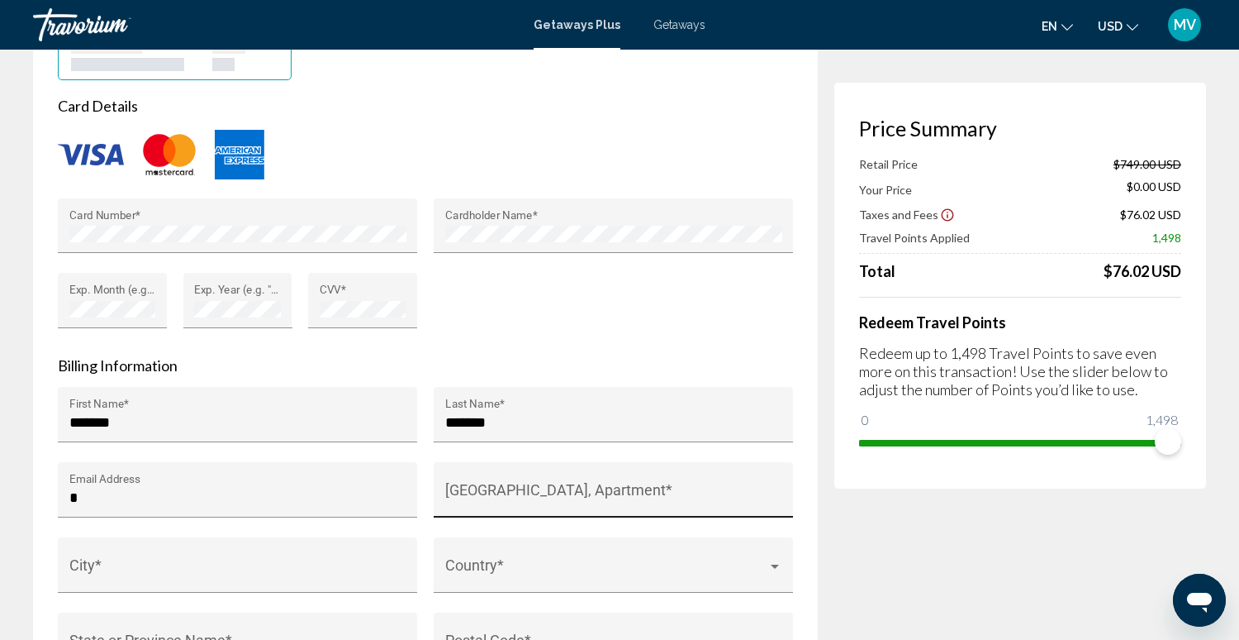
scroll to position [1388, 0]
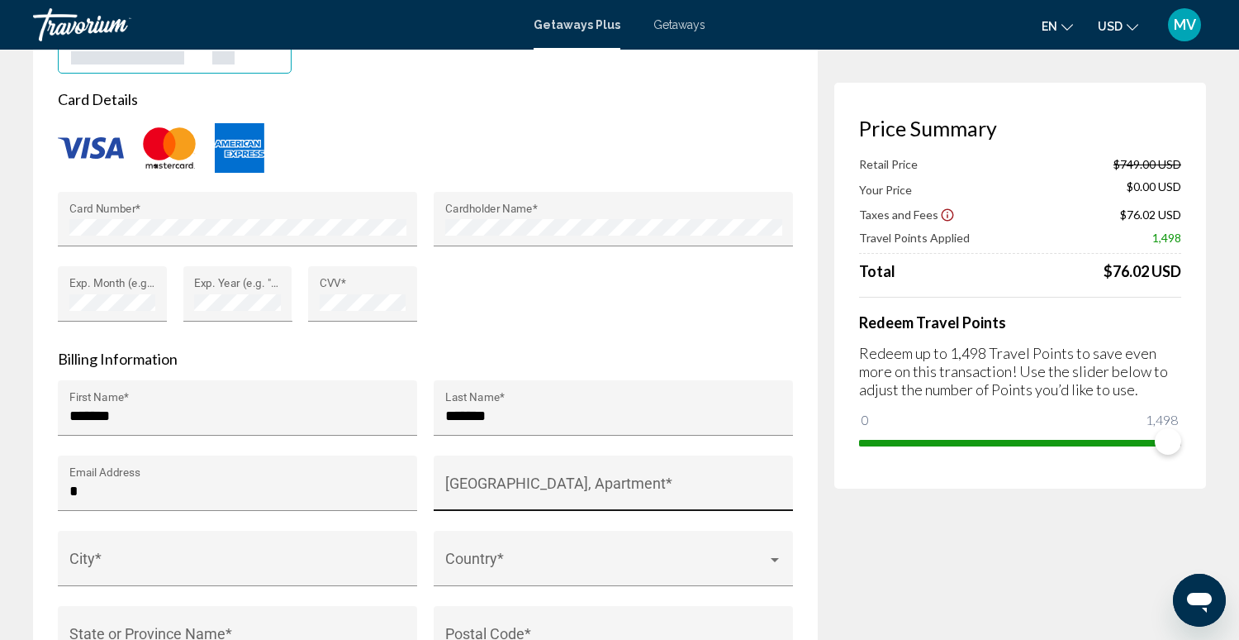
click at [478, 483] on input "House Number, Street, Apartment *" at bounding box center [613, 491] width 337 height 17
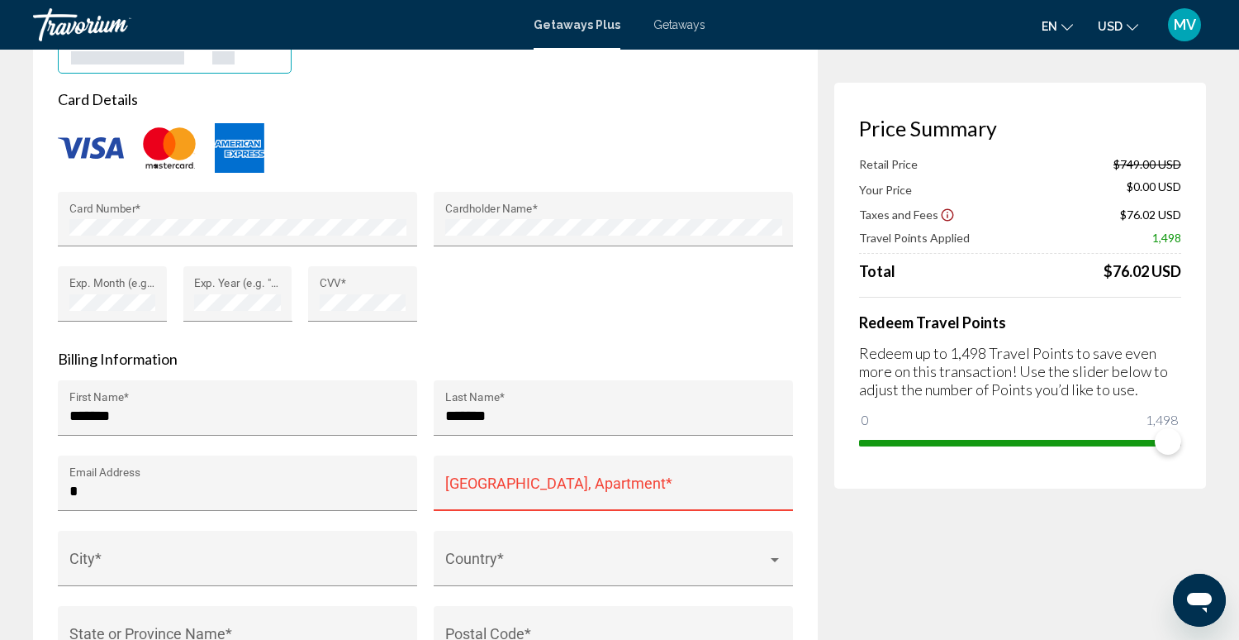
click at [456, 478] on div "House Number, Street, Apartment *" at bounding box center [613, 489] width 337 height 44
click at [88, 488] on input "*" at bounding box center [237, 491] width 337 height 17
type input "**********"
click at [104, 561] on input "City *" at bounding box center [237, 566] width 337 height 17
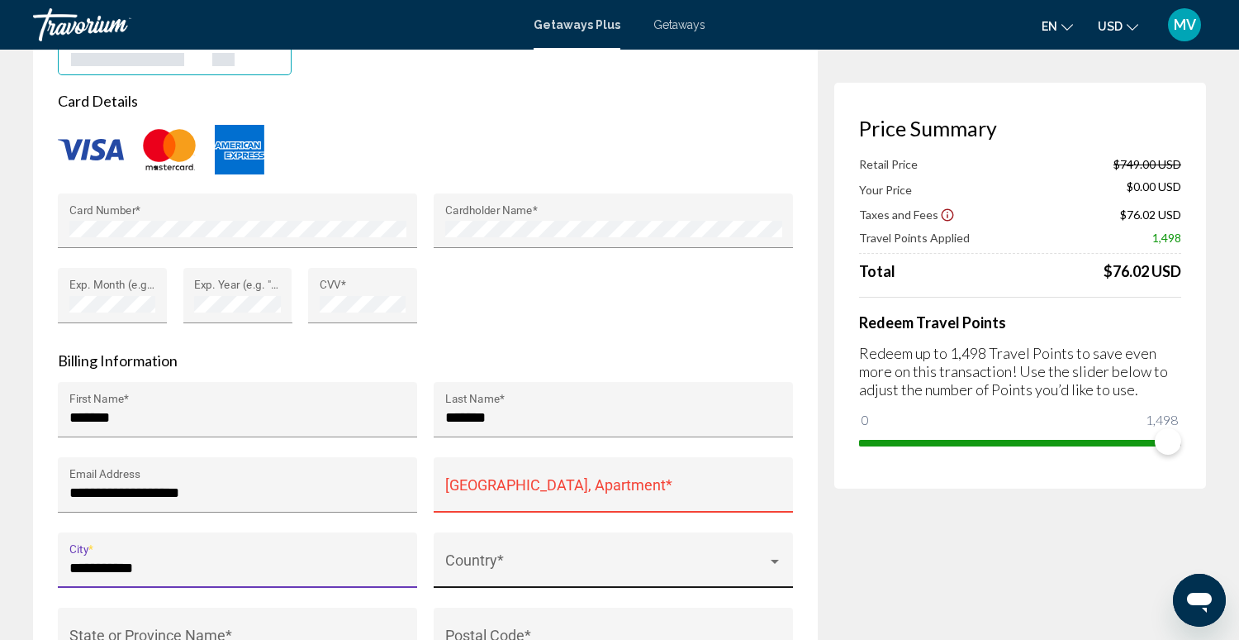
type input "**********"
click at [778, 559] on div "Main content" at bounding box center [775, 560] width 15 height 13
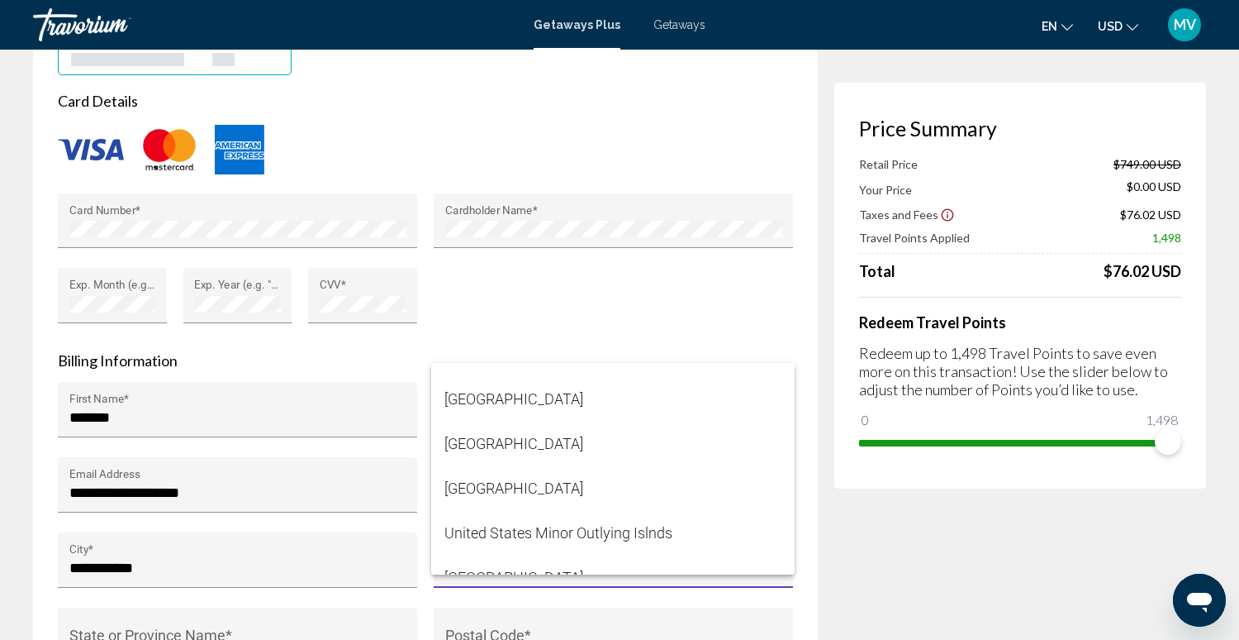
scroll to position [10699, 0]
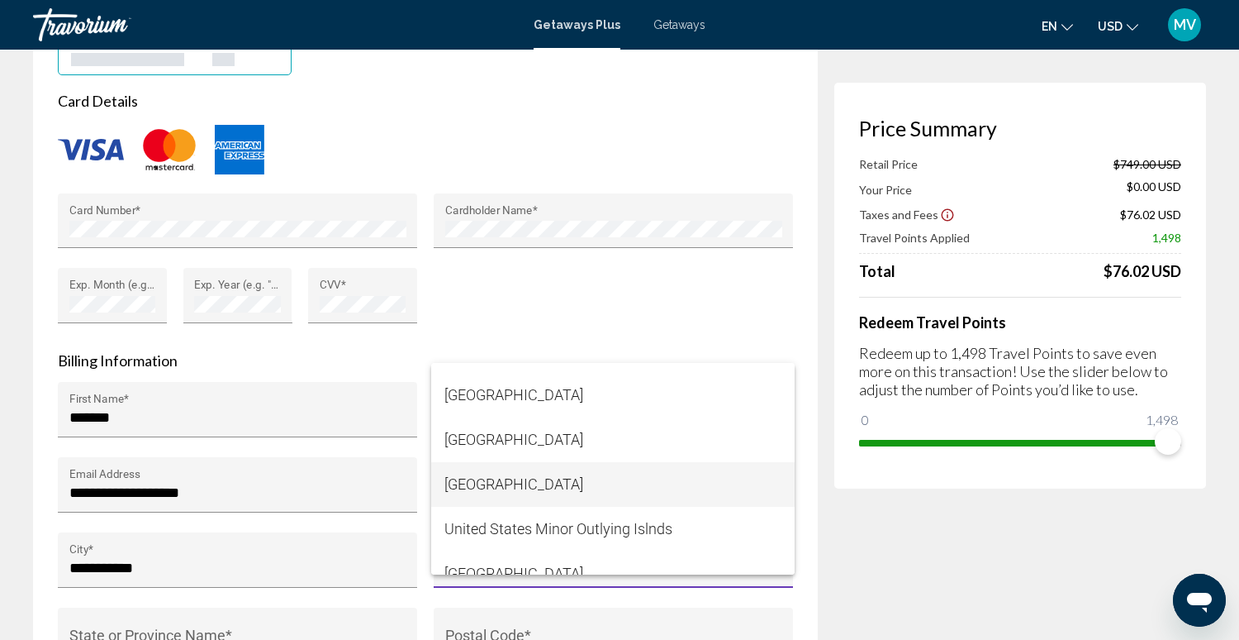
click at [609, 486] on span "United States of America" at bounding box center [613, 484] width 337 height 45
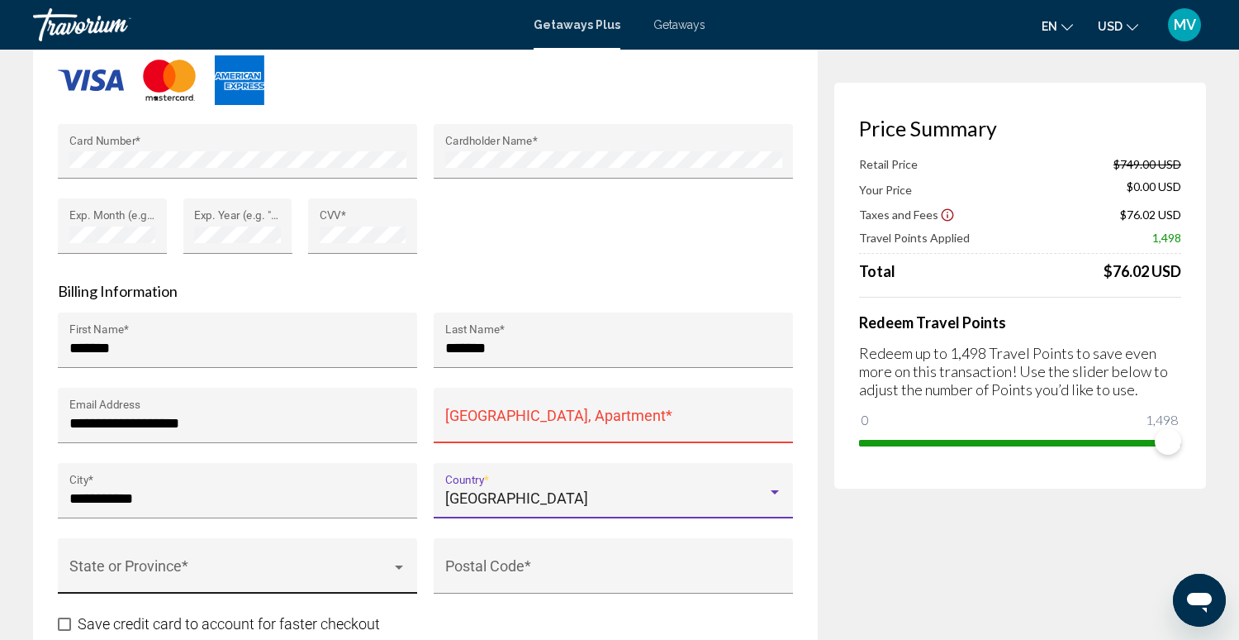
scroll to position [1457, 0]
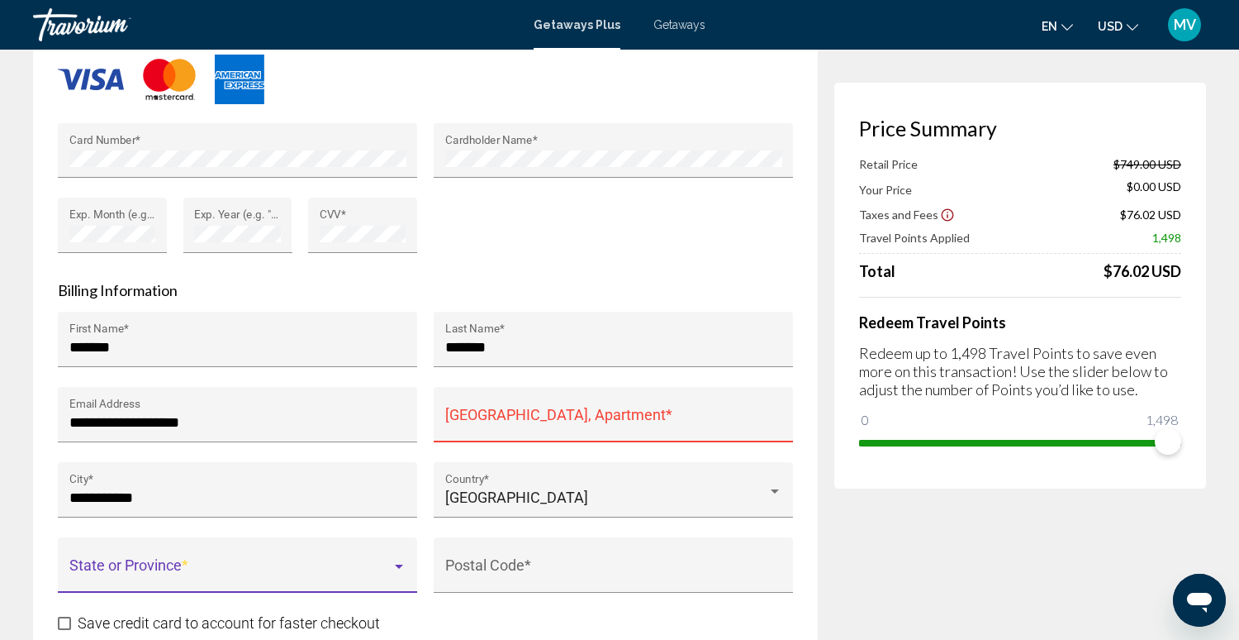
click at [397, 564] on div "Main content" at bounding box center [399, 566] width 8 height 4
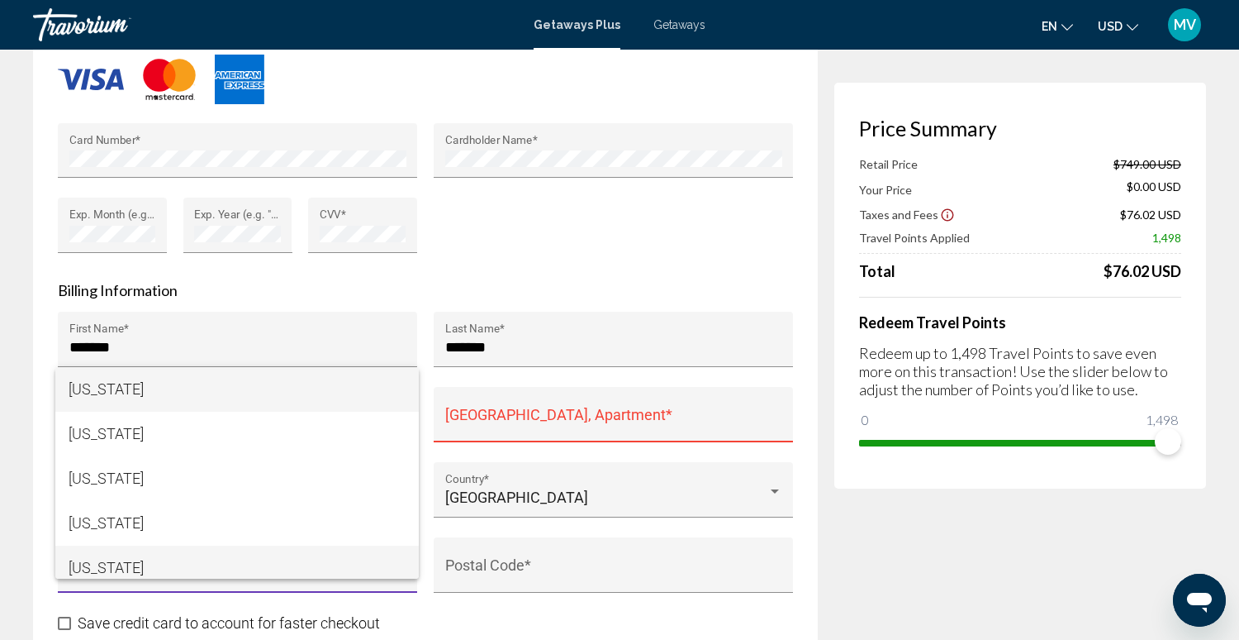
click at [274, 571] on span "California" at bounding box center [237, 567] width 337 height 45
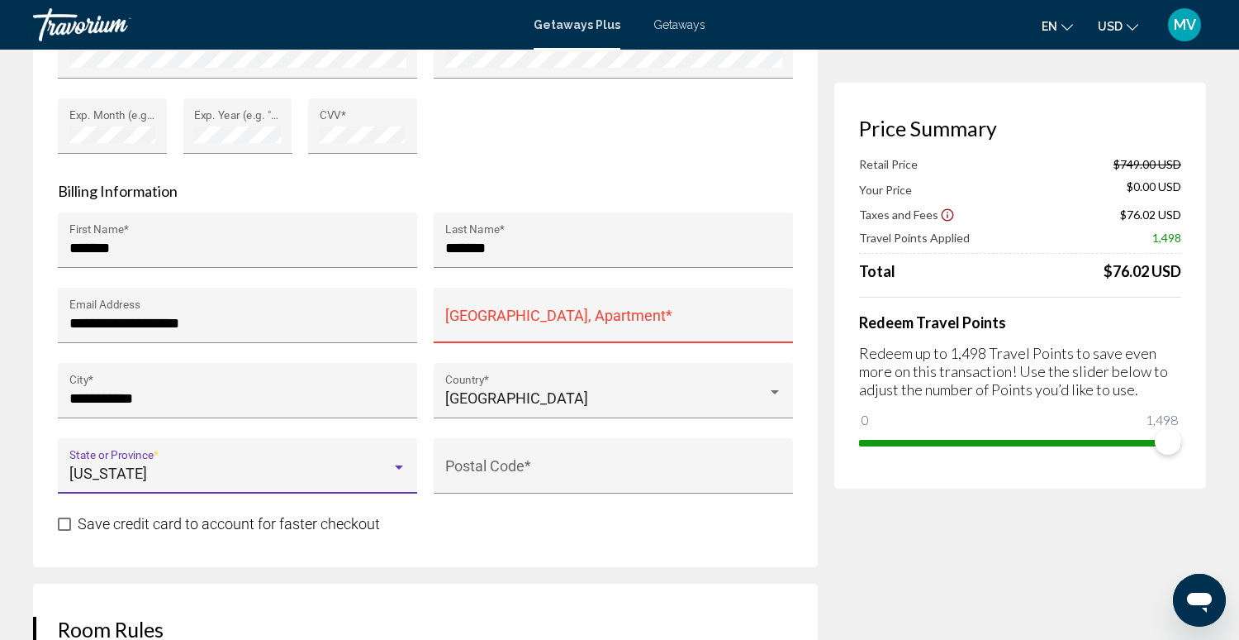
scroll to position [1558, 0]
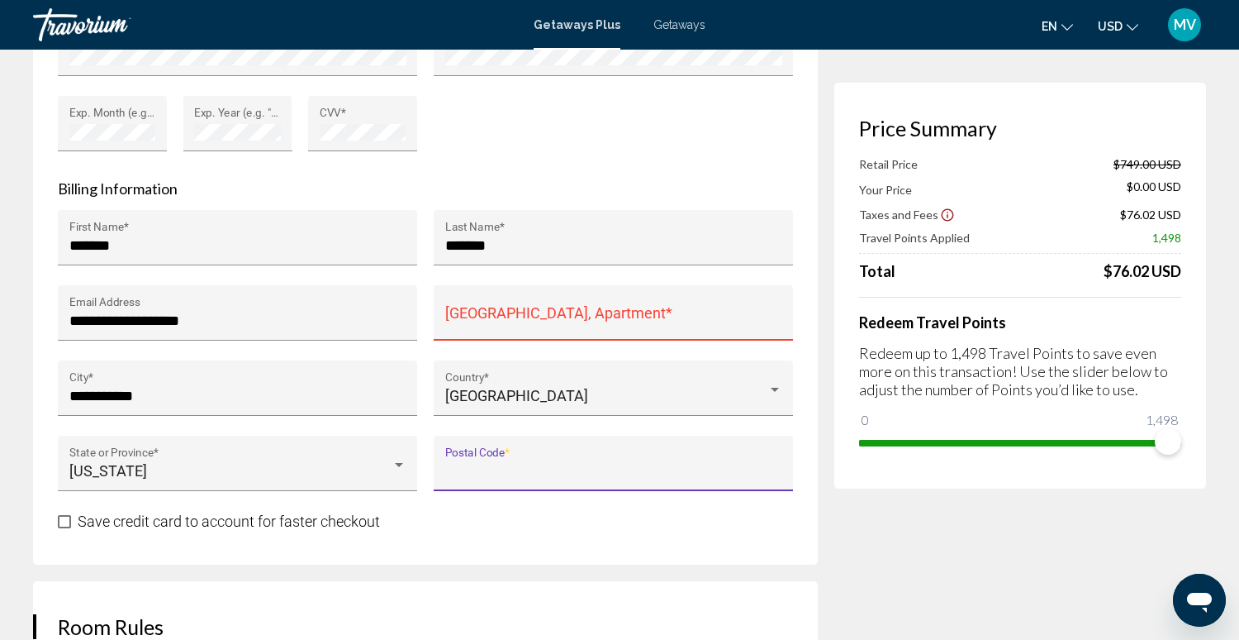
click at [515, 463] on input "Postal Code *" at bounding box center [613, 471] width 337 height 17
type input "*****"
click at [521, 312] on input "House Number, Street, Apartment *" at bounding box center [613, 320] width 337 height 17
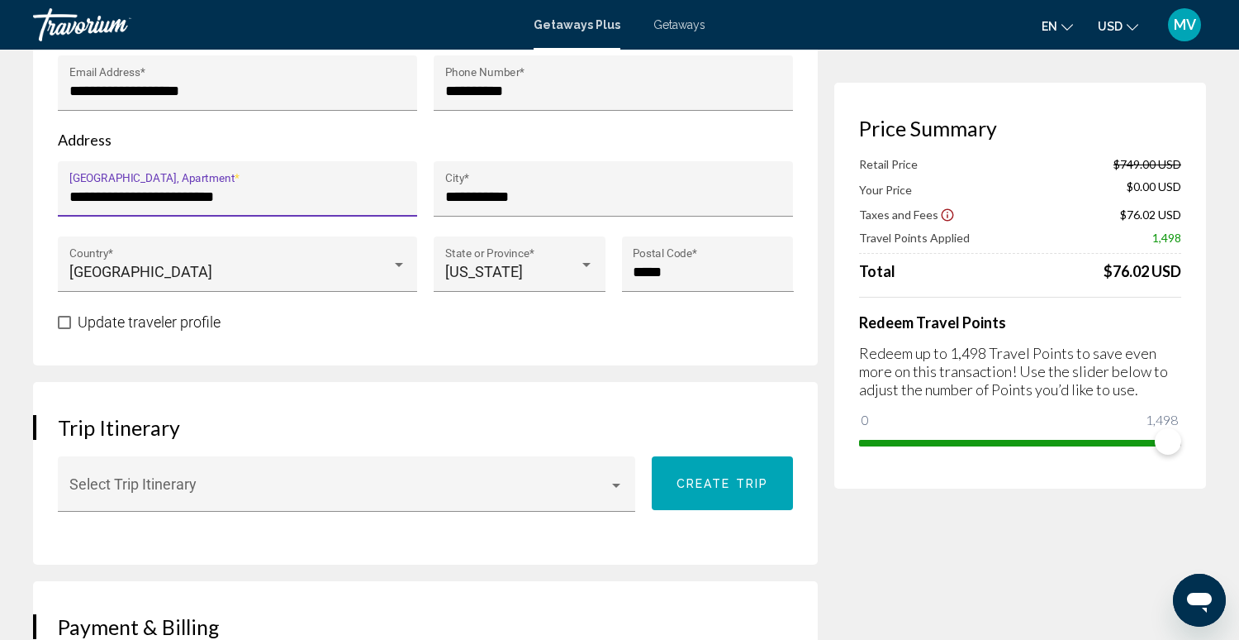
scroll to position [0, 0]
drag, startPoint x: 71, startPoint y: 193, endPoint x: 250, endPoint y: 197, distance: 178.5
click at [250, 197] on input "**********" at bounding box center [237, 196] width 337 height 17
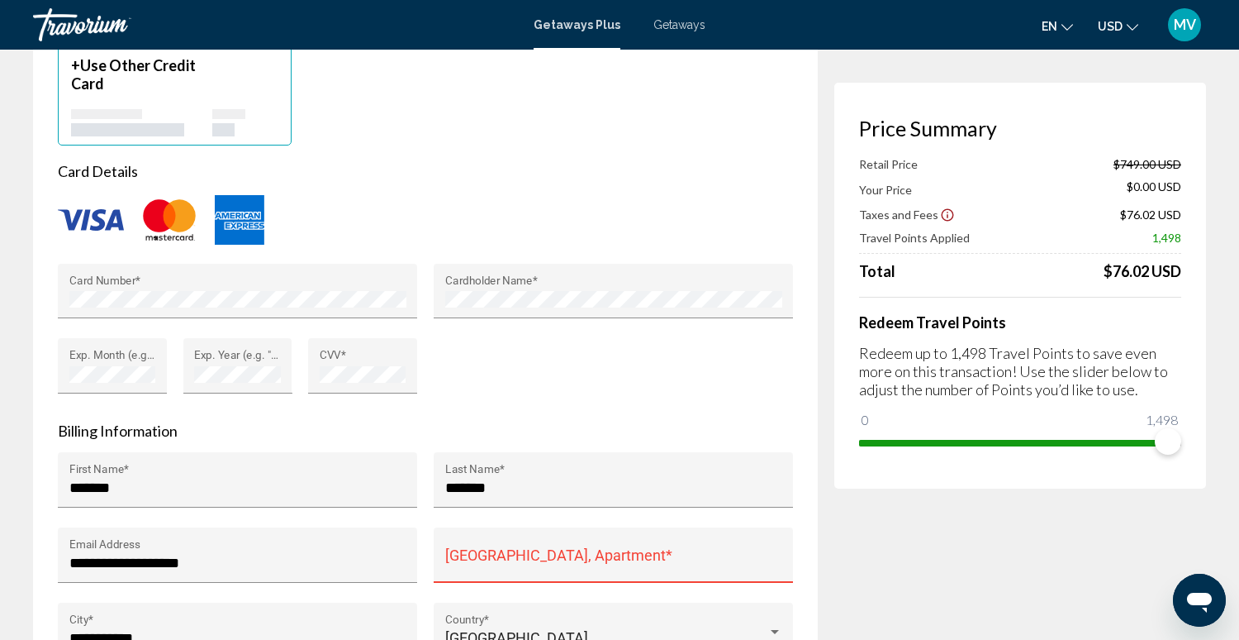
click at [467, 548] on div "House Number, Street, Apartment *" at bounding box center [613, 561] width 337 height 44
paste input "**********"
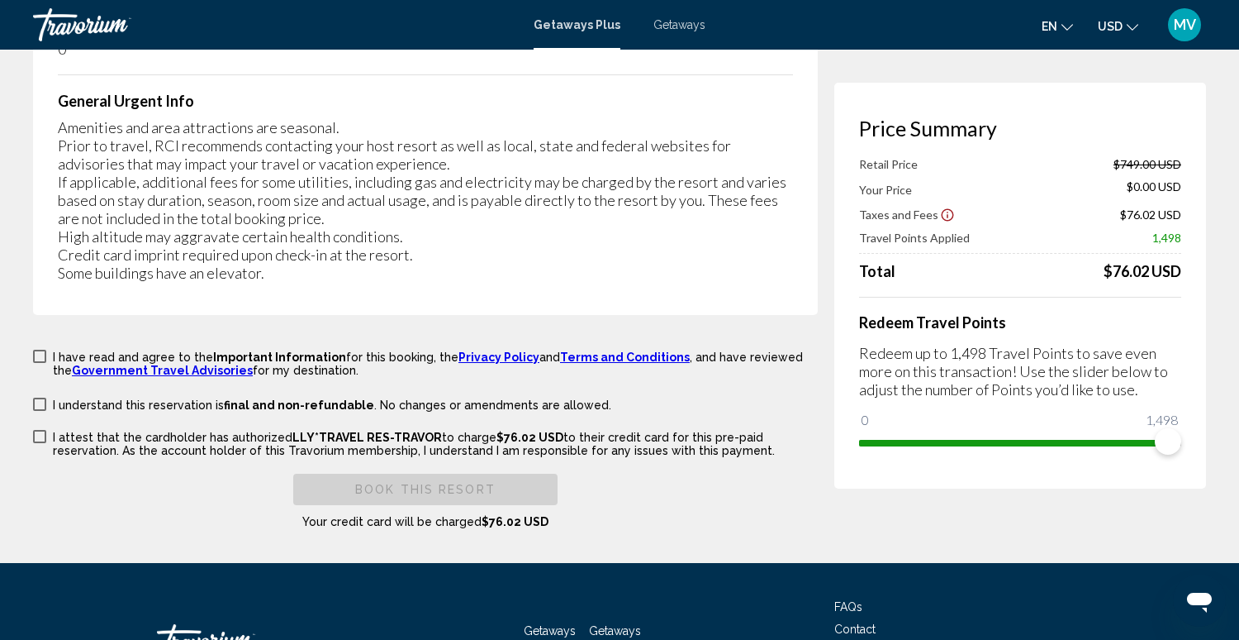
scroll to position [3261, 0]
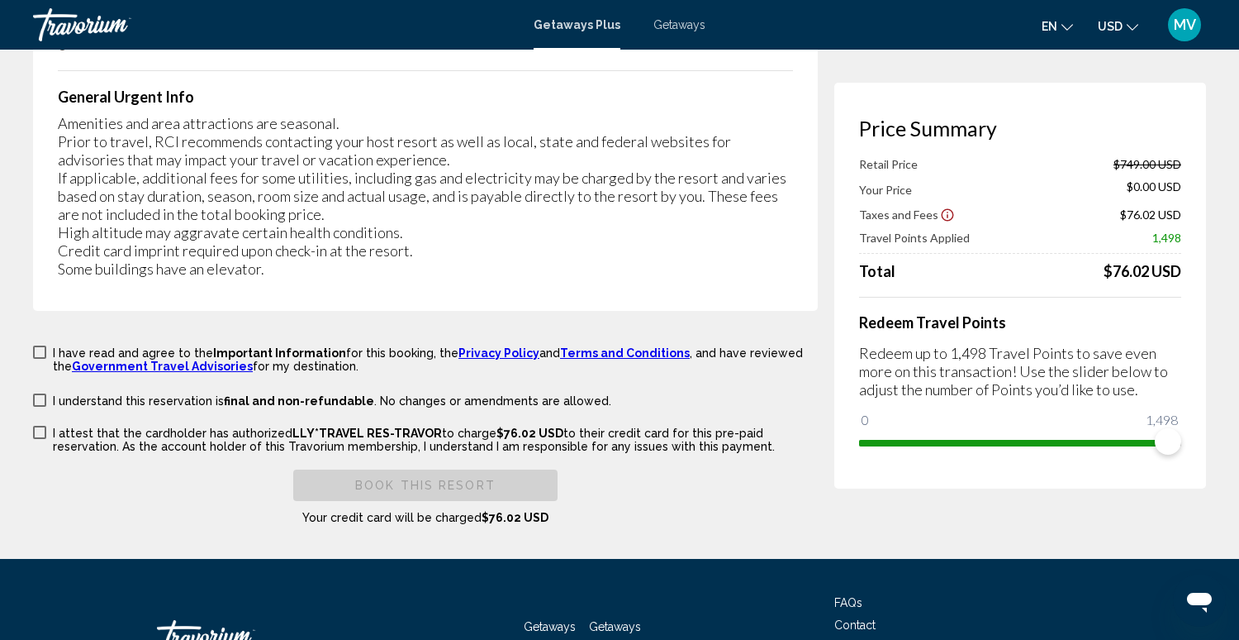
type input "**********"
click at [39, 345] on span "Main content" at bounding box center [39, 351] width 13 height 13
click at [40, 393] on span "Main content" at bounding box center [39, 399] width 13 height 13
click at [35, 426] on span "Main content" at bounding box center [39, 432] width 13 height 13
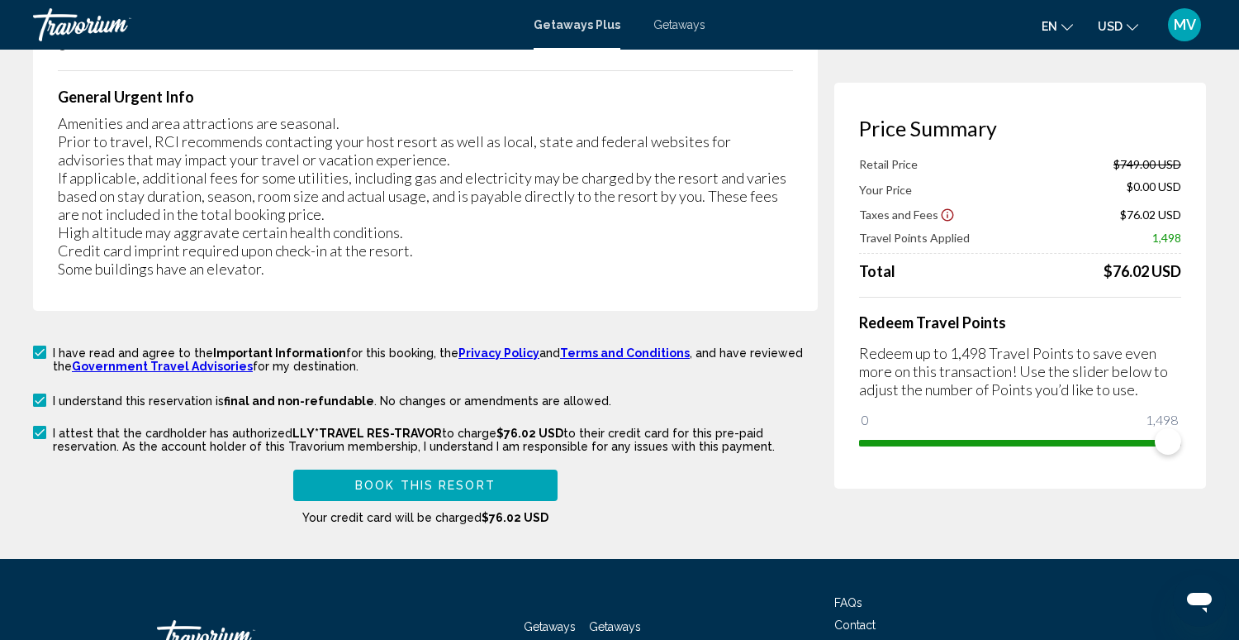
scroll to position [3265, 0]
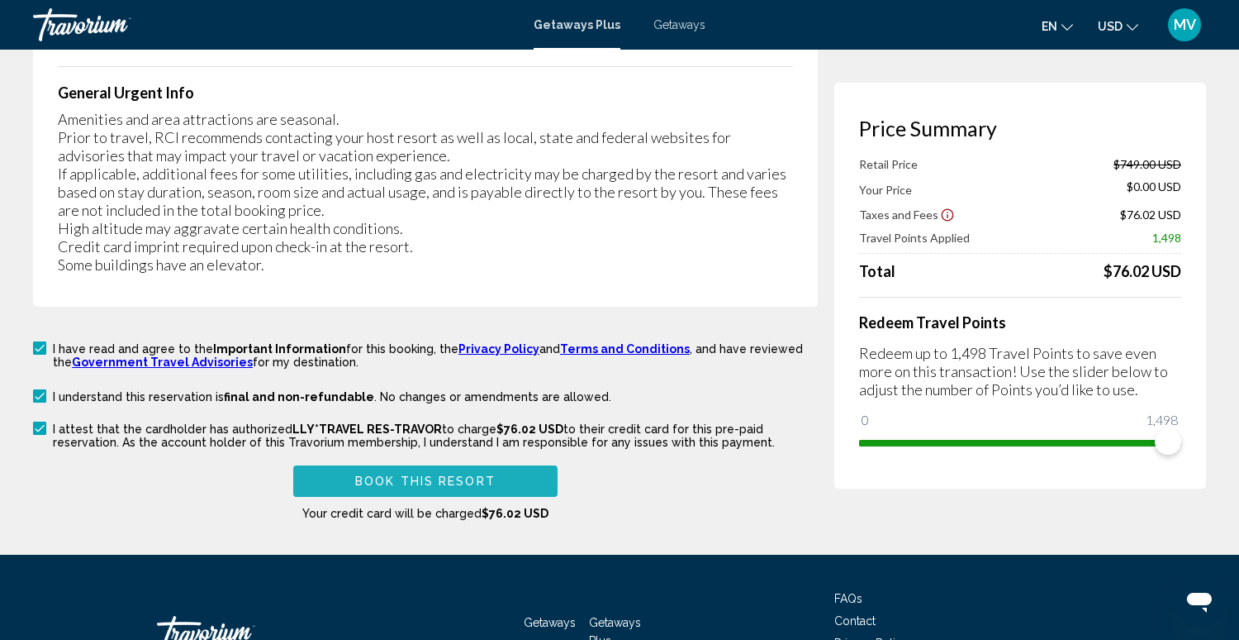
click at [411, 475] on span "Book this Resort" at bounding box center [425, 481] width 140 height 13
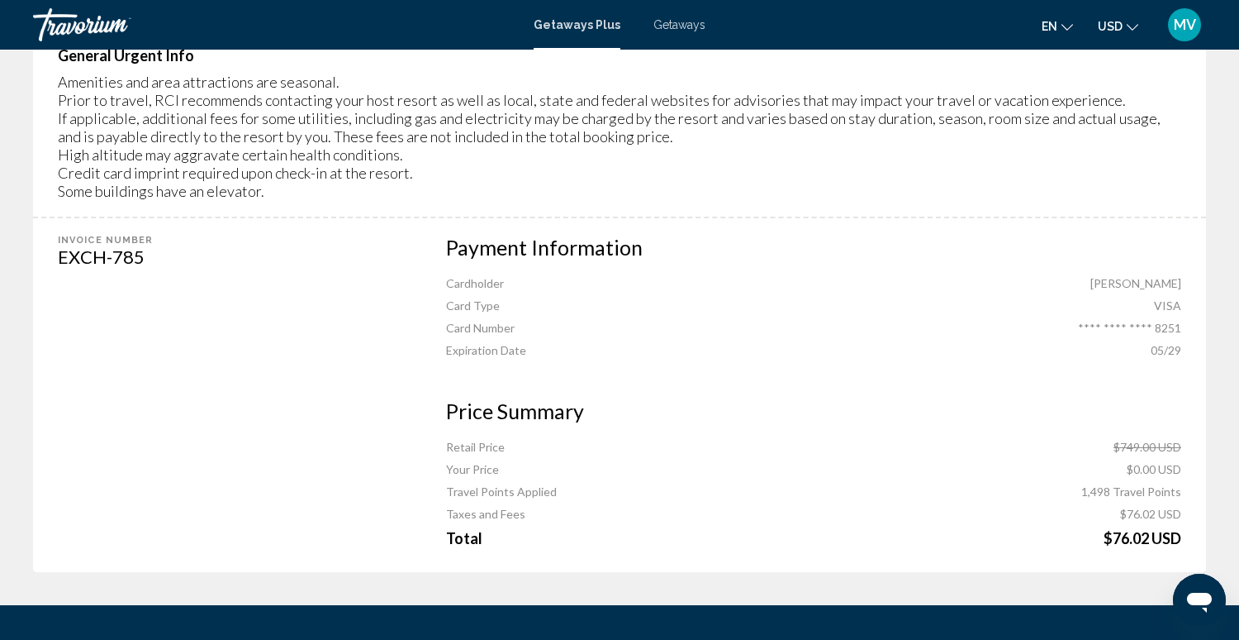
scroll to position [1427, 0]
